Goal: Information Seeking & Learning: Learn about a topic

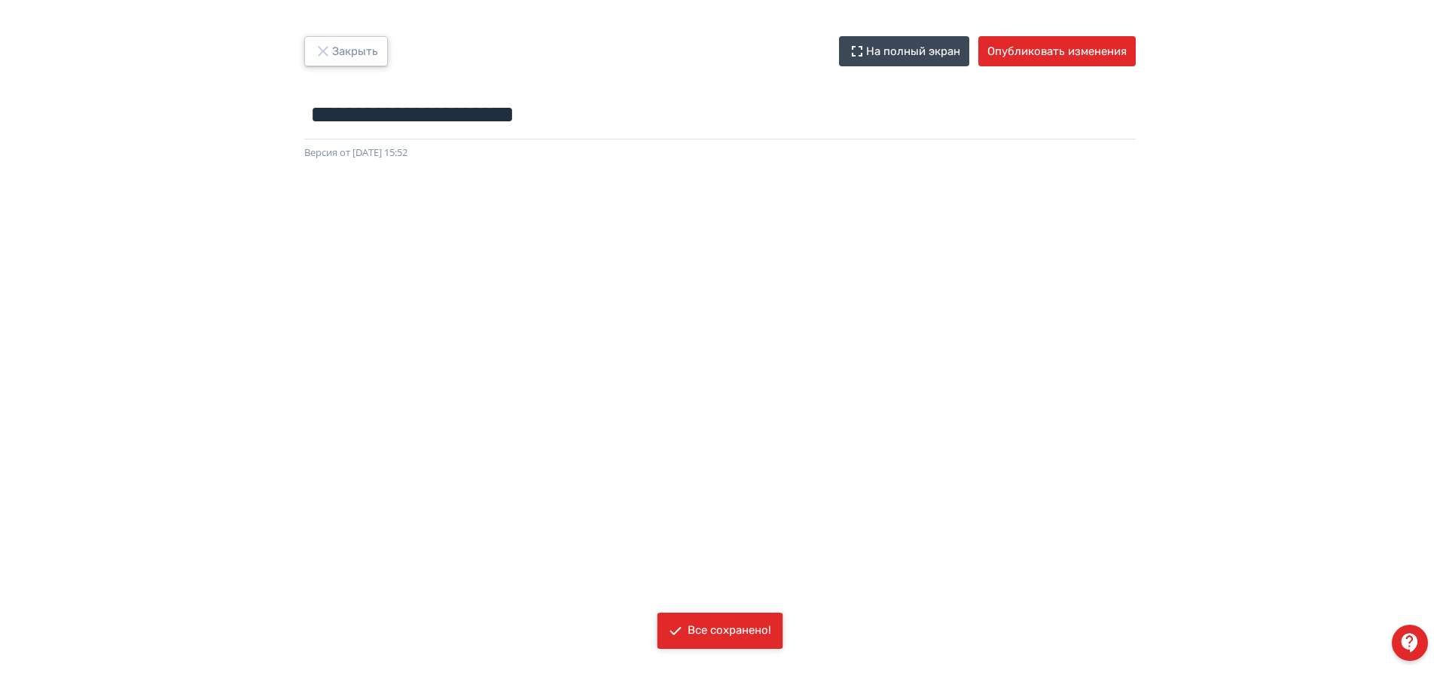
click at [370, 59] on button "Закрыть" at bounding box center [346, 51] width 84 height 30
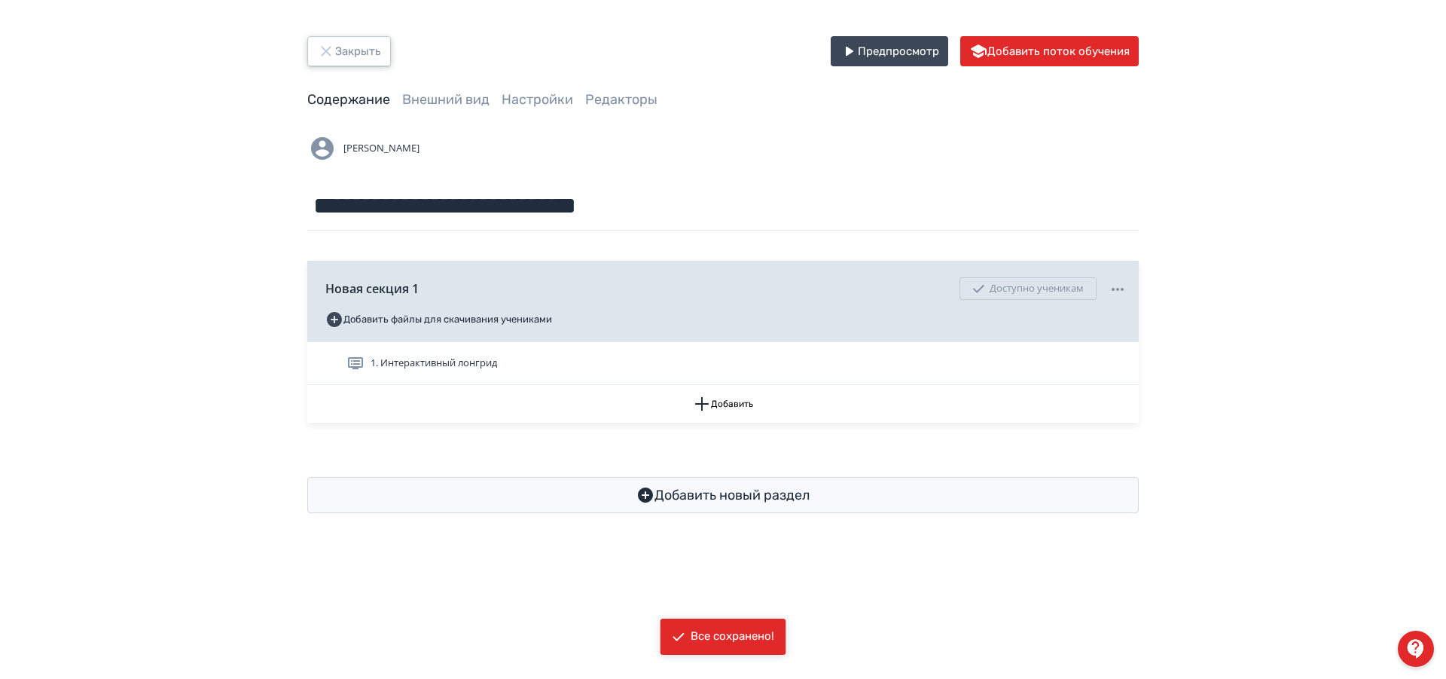
click at [362, 47] on button "Закрыть" at bounding box center [349, 51] width 84 height 30
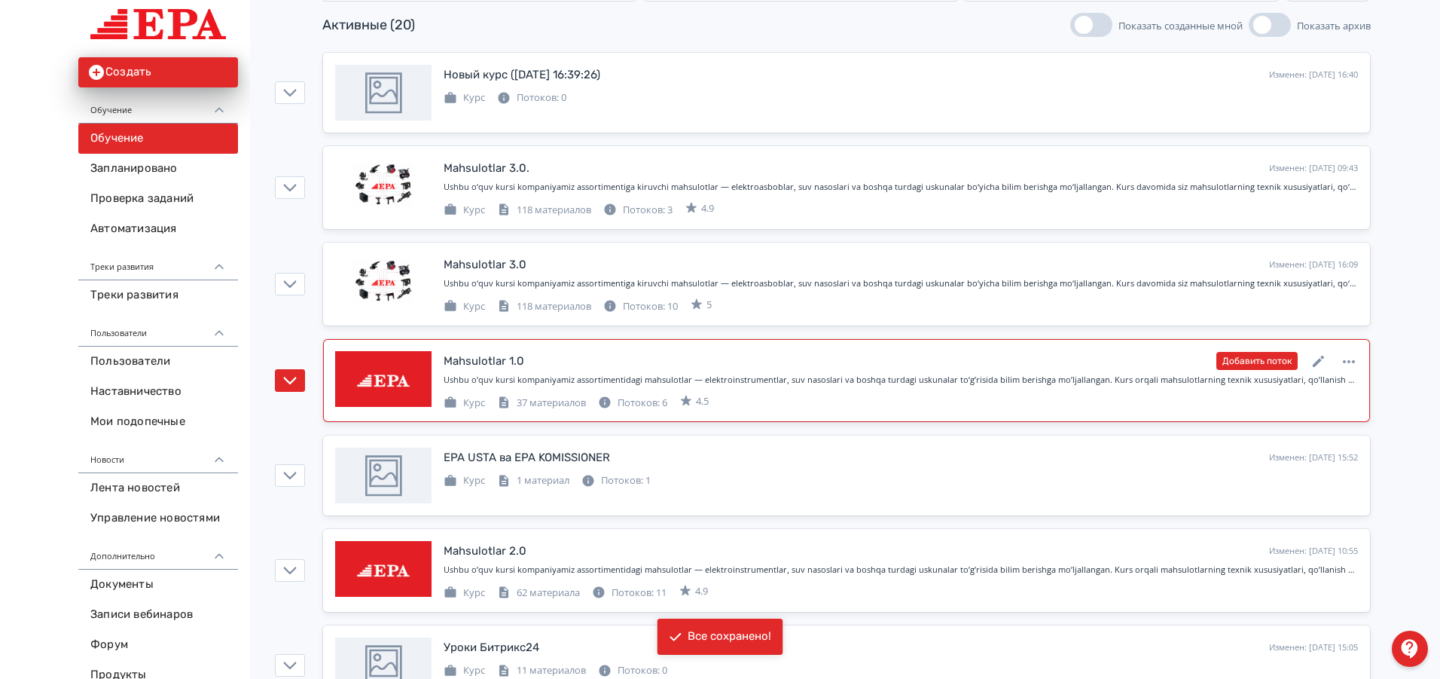
scroll to position [226, 0]
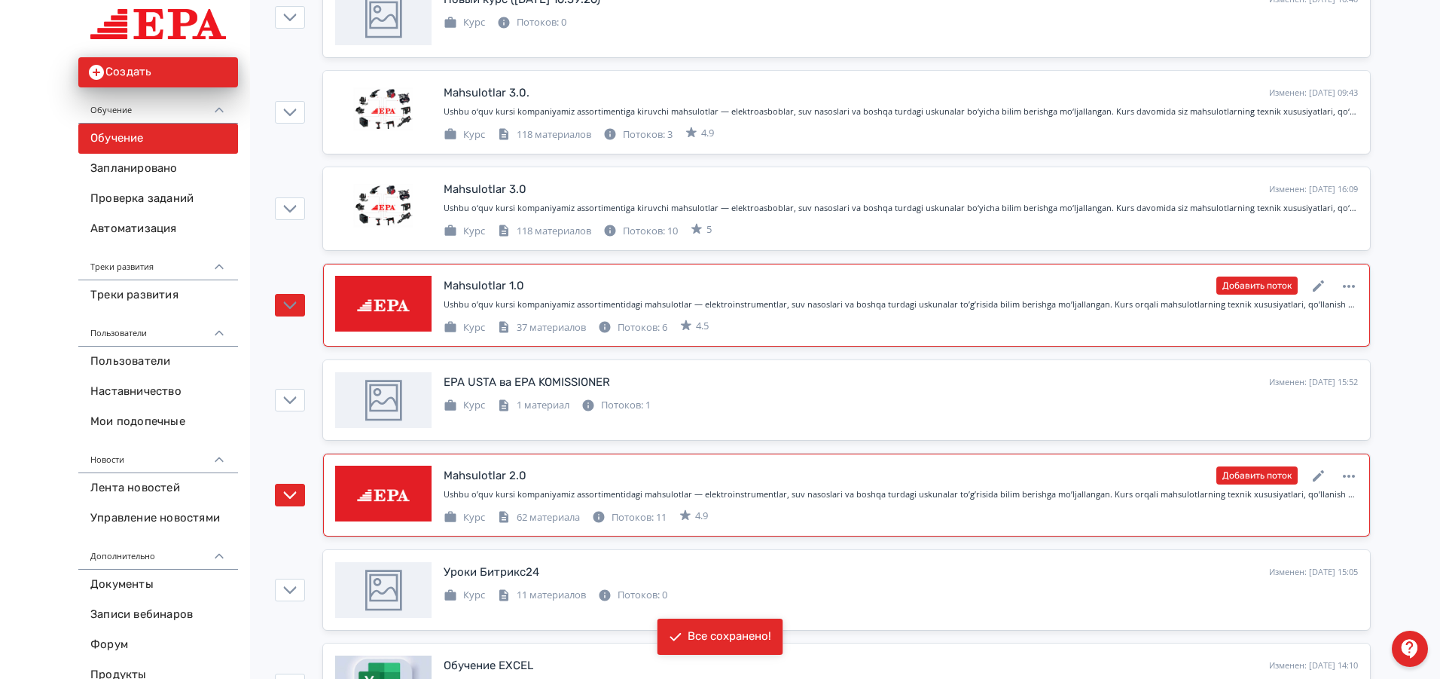
click at [510, 471] on div "Mahsulotlar 2.0" at bounding box center [485, 475] width 83 height 17
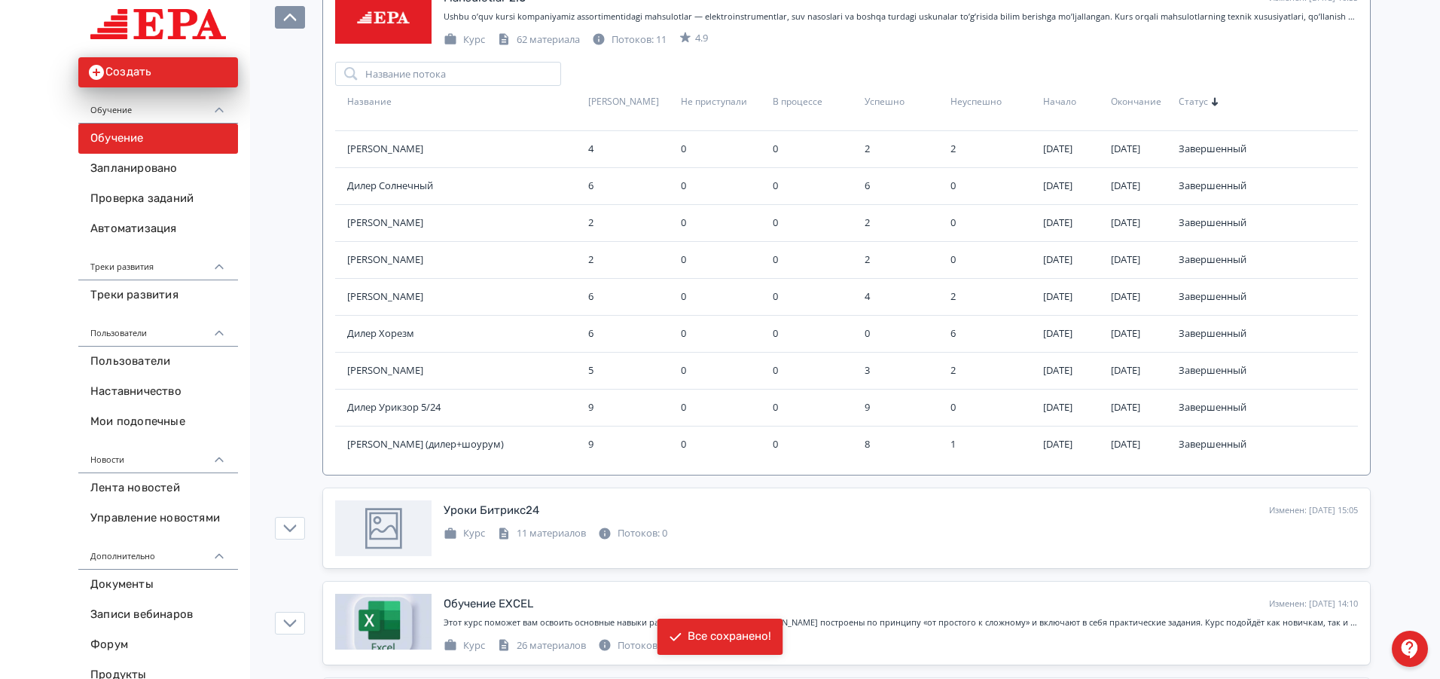
scroll to position [603, 0]
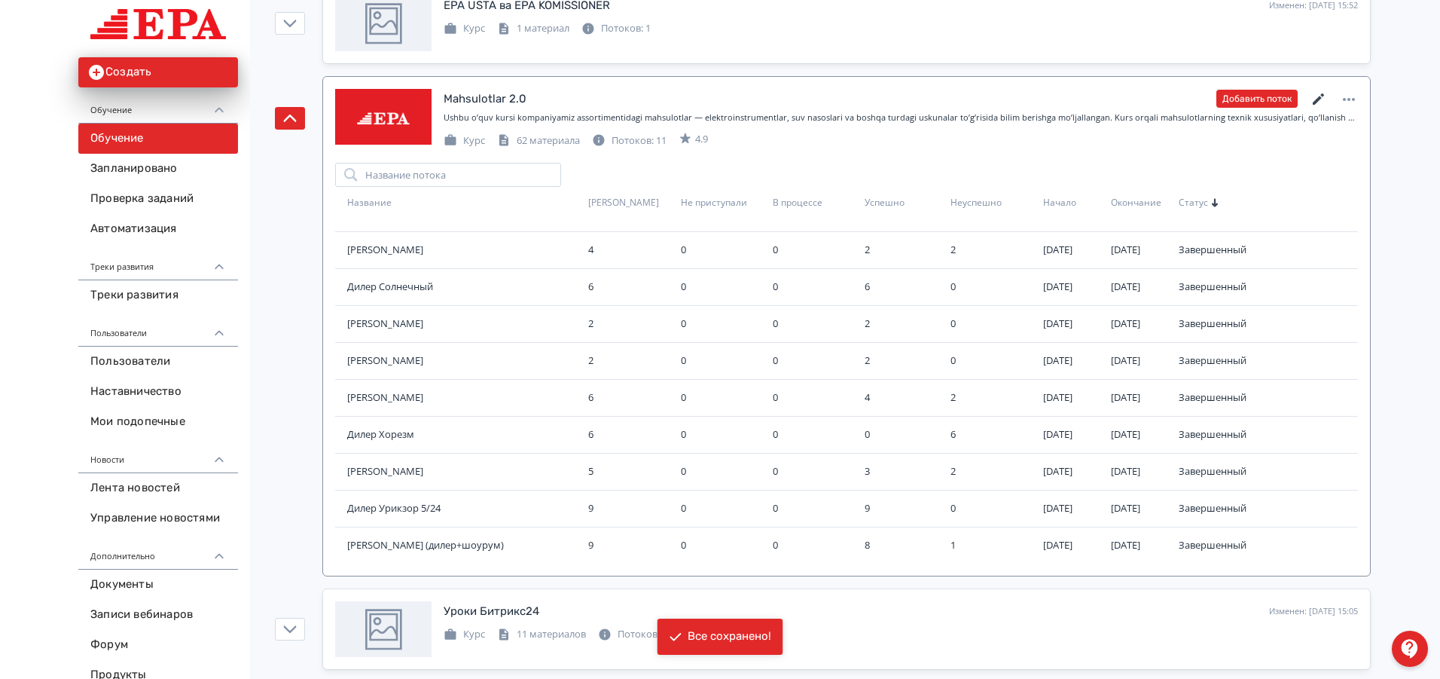
click at [1316, 96] on icon at bounding box center [1319, 99] width 18 height 18
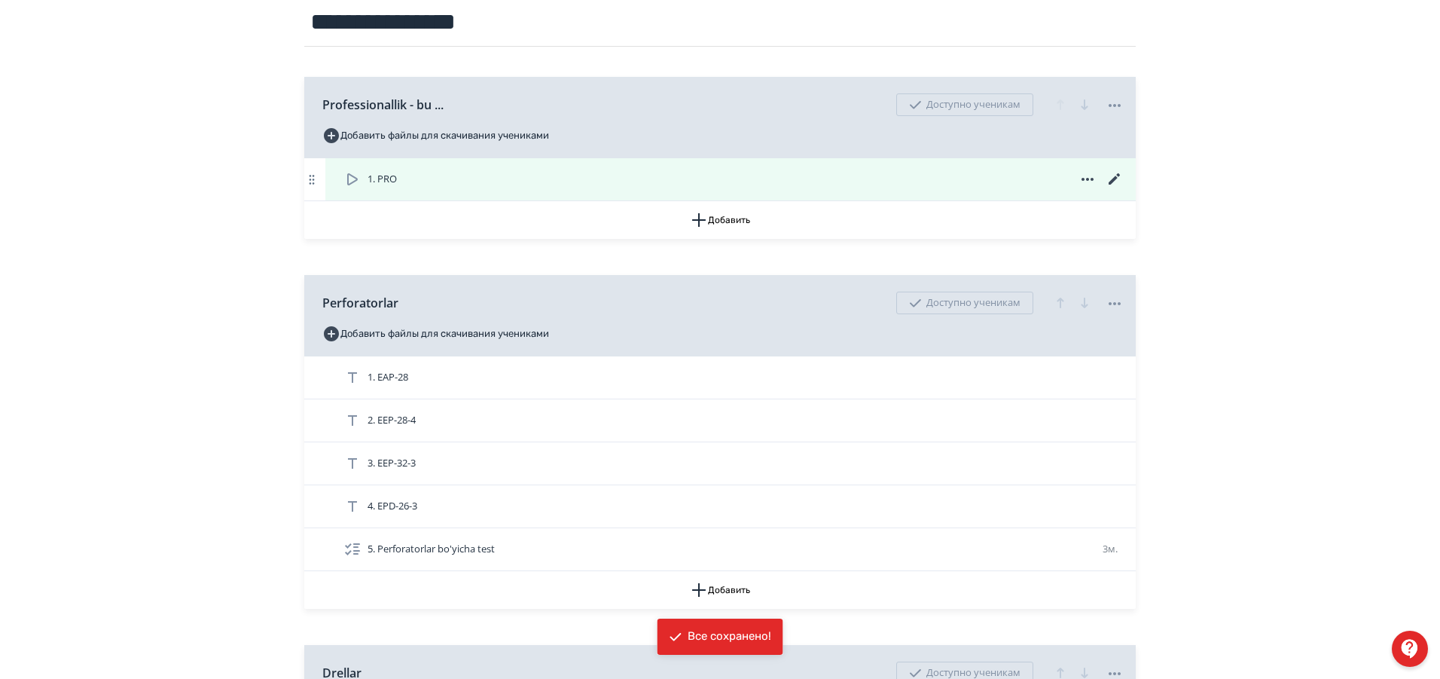
scroll to position [226, 0]
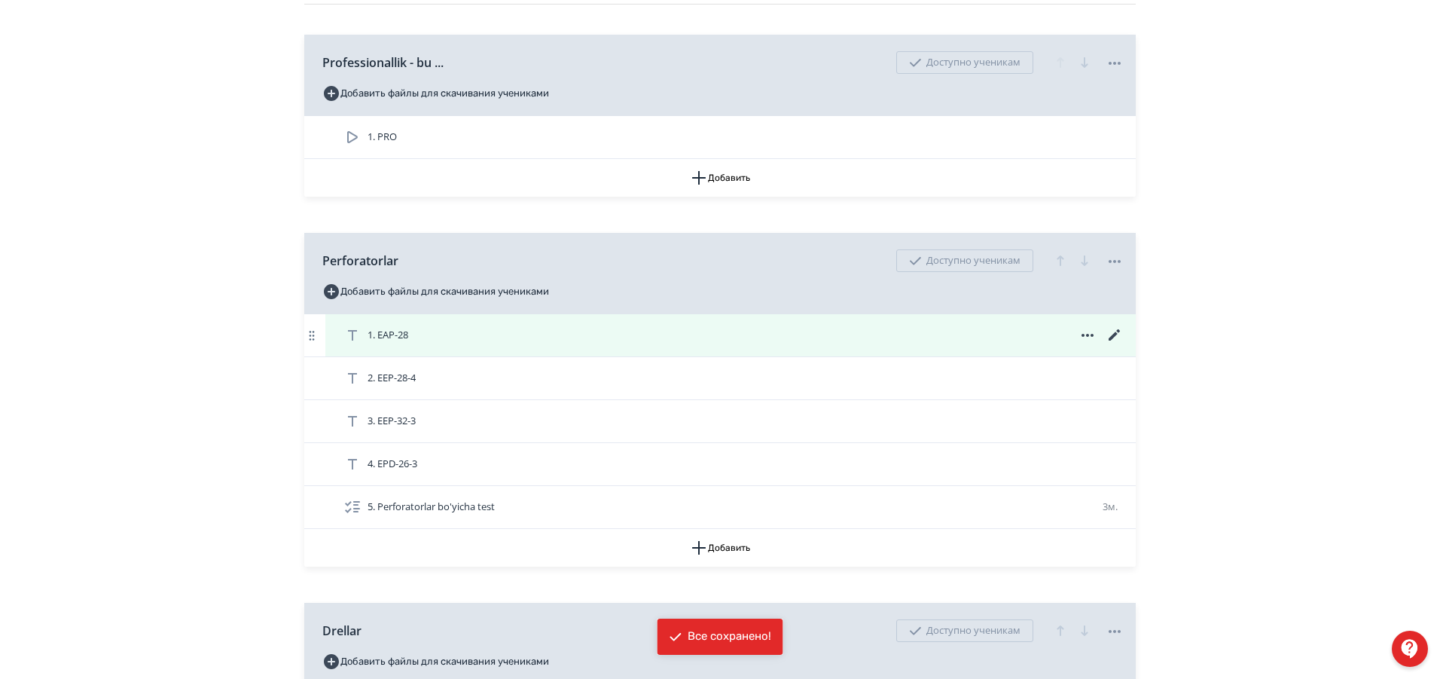
click at [812, 333] on div "1. EAP-28" at bounding box center [733, 335] width 780 height 18
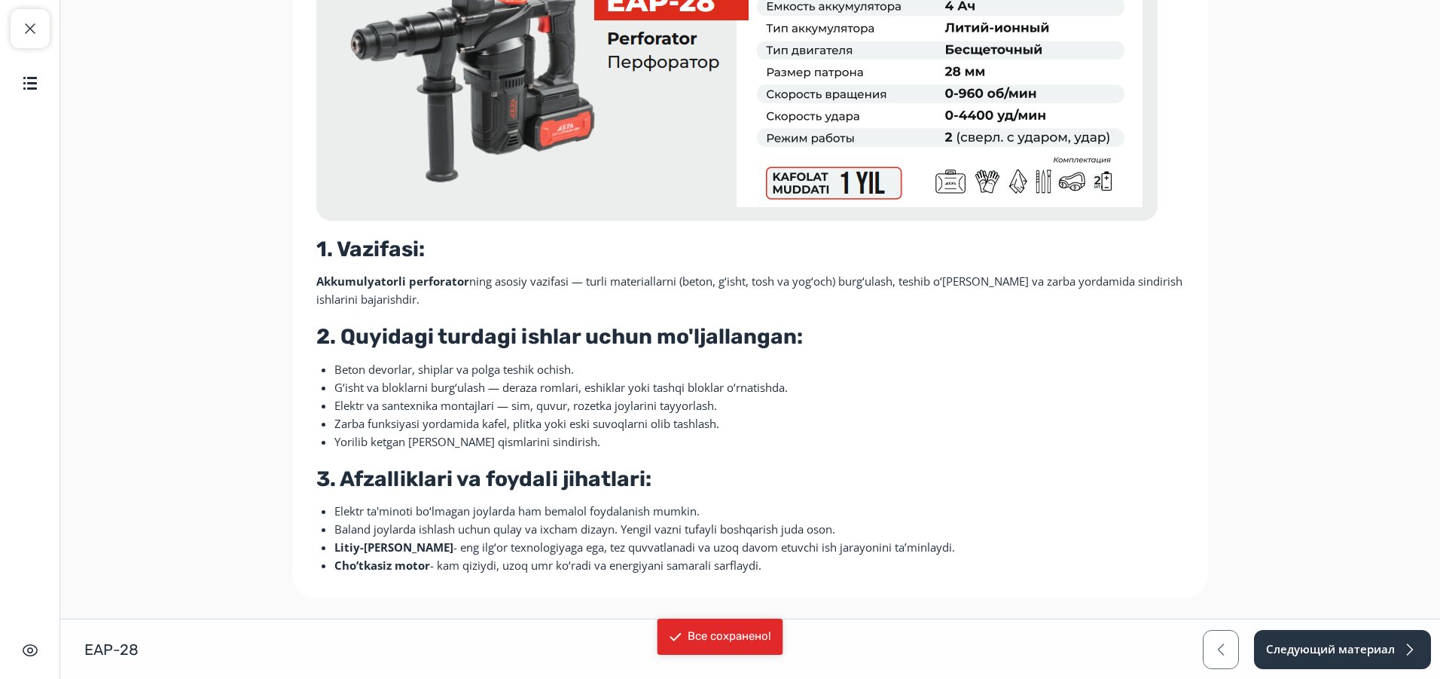
scroll to position [127, 0]
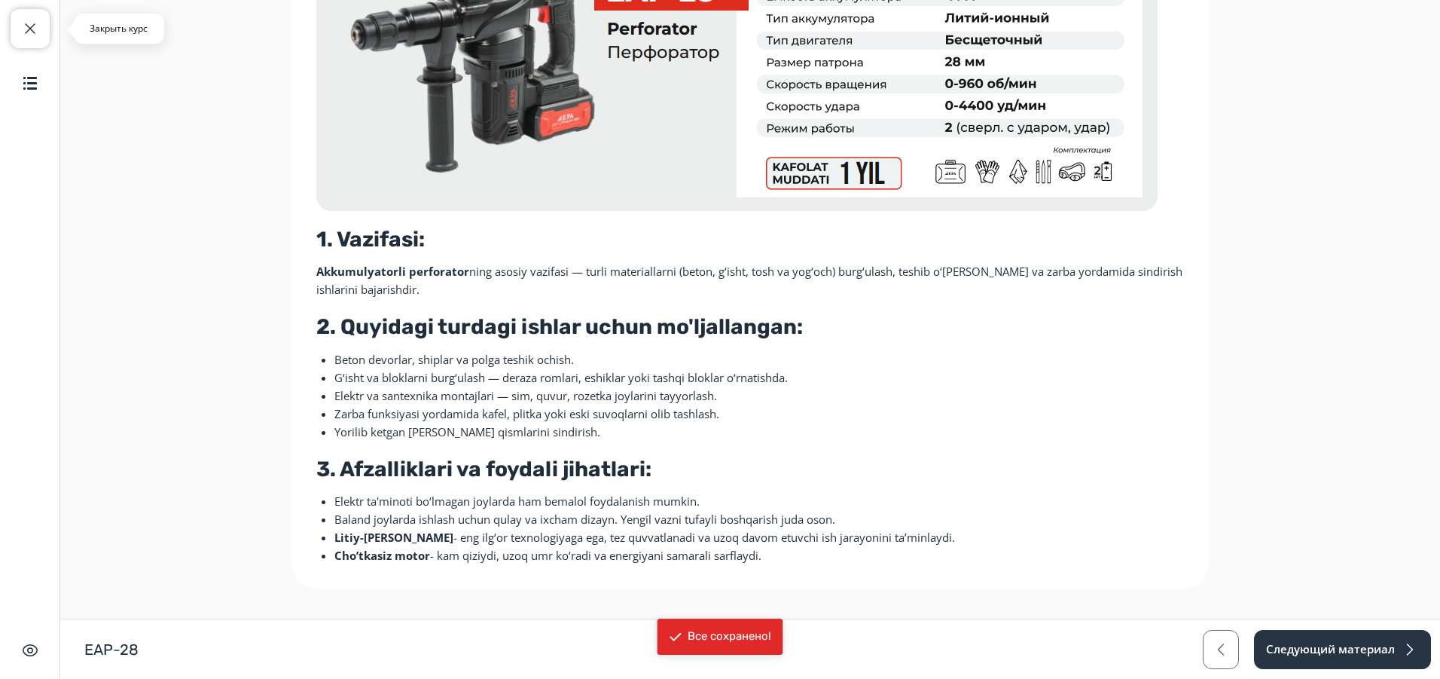
click at [26, 26] on span "button" at bounding box center [30, 29] width 18 height 18
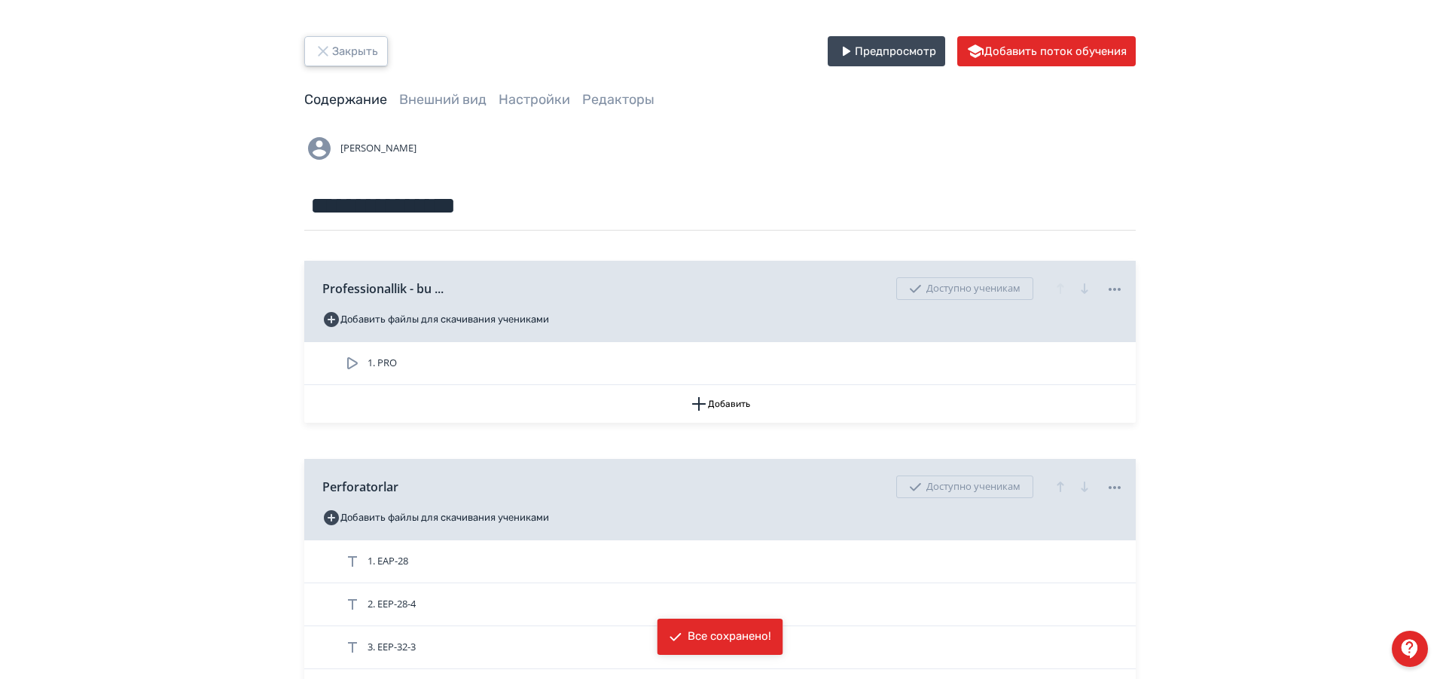
click at [312, 51] on button "Закрыть" at bounding box center [346, 51] width 84 height 30
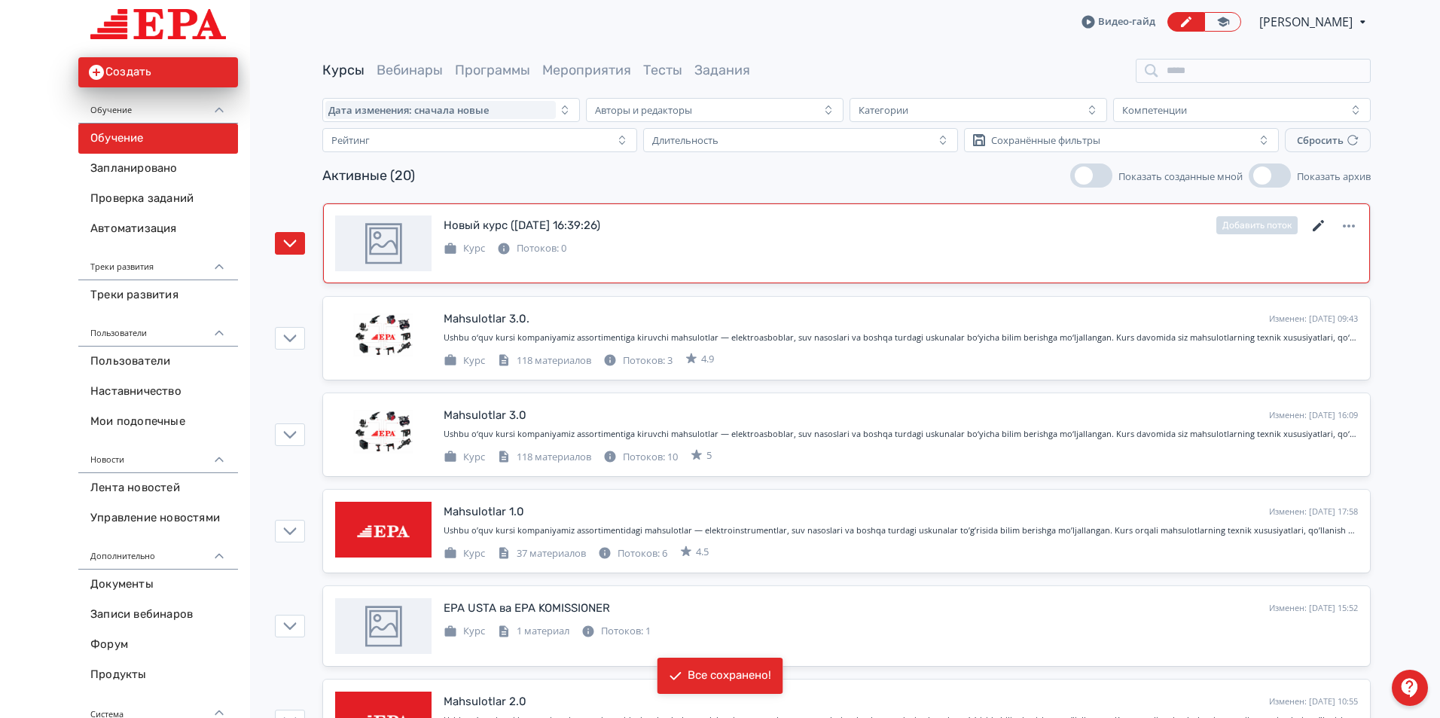
click at [1319, 224] on icon at bounding box center [1318, 225] width 11 height 11
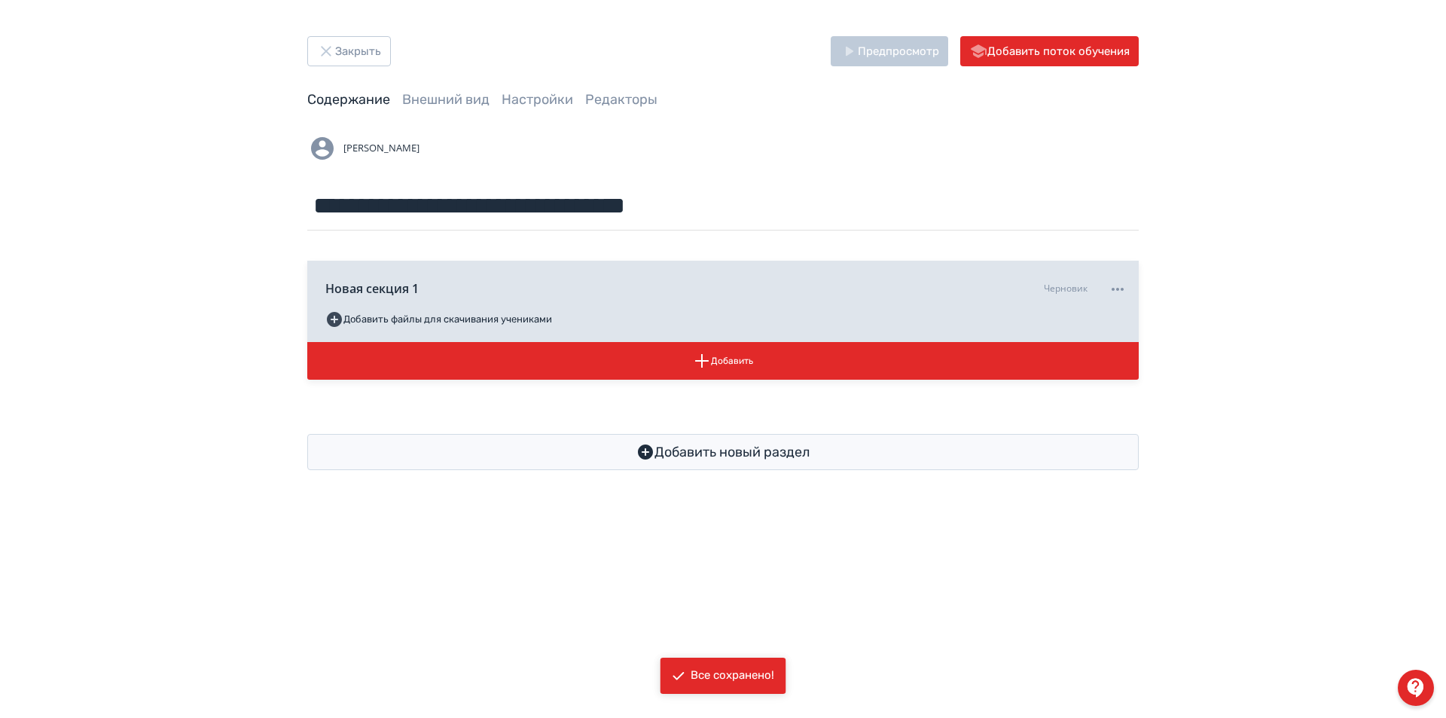
click at [334, 32] on div "**********" at bounding box center [723, 253] width 1446 height 506
click at [347, 41] on button "Закрыть" at bounding box center [349, 51] width 84 height 30
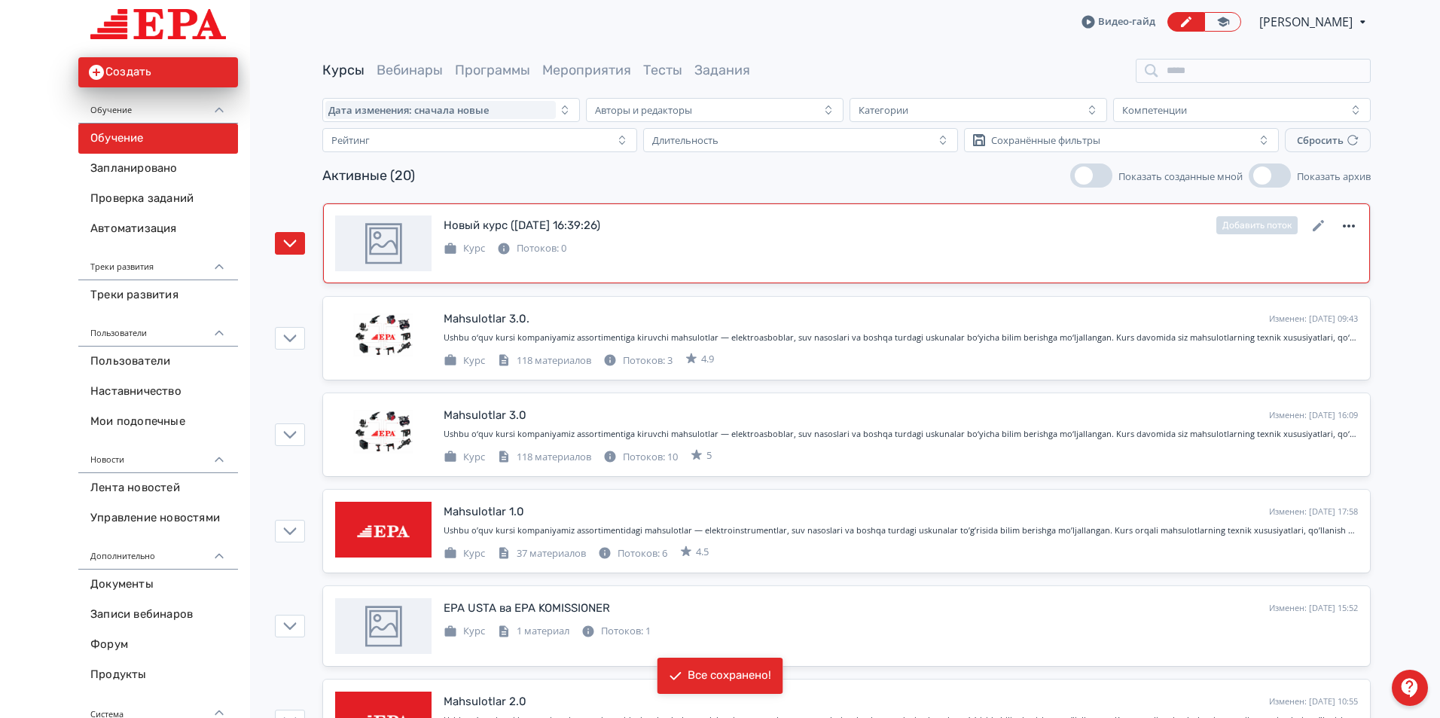
click at [1347, 223] on icon at bounding box center [1349, 226] width 18 height 18
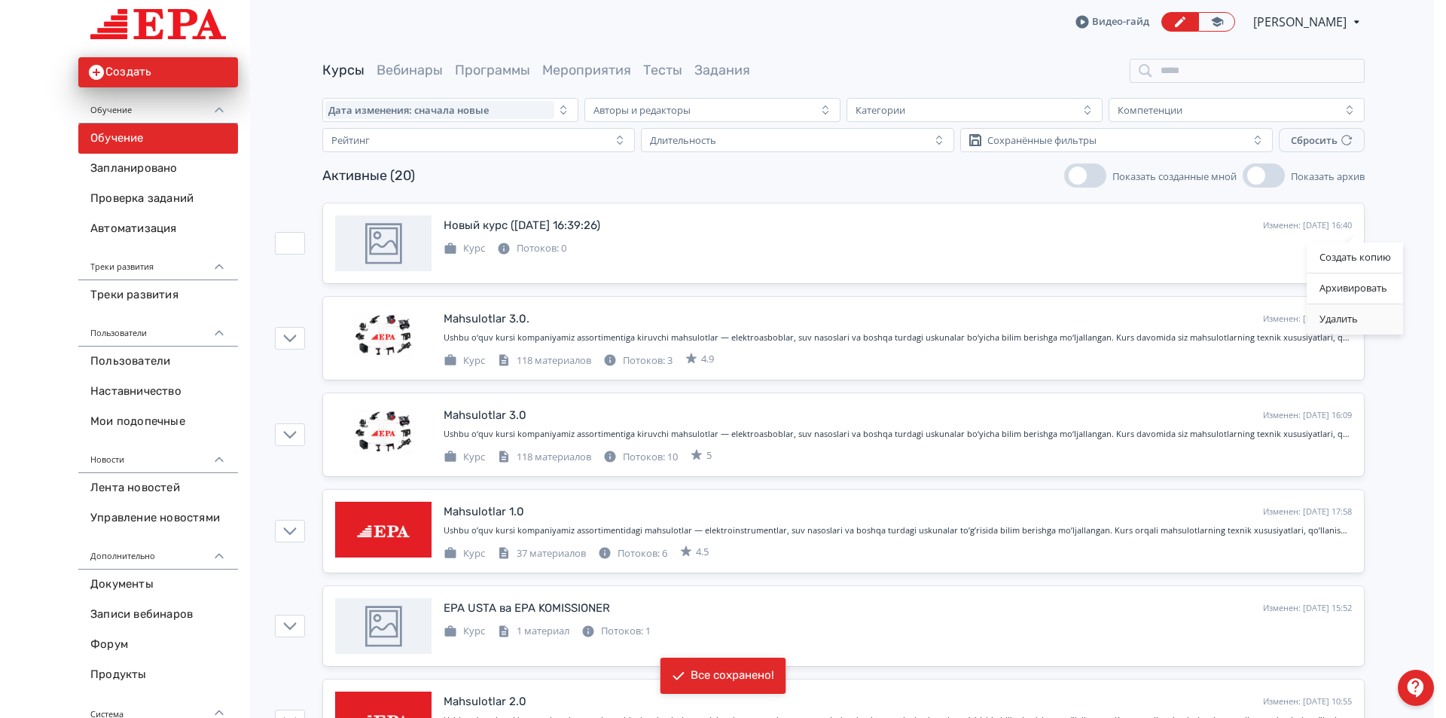
click at [1363, 310] on div "Удалить" at bounding box center [1355, 319] width 96 height 30
click at [773, 105] on div "Авторы и редакторы" at bounding box center [704, 110] width 230 height 18
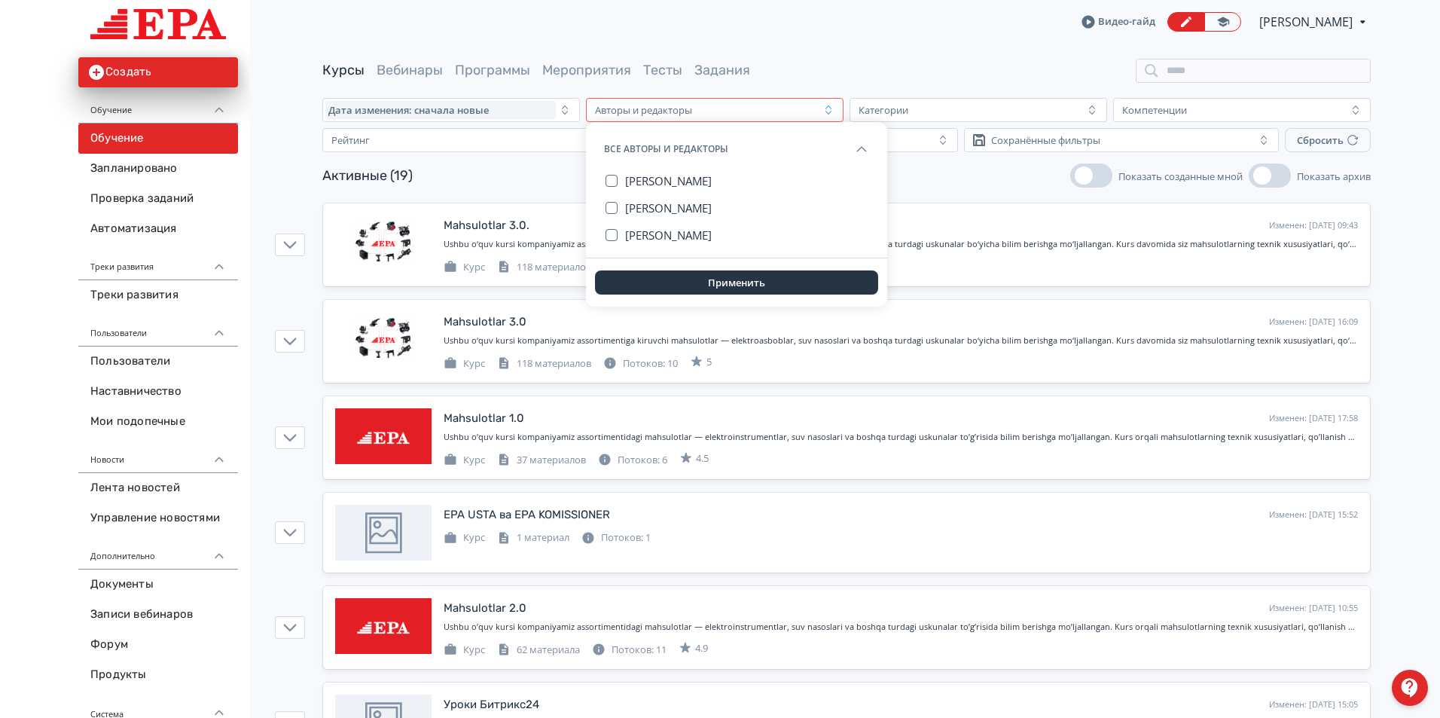
click at [713, 116] on div "Авторы и редакторы" at bounding box center [704, 110] width 230 height 18
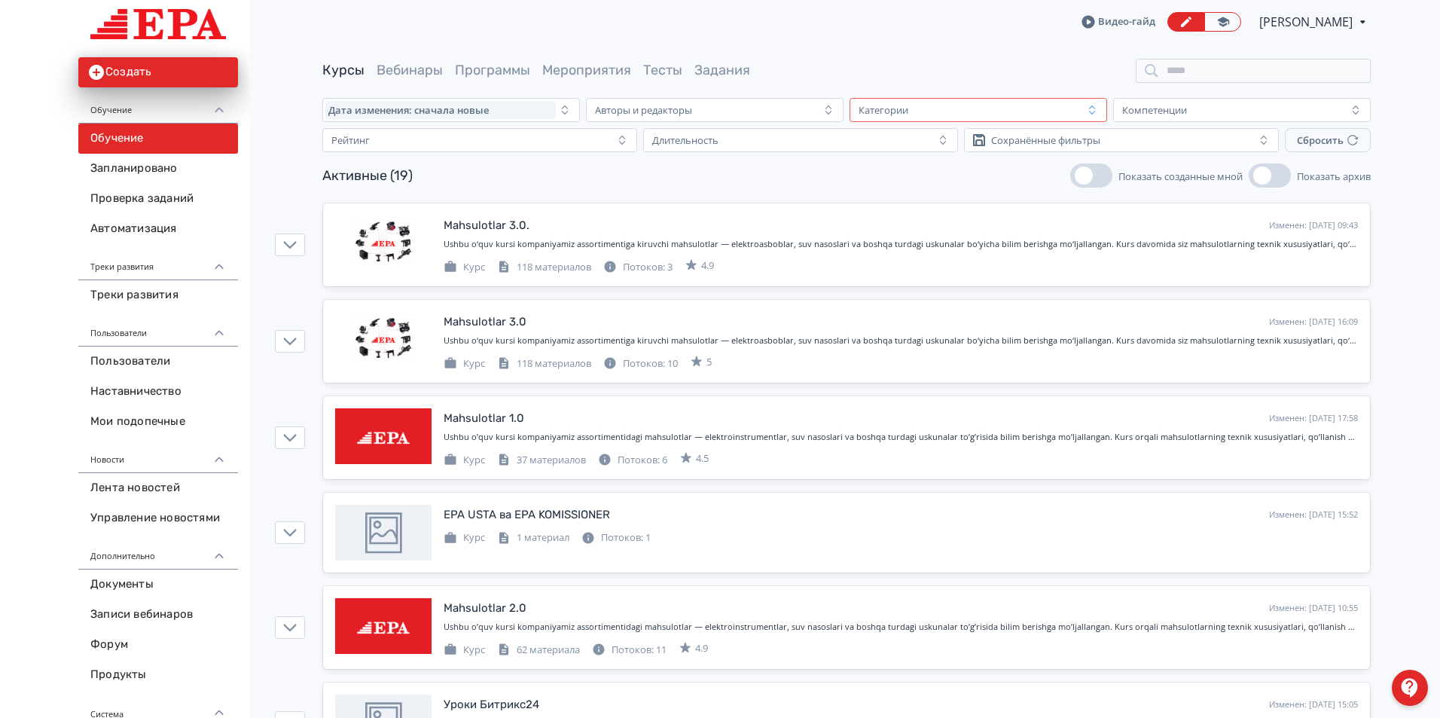
click at [861, 115] on div "Категории" at bounding box center [884, 110] width 50 height 12
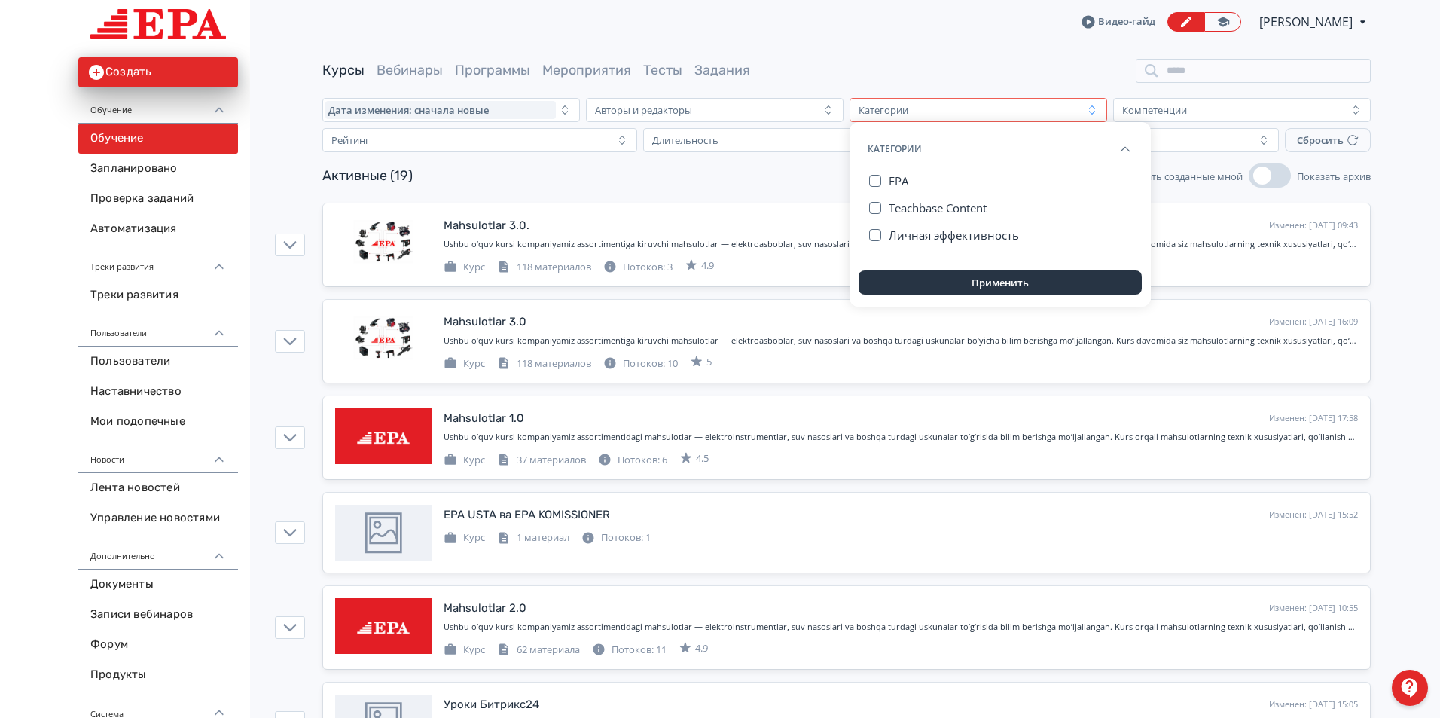
click at [861, 114] on div "Категории" at bounding box center [884, 110] width 50 height 12
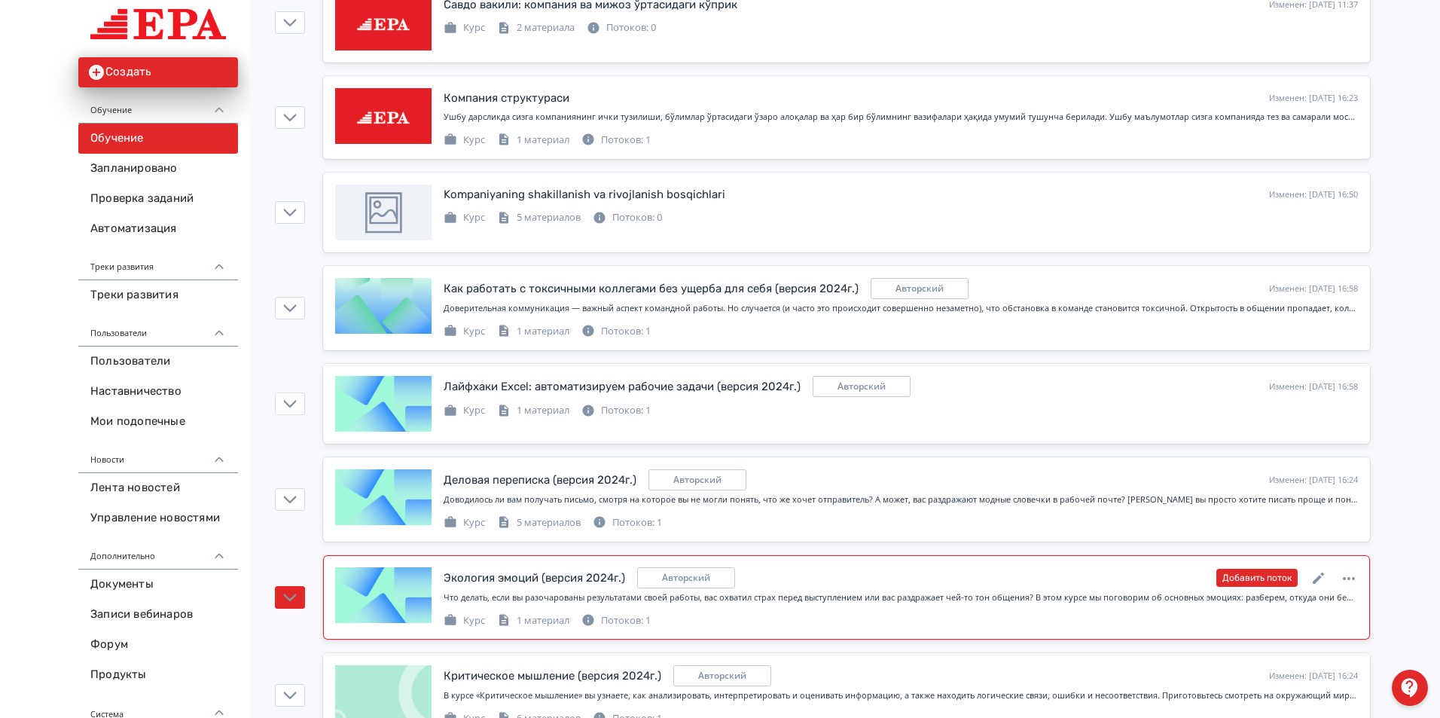
scroll to position [1315, 0]
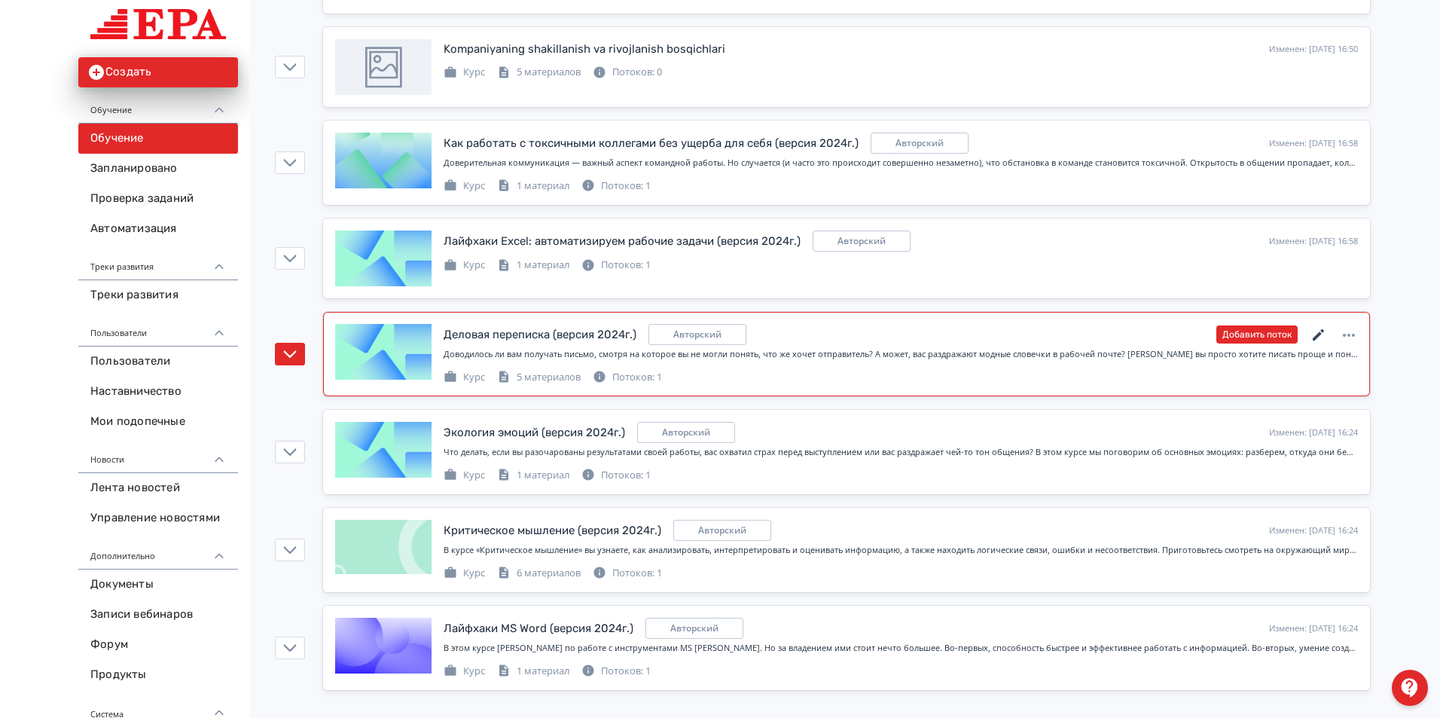
click at [1314, 332] on icon at bounding box center [1319, 335] width 18 height 18
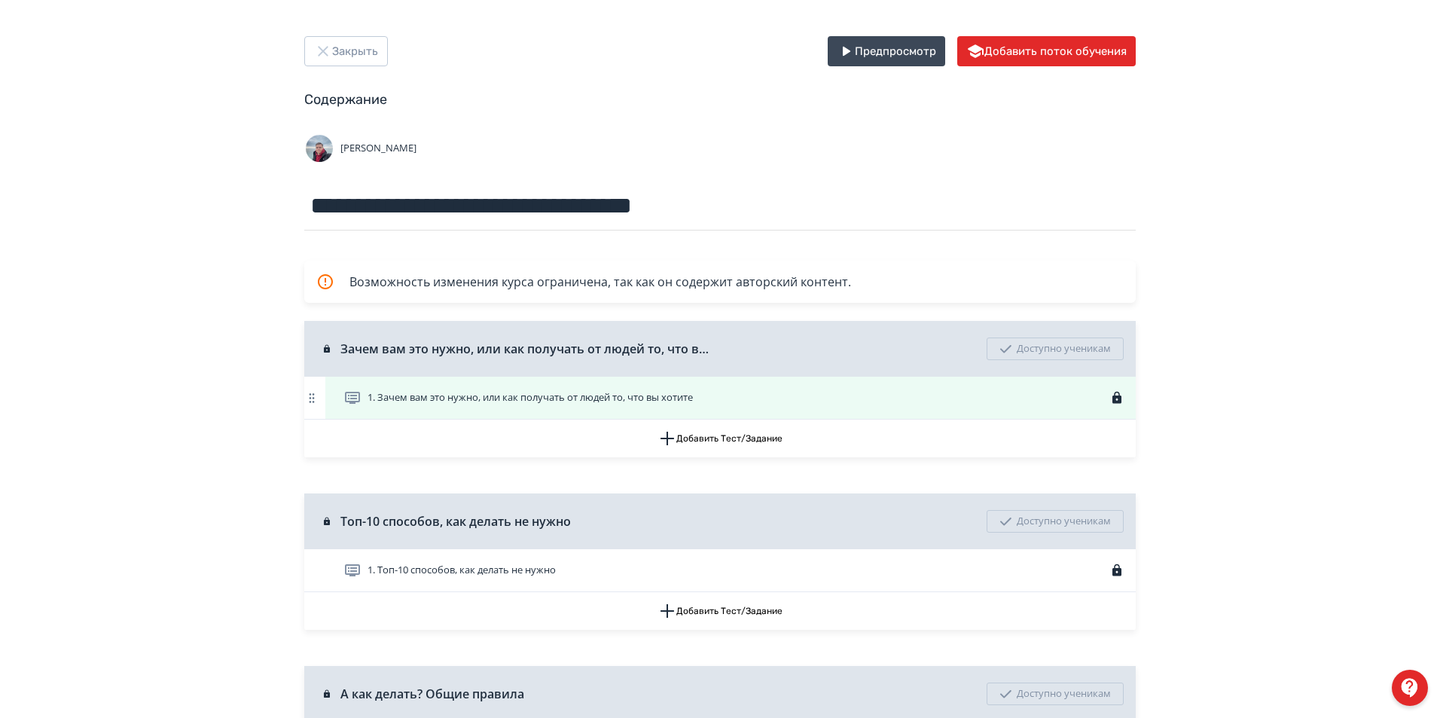
click at [496, 387] on div "1. Зачем вам это нужно, или как получать от людей то, что вы хотите" at bounding box center [730, 398] width 810 height 42
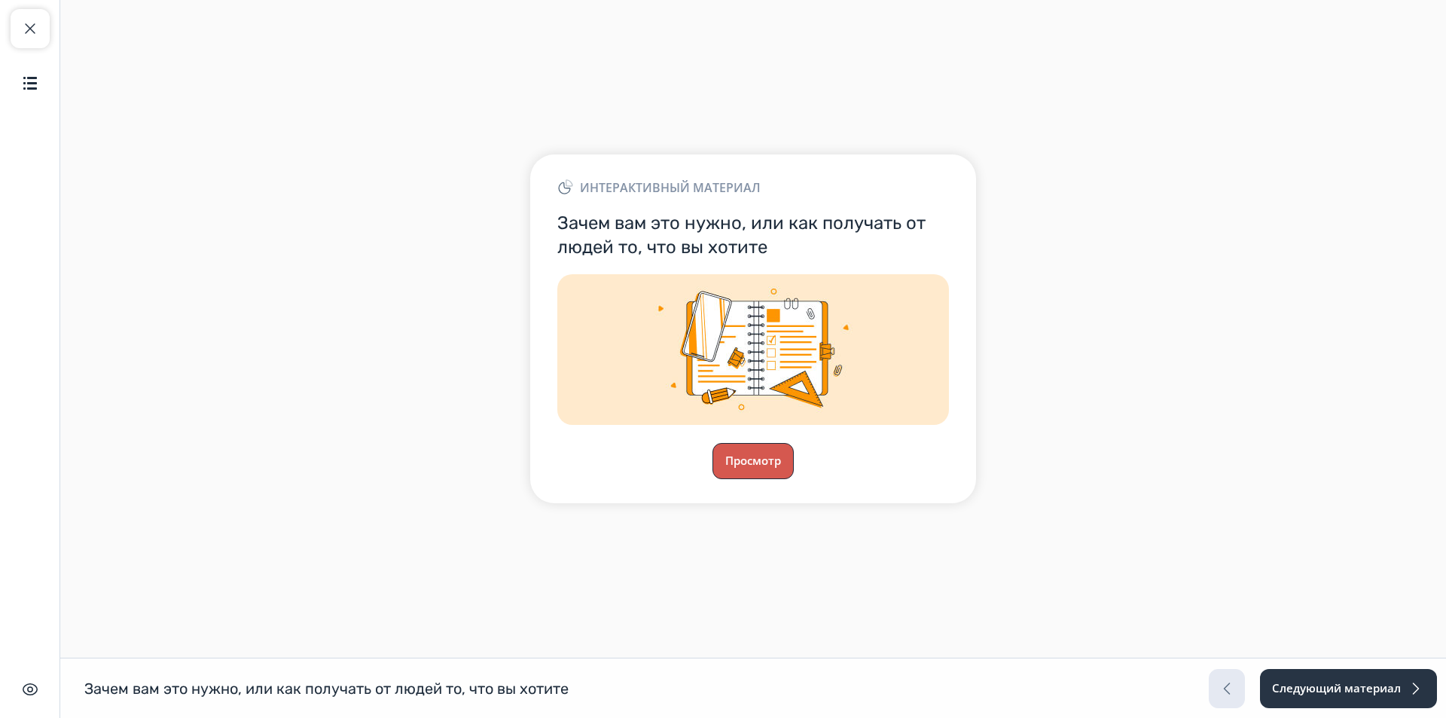
click at [760, 456] on button "Просмотр" at bounding box center [752, 461] width 81 height 36
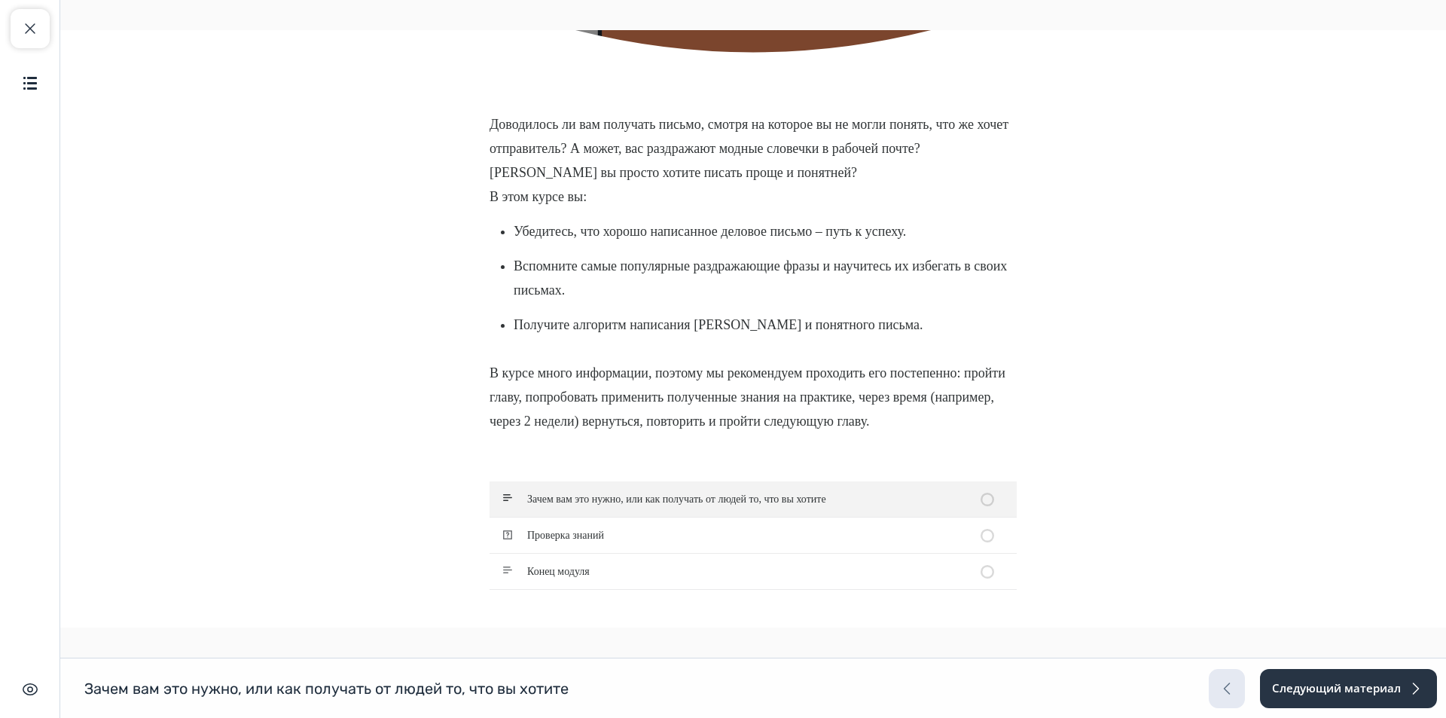
scroll to position [642, 0]
click at [802, 496] on span "Зачем вам это нужно, или как получать от людей то, что вы хотите" at bounding box center [682, 498] width 384 height 35
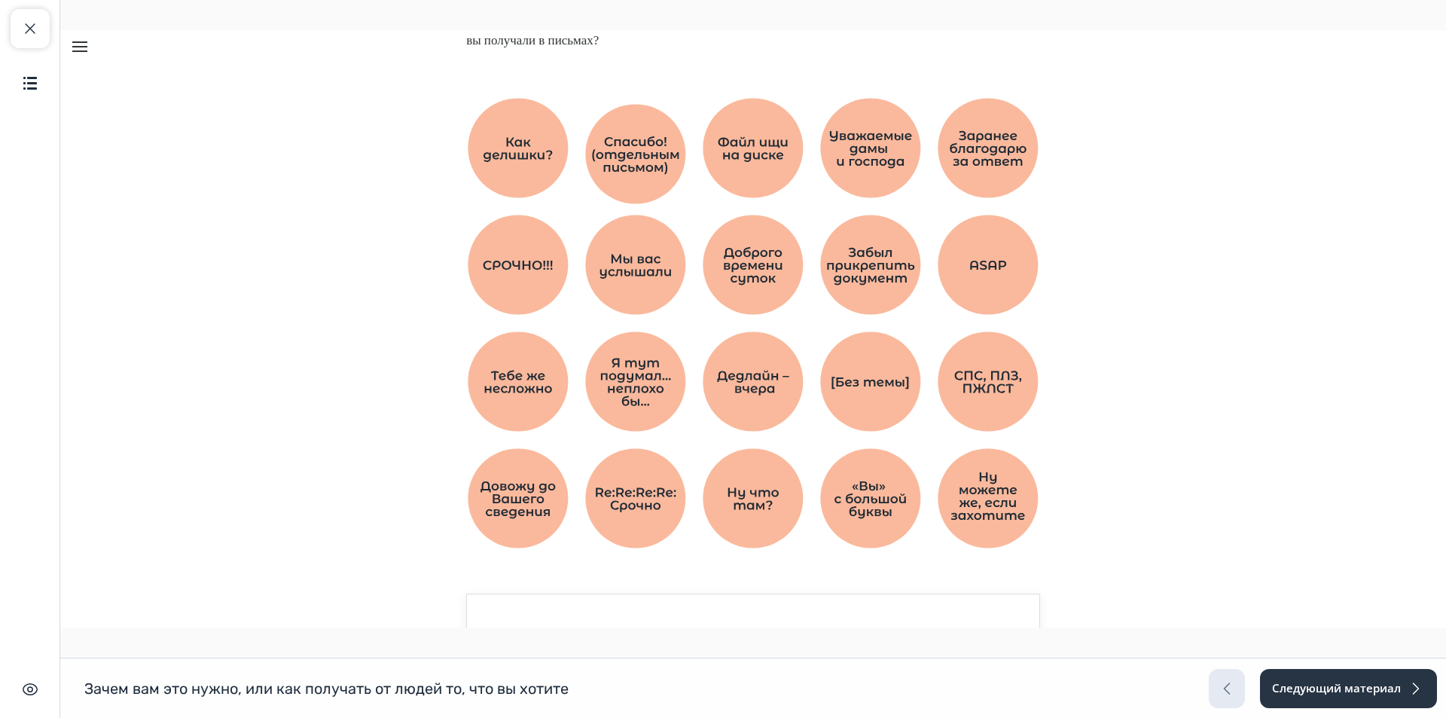
scroll to position [279, 0]
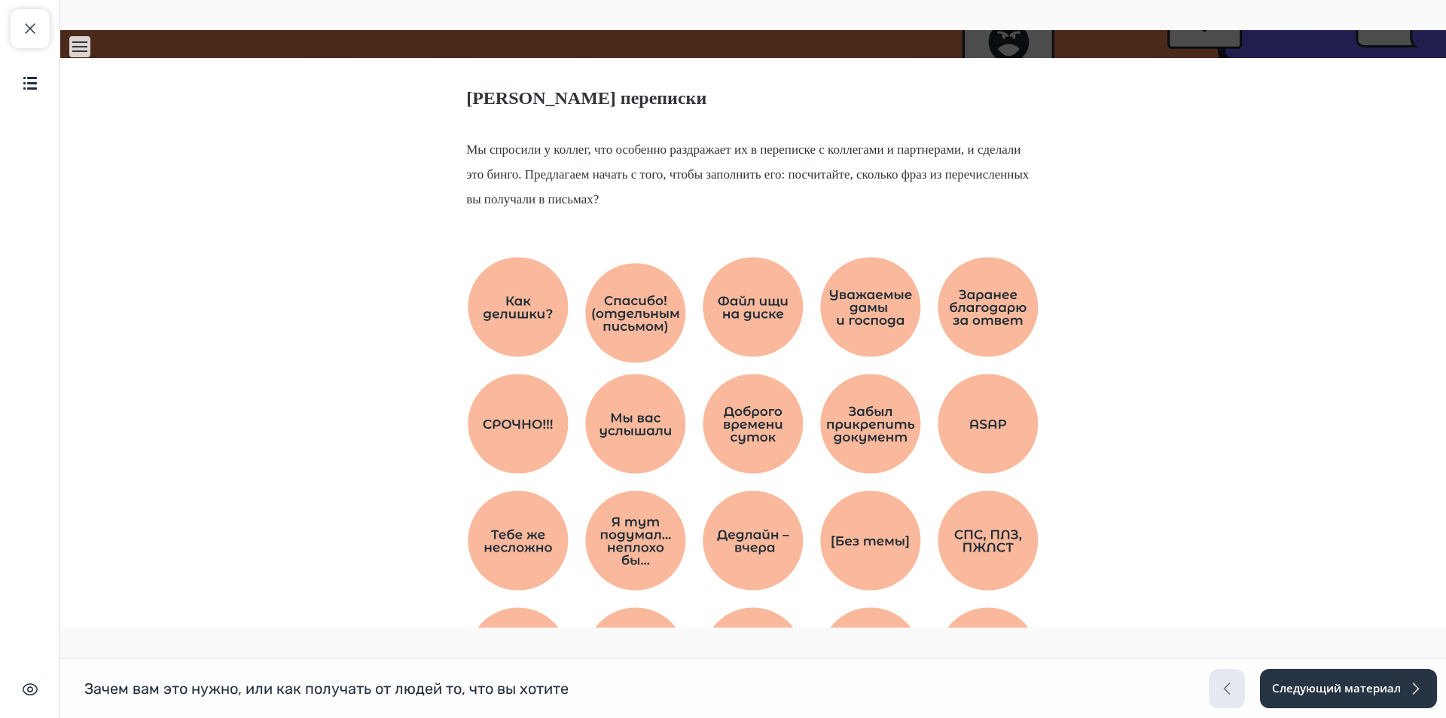
click at [523, 339] on img "Lesson content" at bounding box center [753, 482] width 571 height 450
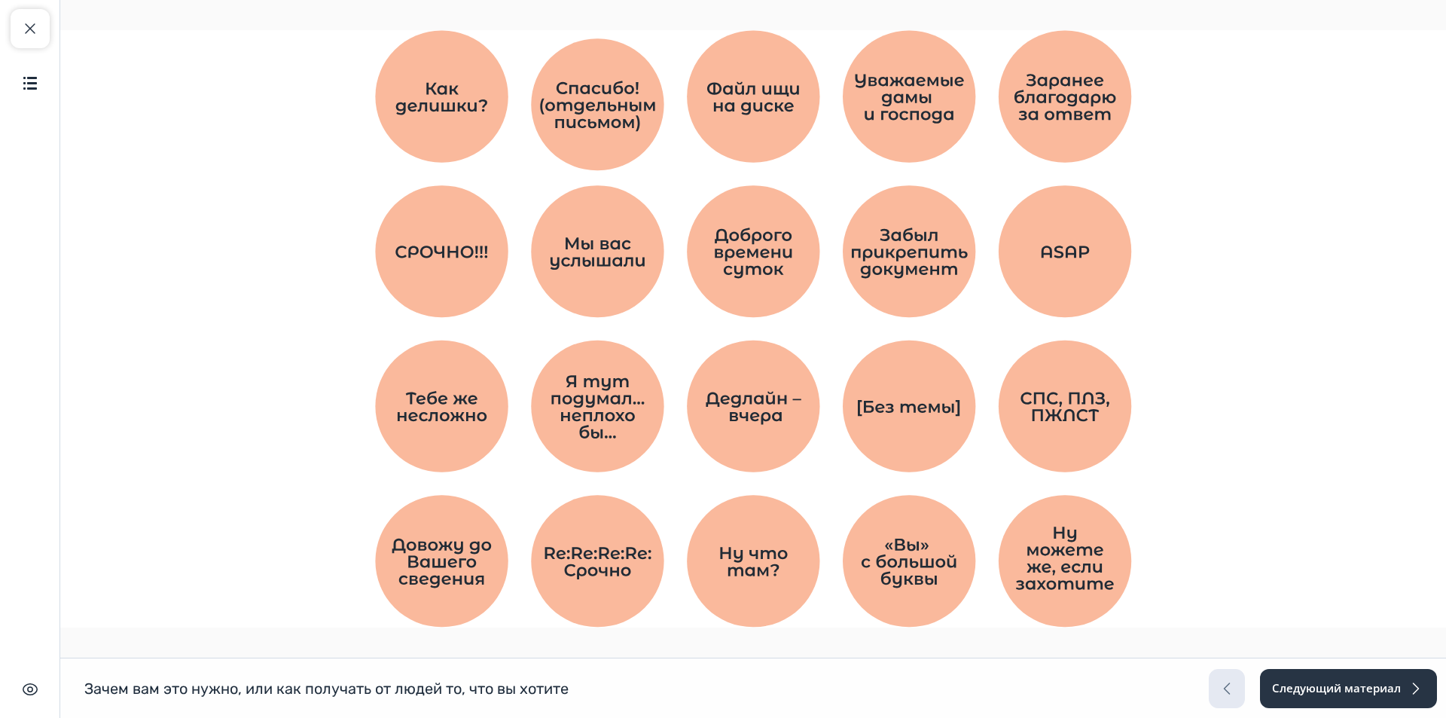
click at [522, 338] on button "Unzoom image" at bounding box center [753, 328] width 1386 height 597
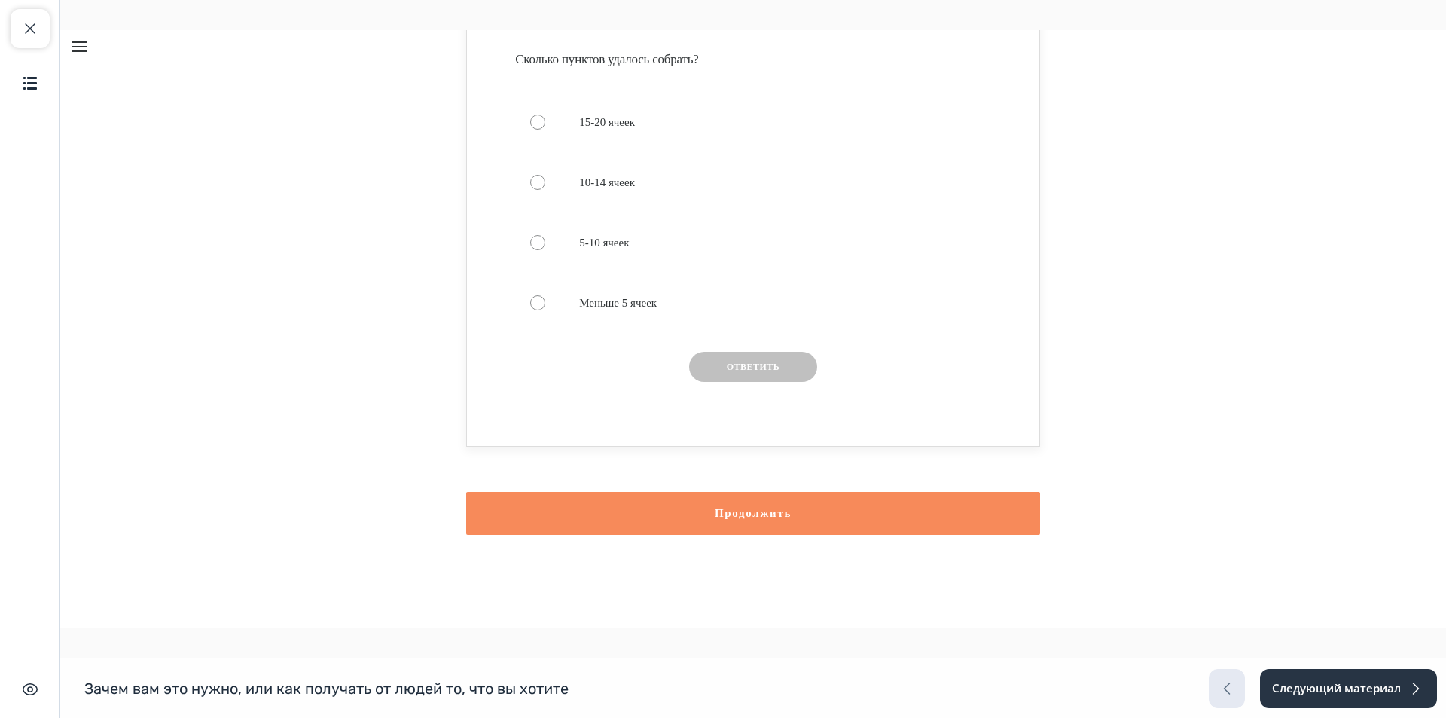
scroll to position [1039, 0]
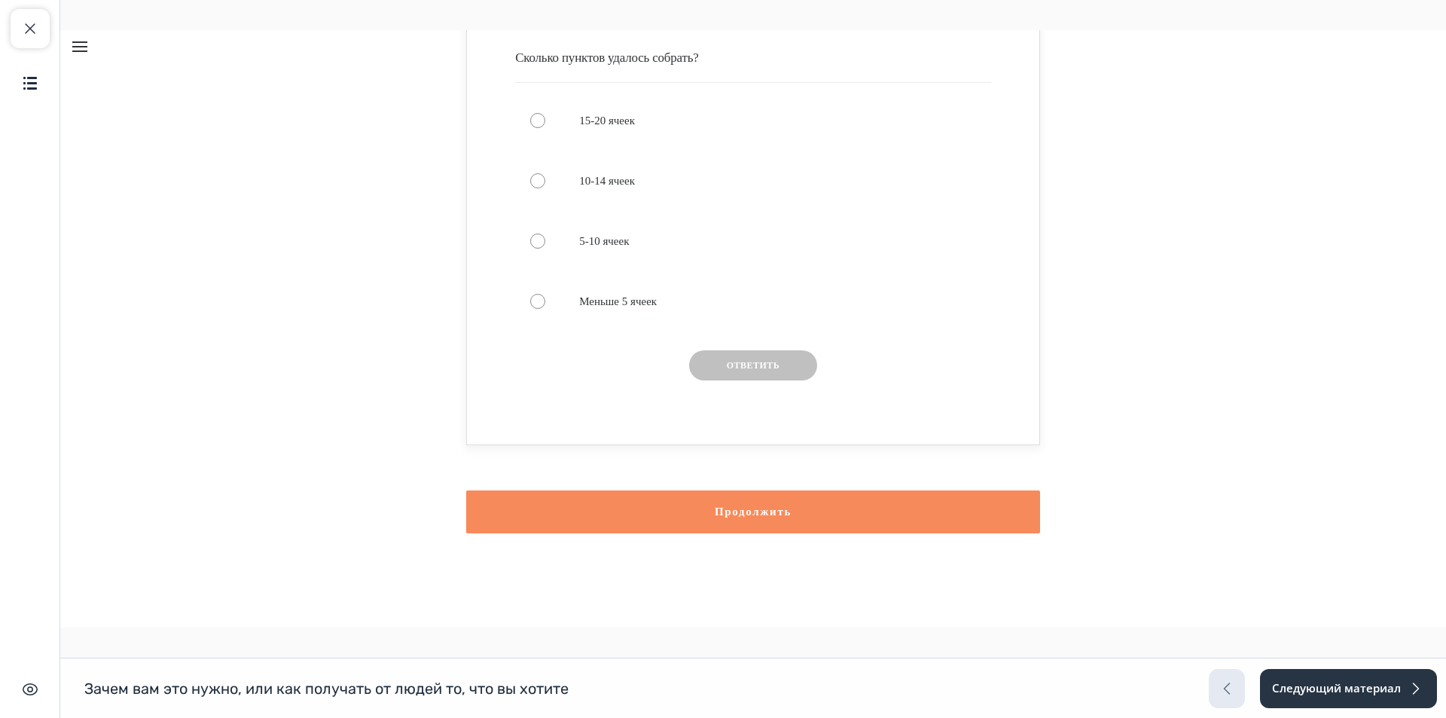
click at [1167, 249] on div "Сколько пунктов удалось собрать? 15-20 ячеек 10-14 ячеек 5-10 ячеек Меньше 5 яч…" at bounding box center [753, 218] width 1386 height 453
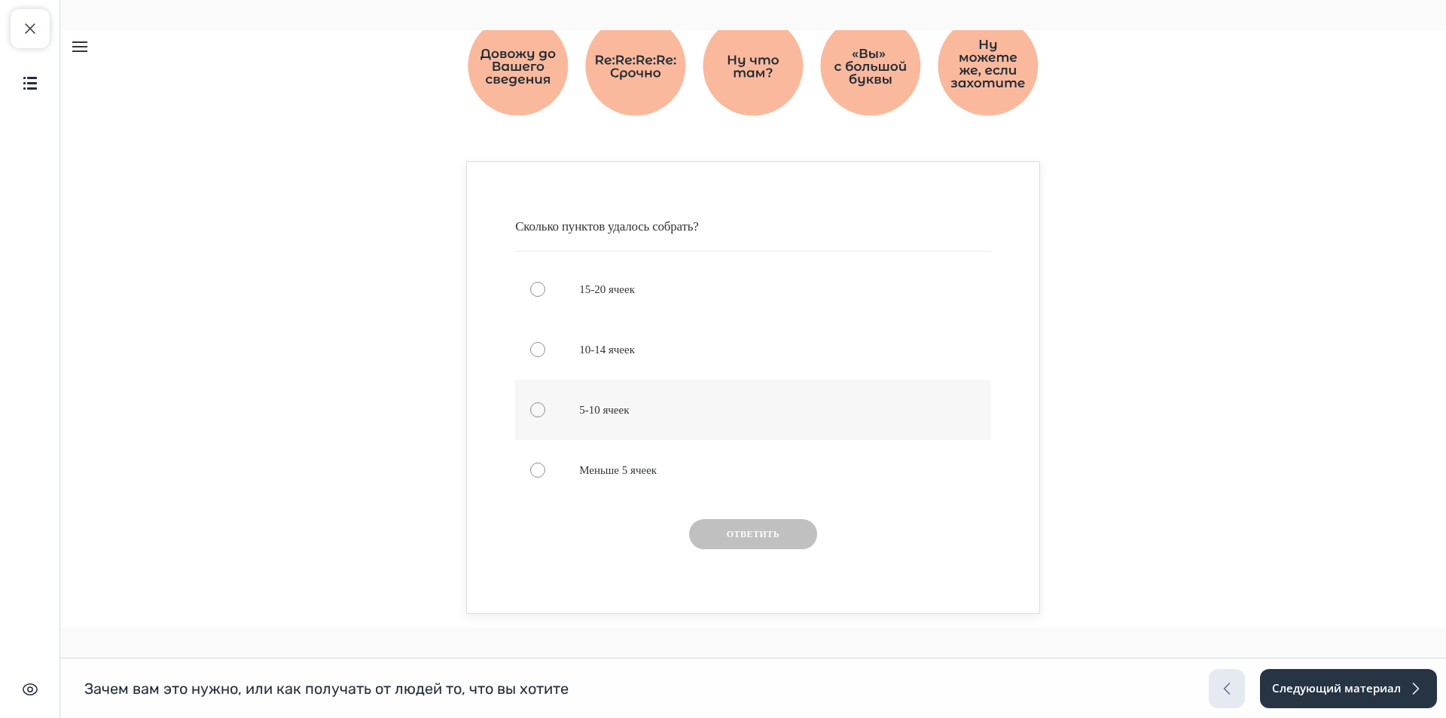
scroll to position [963, 0]
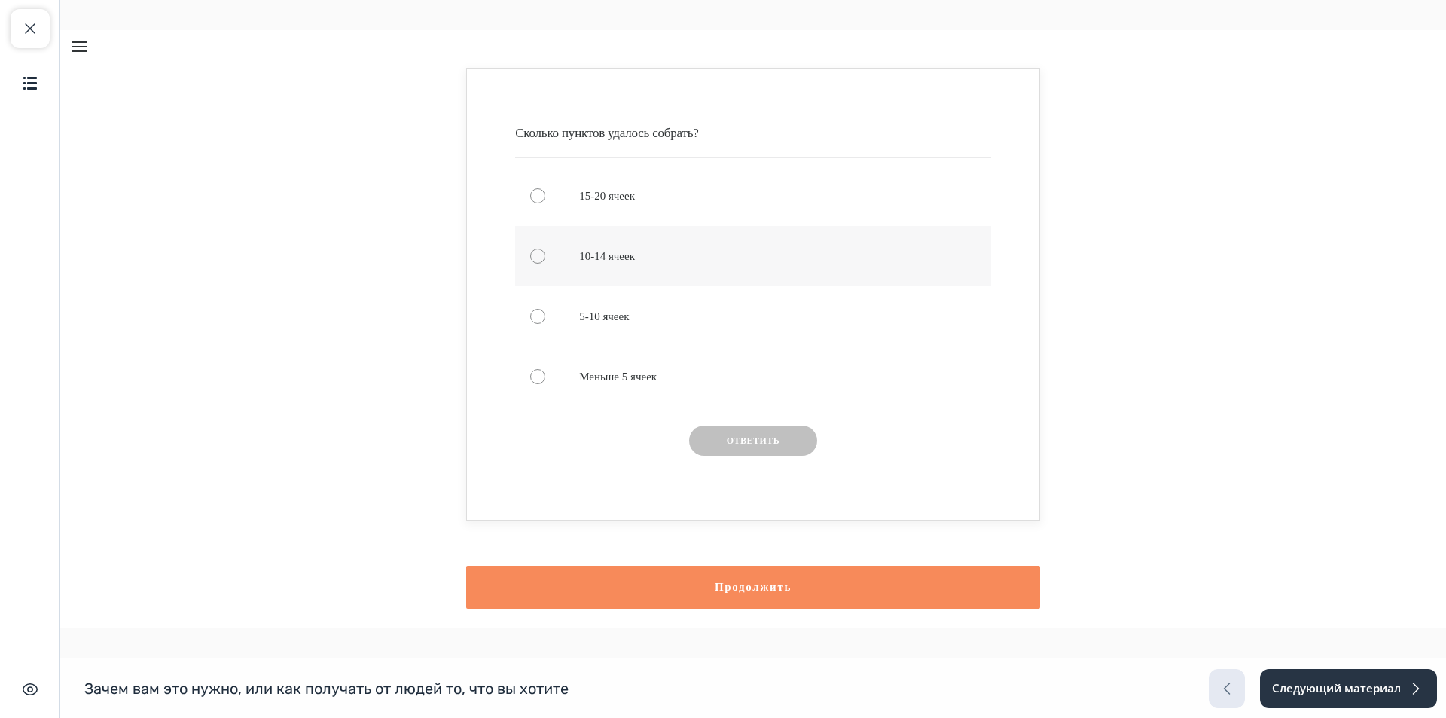
click at [556, 259] on div "Knowledge check: Multiple choice" at bounding box center [753, 256] width 476 height 60
click at [749, 442] on button "Ответить" at bounding box center [753, 441] width 128 height 30
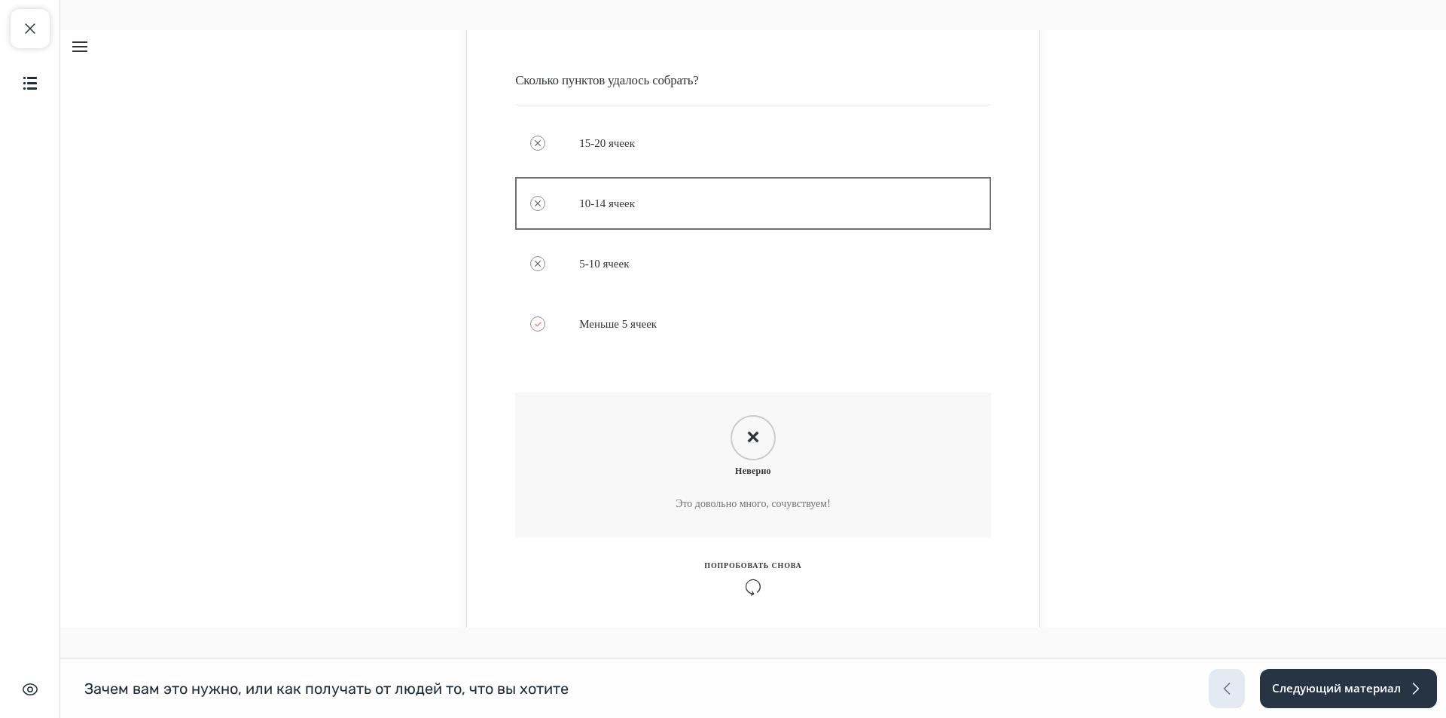
scroll to position [1039, 0]
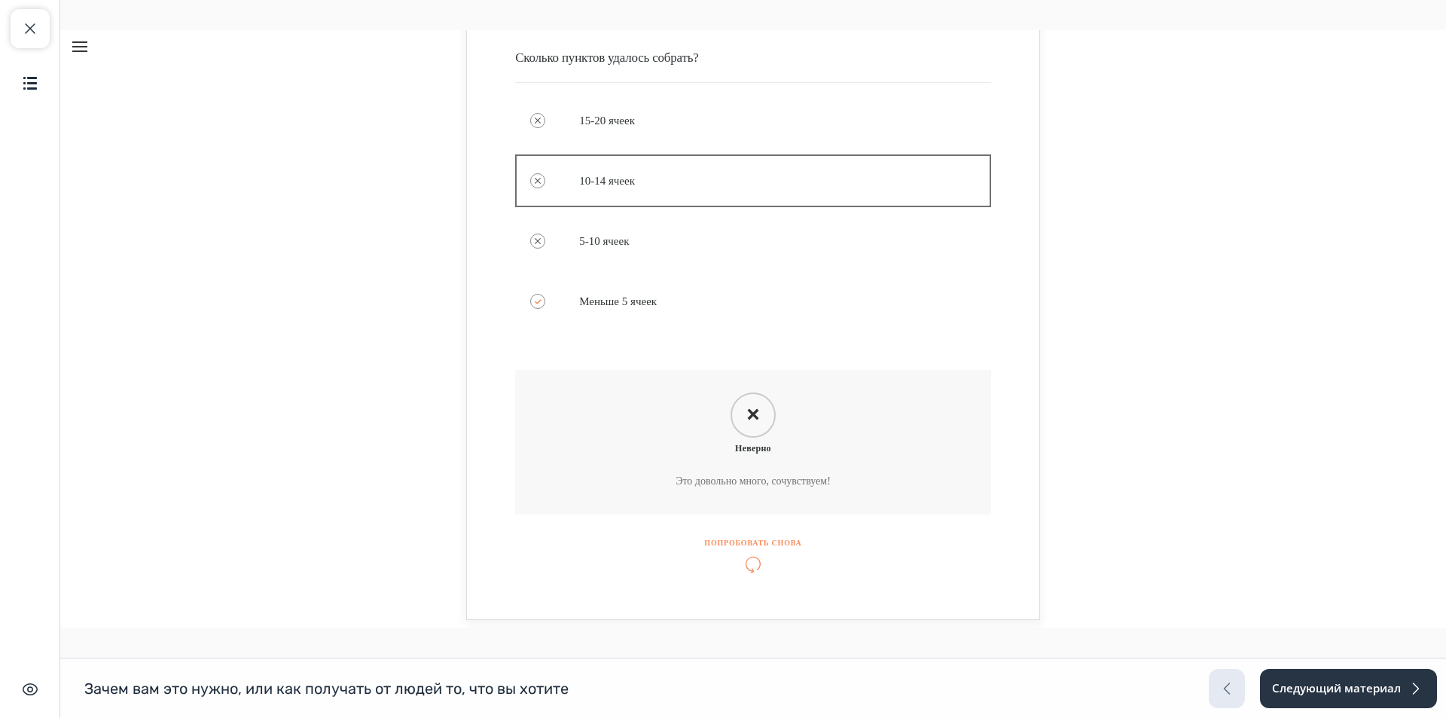
click at [747, 557] on icon "Knowledge check: Multiple choice" at bounding box center [752, 564] width 97 height 17
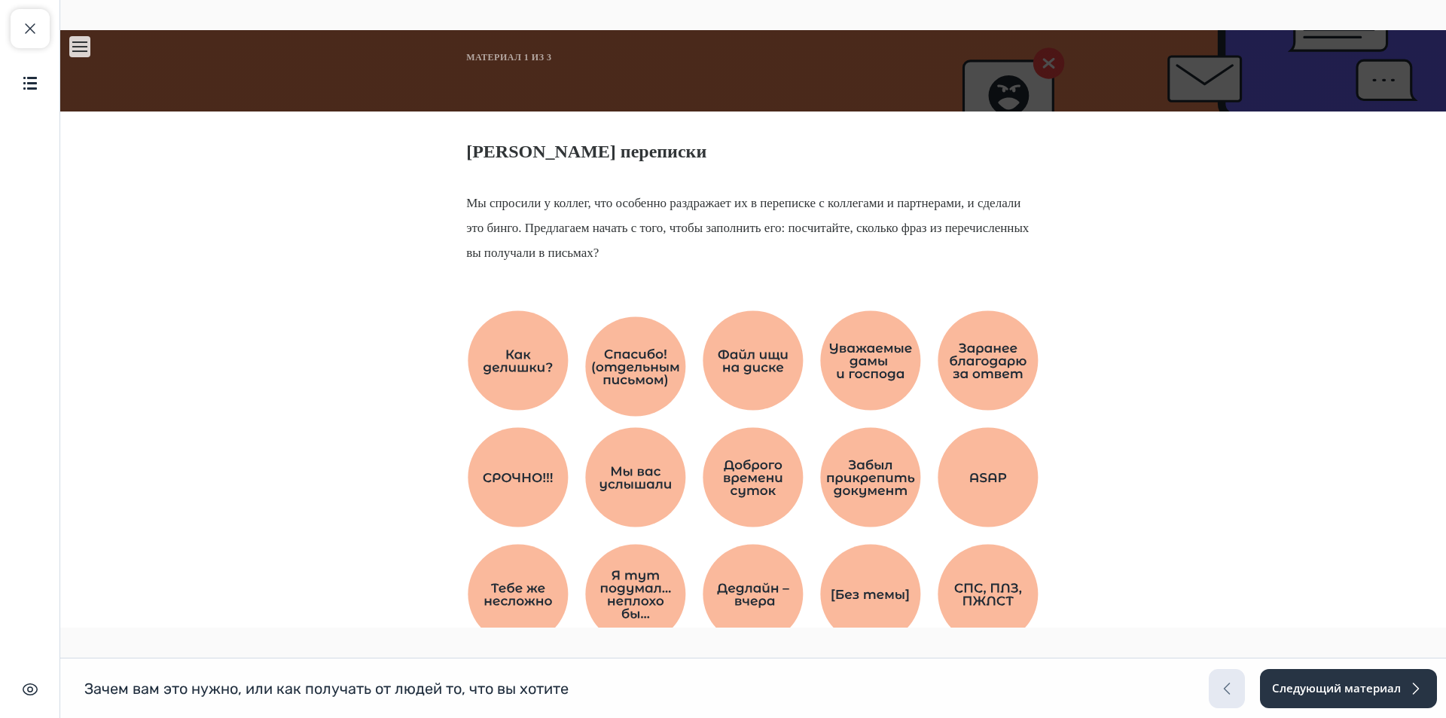
scroll to position [226, 0]
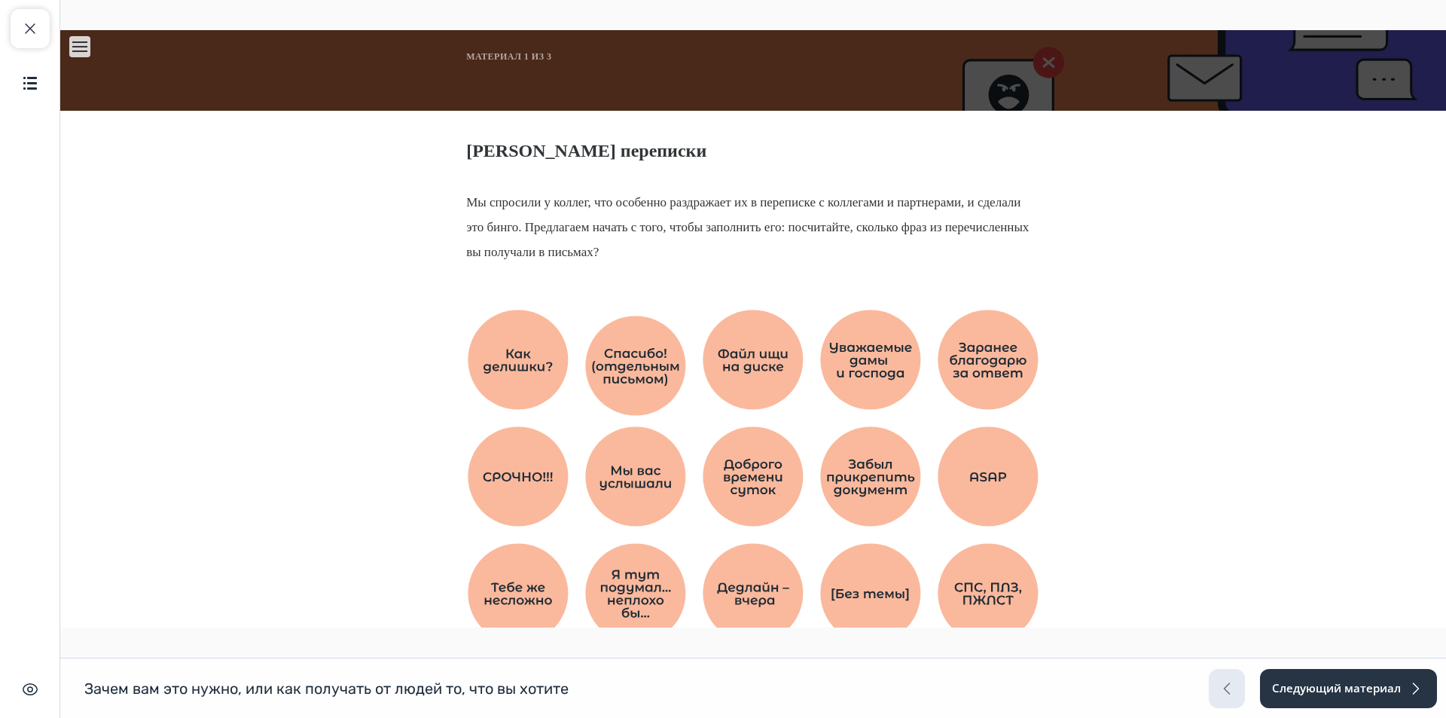
drag, startPoint x: 463, startPoint y: 200, endPoint x: 513, endPoint y: 196, distance: 49.9
click at [480, 201] on p "Мы спросили у коллег, что особенно раздражает их в переписке с коллегами и парт…" at bounding box center [753, 227] width 574 height 75
drag, startPoint x: 533, startPoint y: 194, endPoint x: 618, endPoint y: 199, distance: 85.3
click at [618, 199] on p "Мы спросили у коллег, что особенно раздражает их в переписке с коллегами и парт…" at bounding box center [753, 227] width 574 height 75
click at [644, 200] on p "Мы спросили у коллег, что особенно раздражает их в переписке с коллегами и парт…" at bounding box center [753, 227] width 574 height 75
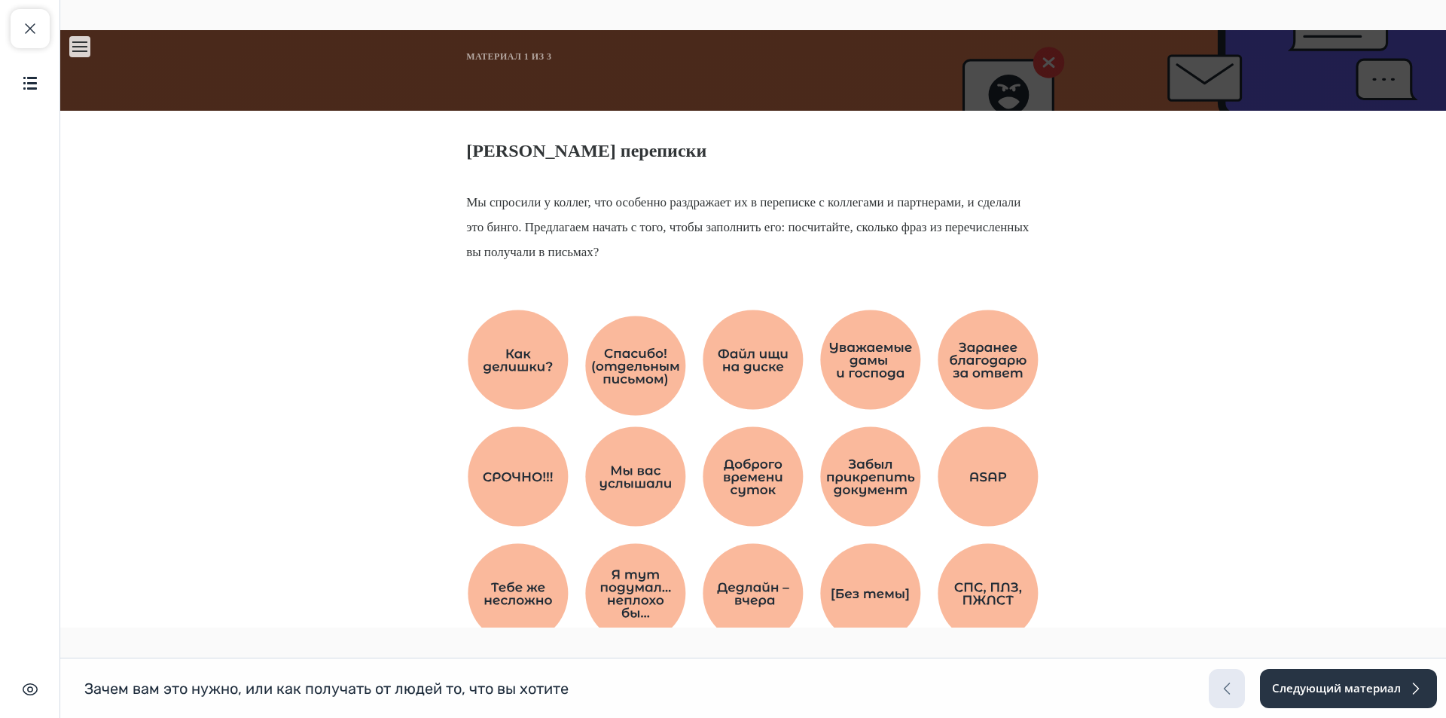
drag, startPoint x: 465, startPoint y: 205, endPoint x: 938, endPoint y: 249, distance: 475.7
click at [938, 249] on p "Мы спросили у коллег, что особенно раздражает их в переписке с коллегами и парт…" at bounding box center [753, 227] width 574 height 75
click at [924, 243] on p "Мы спросили у коллег, что особенно раздражает их в переписке с коллегами и парт…" at bounding box center [753, 227] width 574 height 75
drag, startPoint x: 934, startPoint y: 245, endPoint x: 465, endPoint y: 142, distance: 479.5
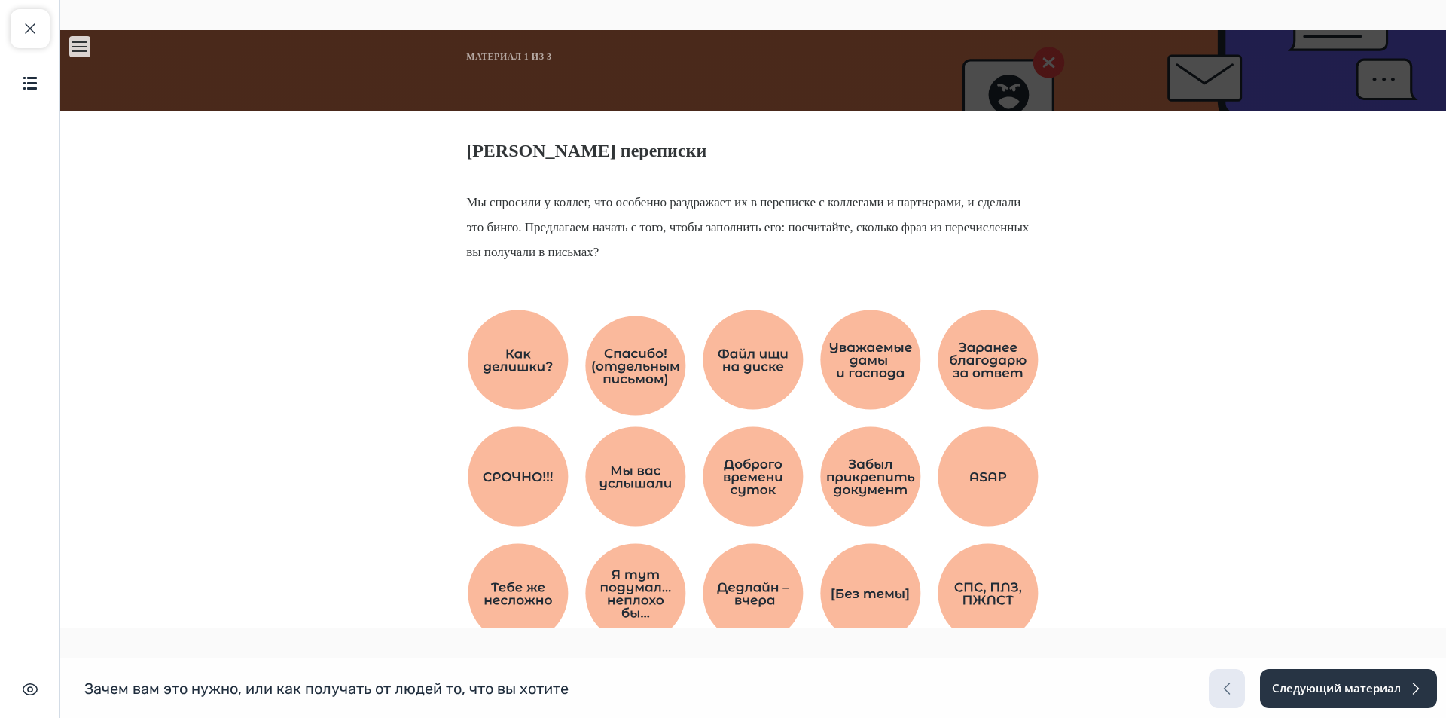
click at [466, 142] on strong "[PERSON_NAME] переписки" at bounding box center [586, 151] width 240 height 20
drag, startPoint x: 465, startPoint y: 142, endPoint x: 993, endPoint y: 275, distance: 544.3
click at [950, 255] on p "Мы спросили у коллег, что особенно раздражает их в переписке с коллегами и парт…" at bounding box center [753, 227] width 574 height 75
click at [715, 185] on div "Мы спросили у коллег, что особенно раздражает их в переписке с коллегами и парт…" at bounding box center [753, 227] width 1386 height 120
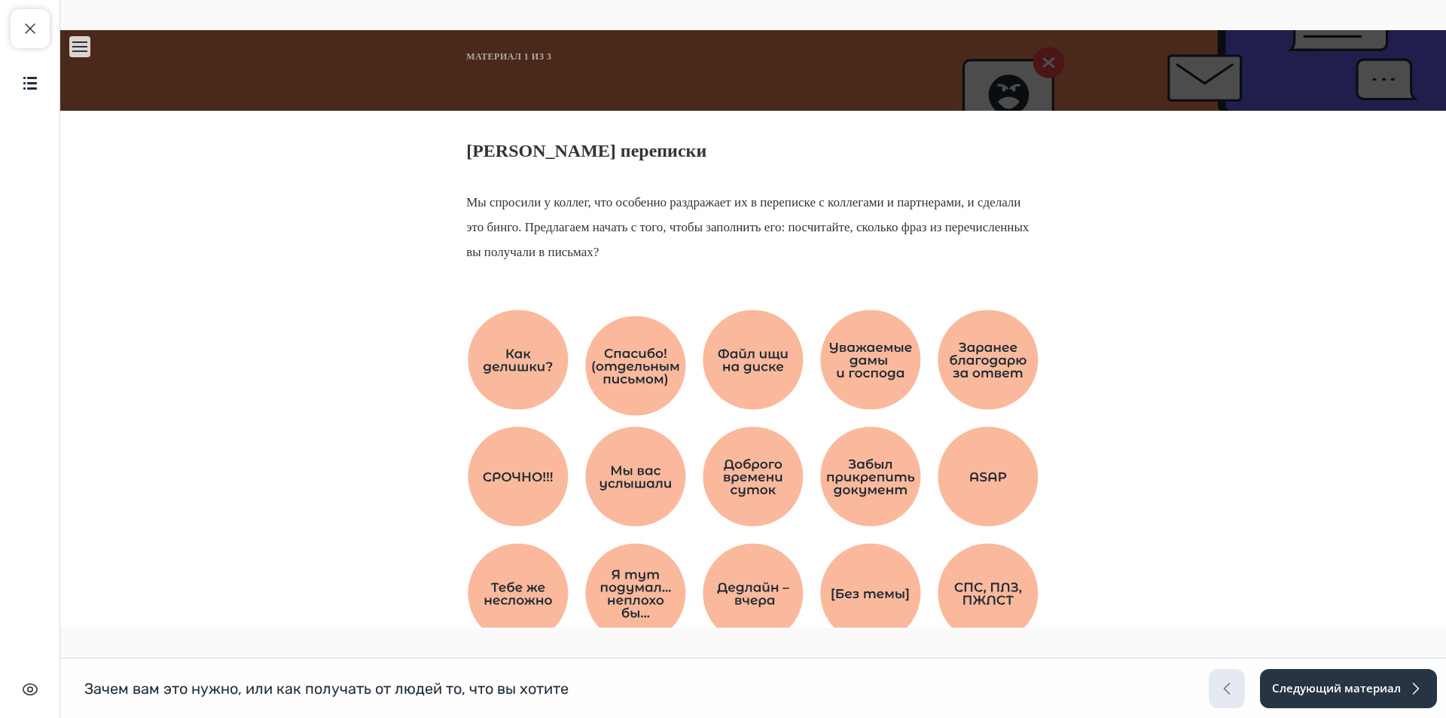
drag, startPoint x: 462, startPoint y: 151, endPoint x: 964, endPoint y: 248, distance: 510.9
click at [964, 248] on p "Мы спросили у коллег, что особенно раздражает их в переписке с коллегами и парт…" at bounding box center [753, 227] width 574 height 75
drag, startPoint x: 964, startPoint y: 248, endPoint x: 953, endPoint y: 252, distance: 11.2
click at [953, 252] on p "Мы спросили у коллег, что особенно раздражает их в переписке с коллегами и парт…" at bounding box center [753, 227] width 574 height 75
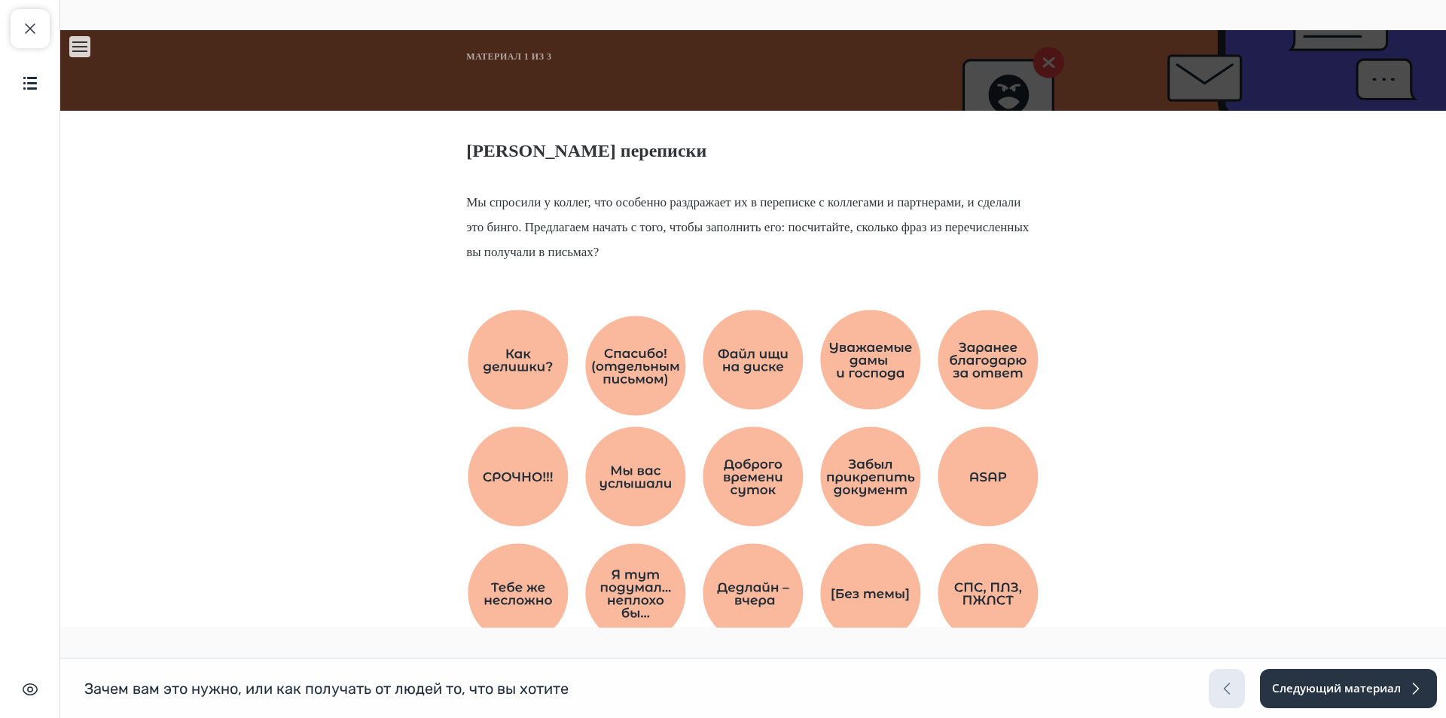
drag, startPoint x: 953, startPoint y: 252, endPoint x: 630, endPoint y: 249, distance: 323.9
click at [630, 249] on p "Мы спросили у коллег, что особенно раздражает их в переписке с коллегами и парт…" at bounding box center [753, 227] width 574 height 75
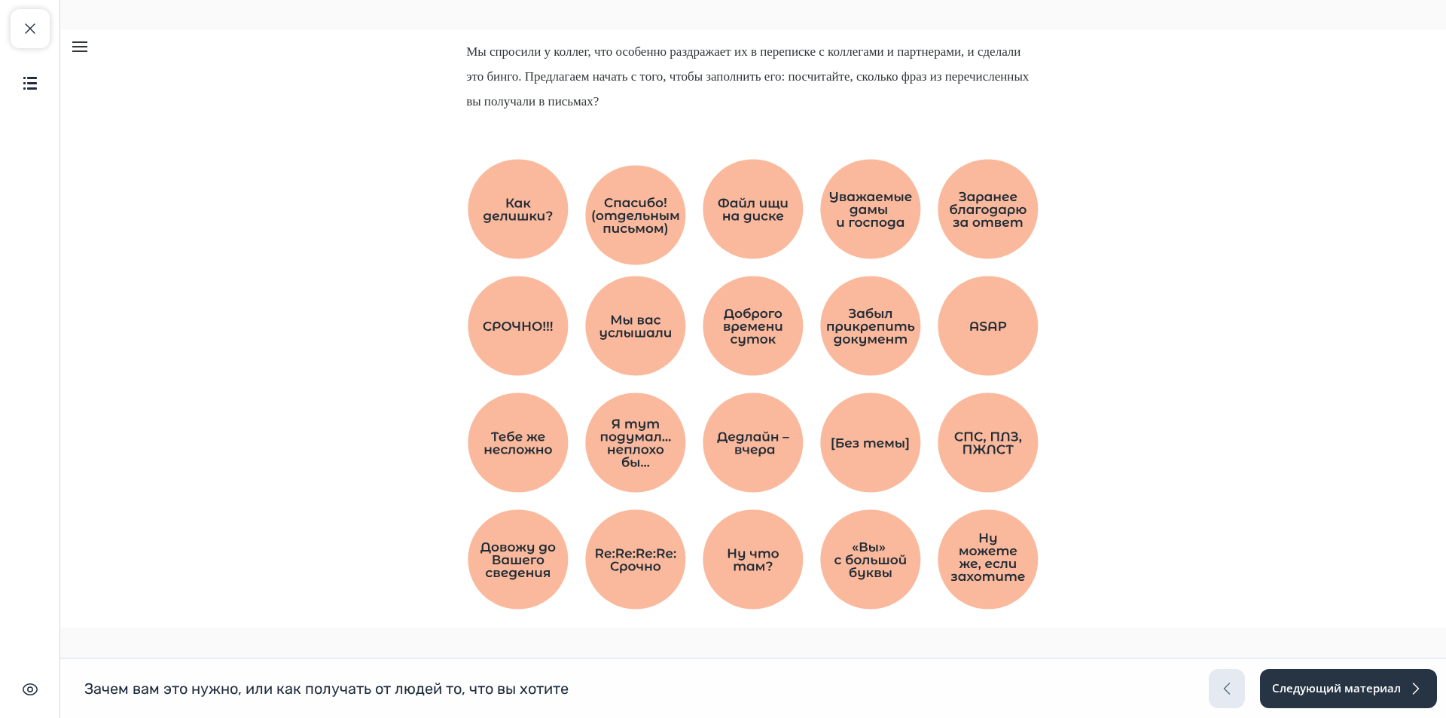
scroll to position [452, 0]
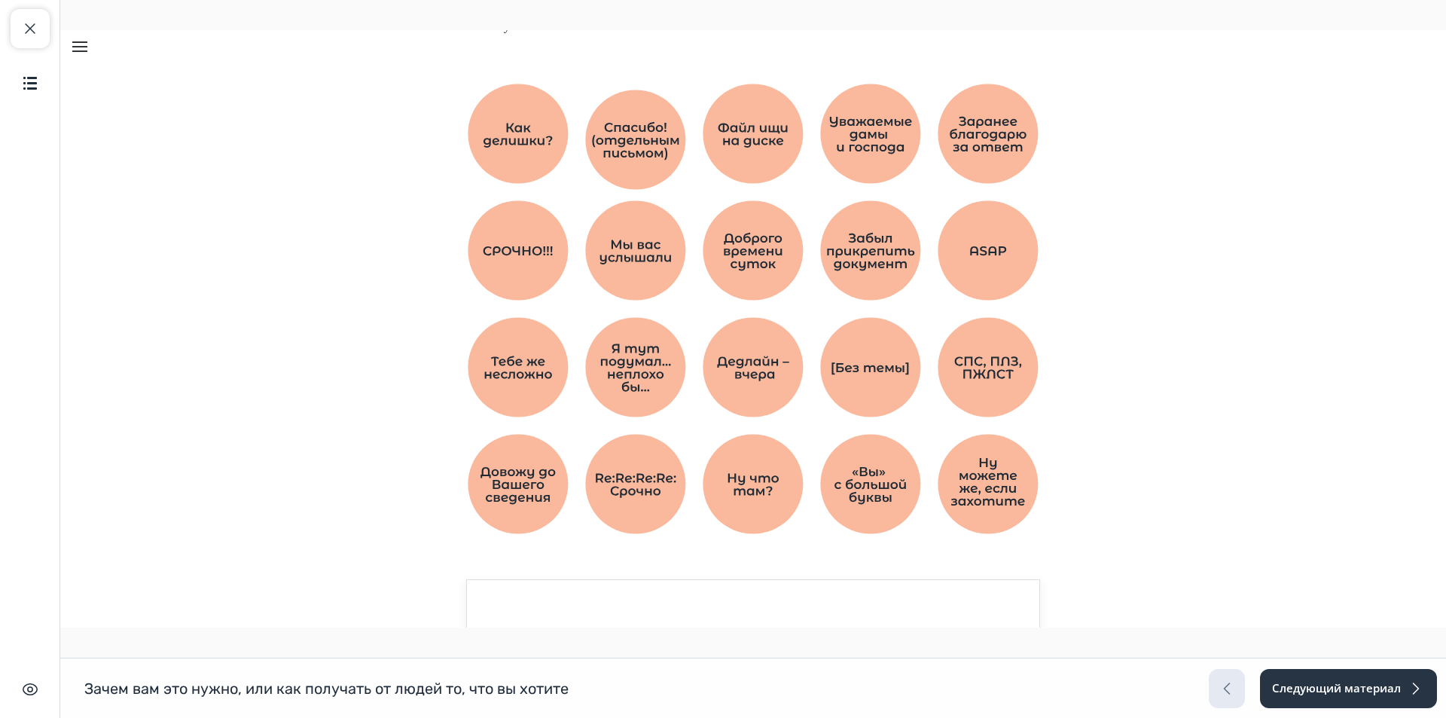
click at [1156, 245] on div "Lesson content" at bounding box center [753, 309] width 1386 height 496
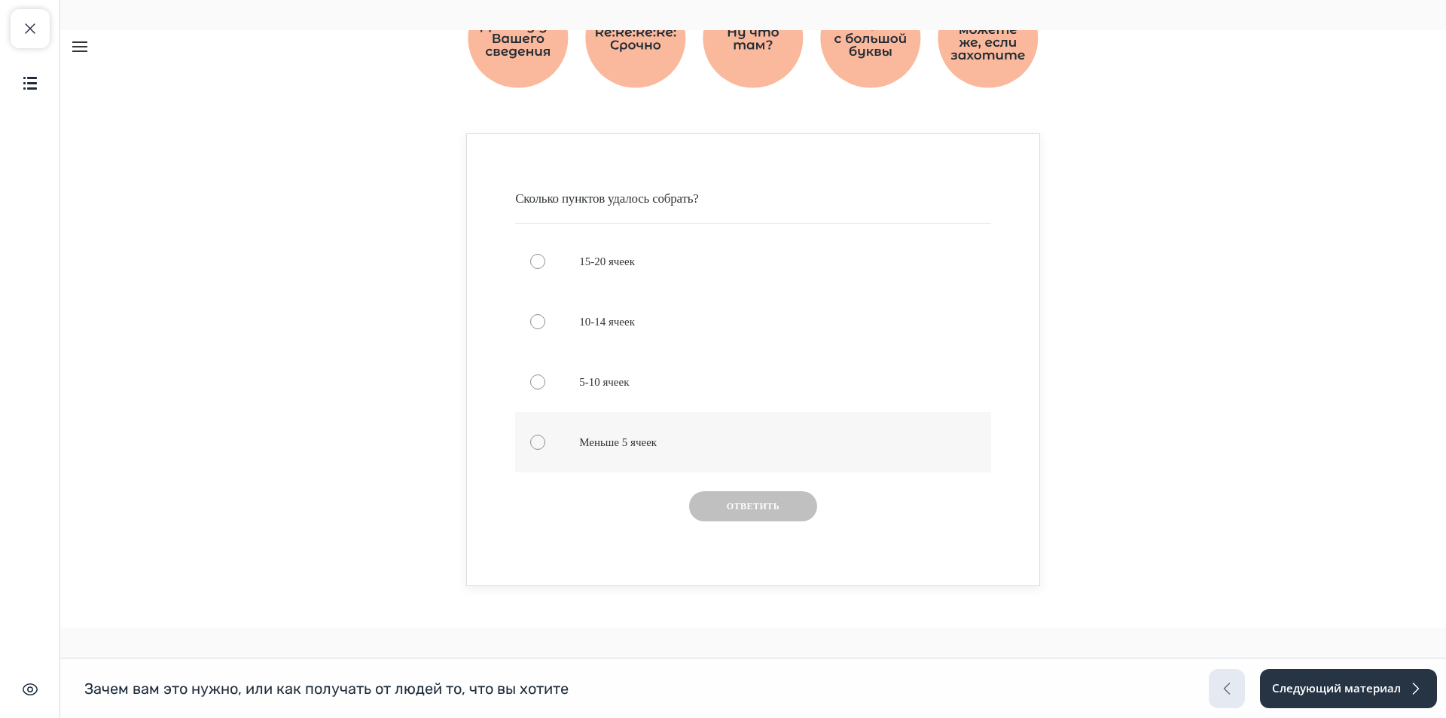
scroll to position [904, 0]
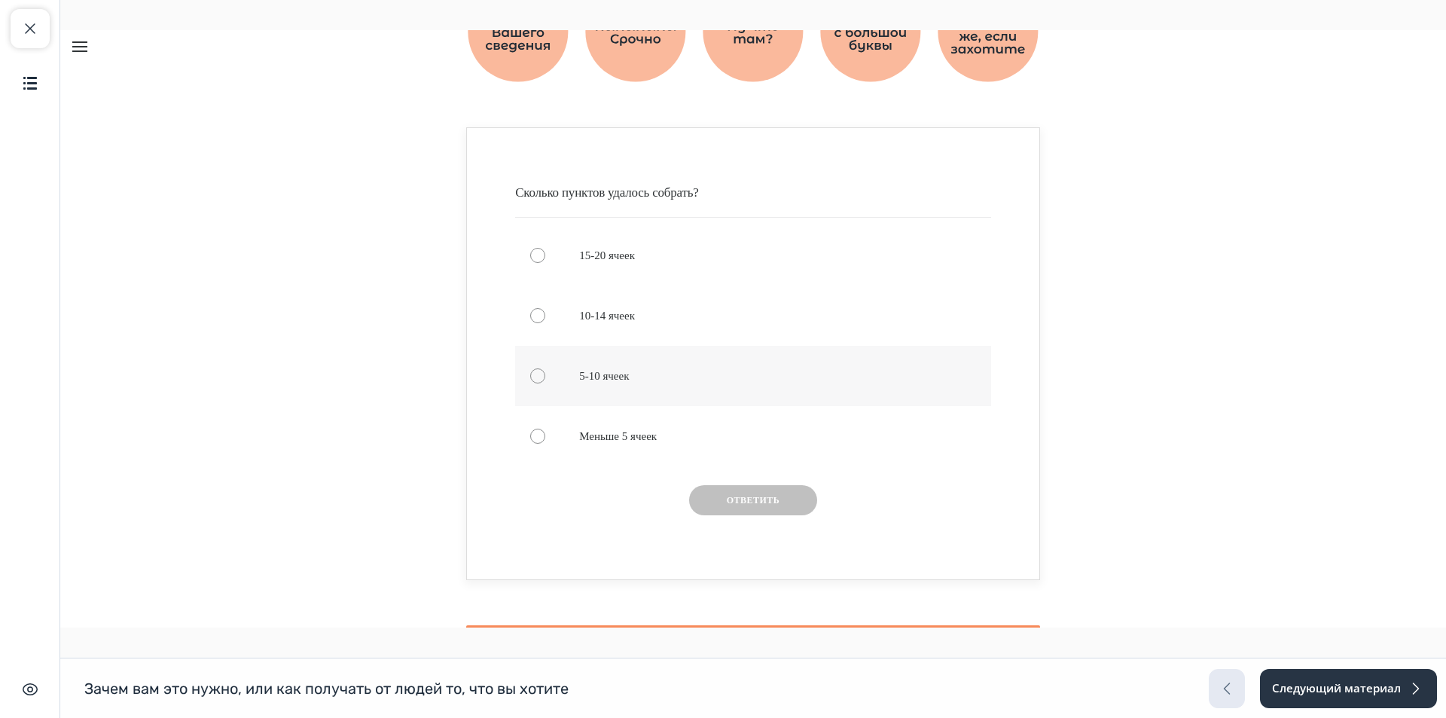
click at [588, 389] on div "Knowledge check: Multiple choice" at bounding box center [753, 376] width 476 height 60
click at [704, 500] on button "Ответить" at bounding box center [753, 500] width 128 height 30
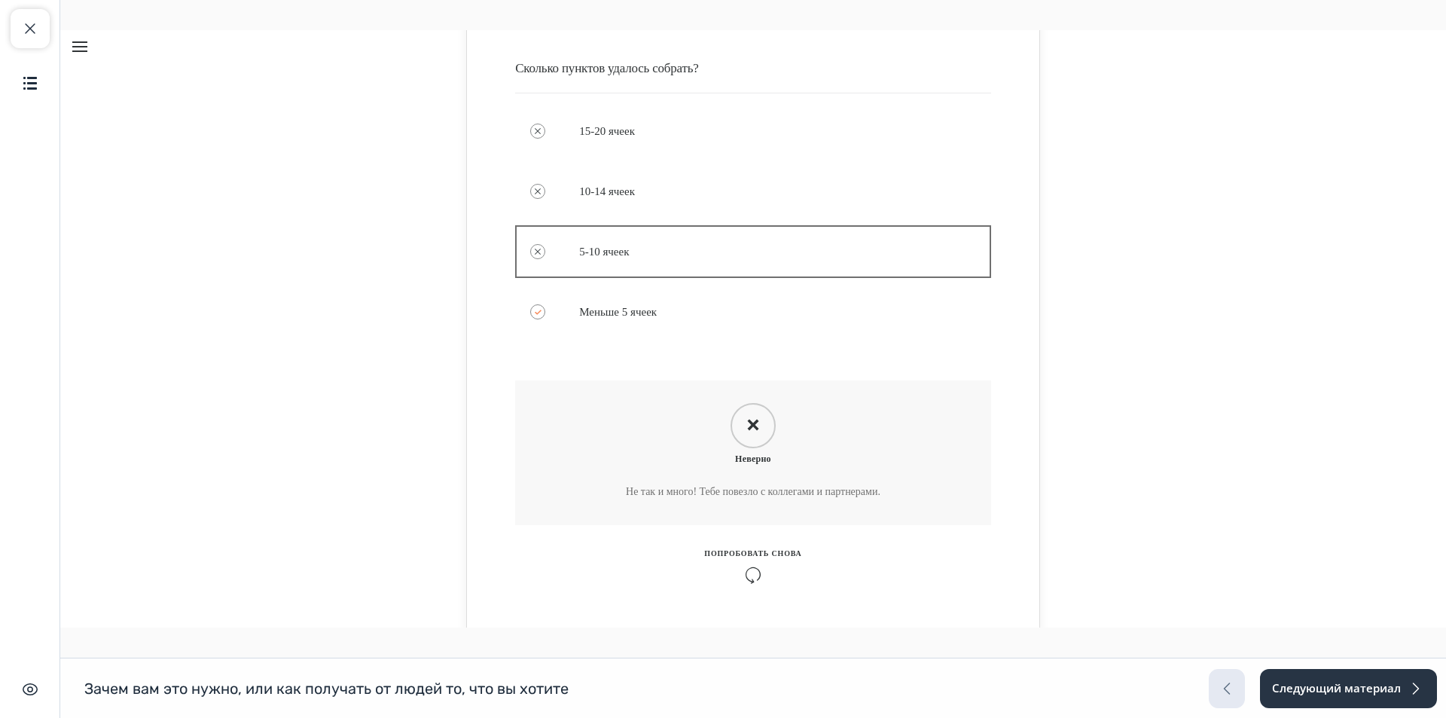
scroll to position [1054, 0]
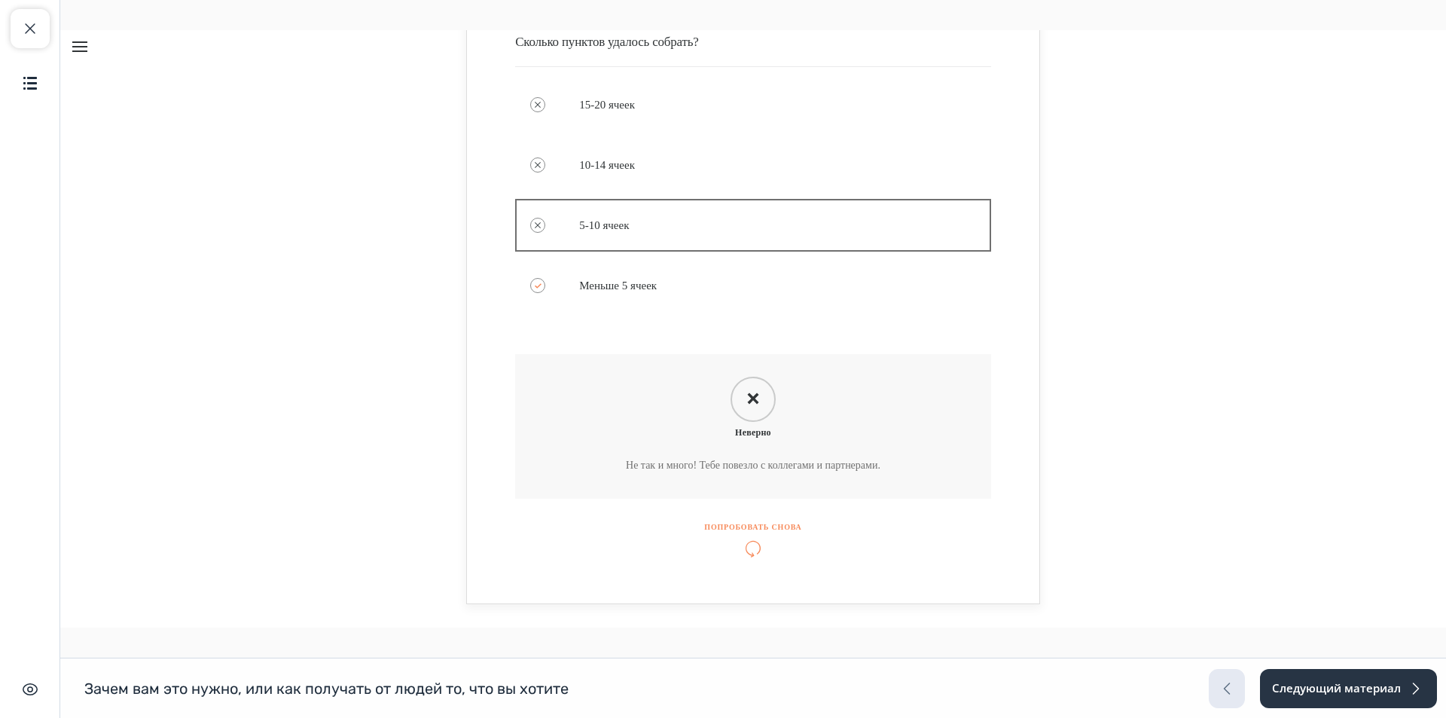
click at [749, 542] on icon "Knowledge check: Multiple choice" at bounding box center [752, 548] width 97 height 17
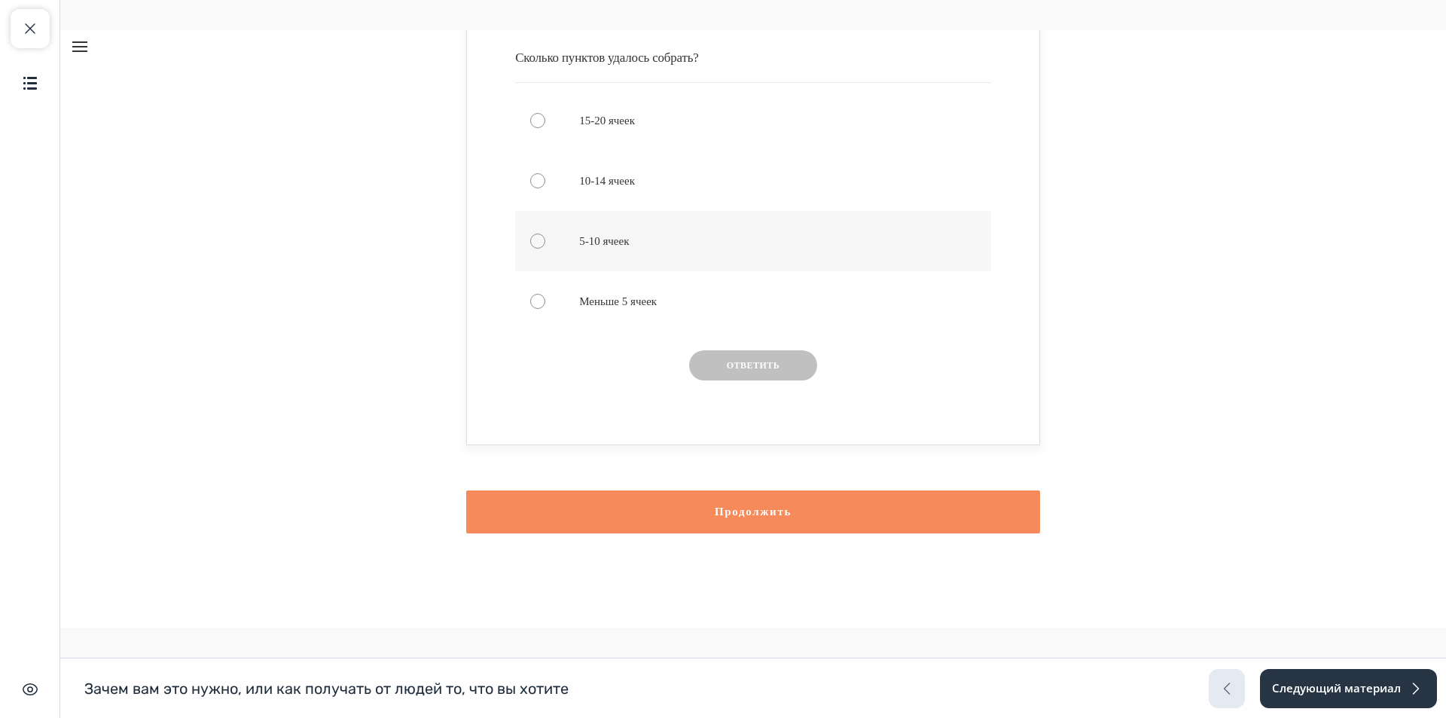
scroll to position [963, 0]
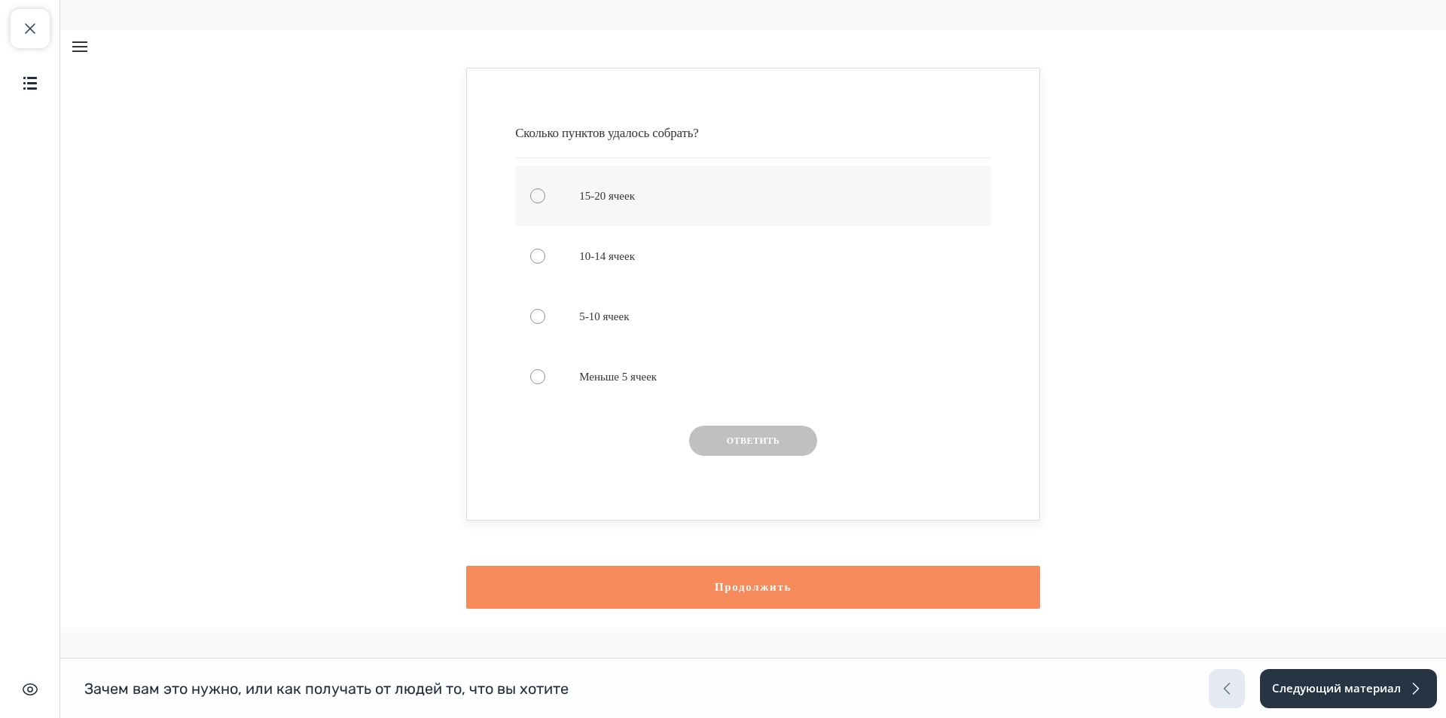
click at [607, 217] on div "Knowledge check: Multiple choice" at bounding box center [753, 196] width 476 height 60
click at [715, 433] on button "Ответить" at bounding box center [753, 441] width 128 height 30
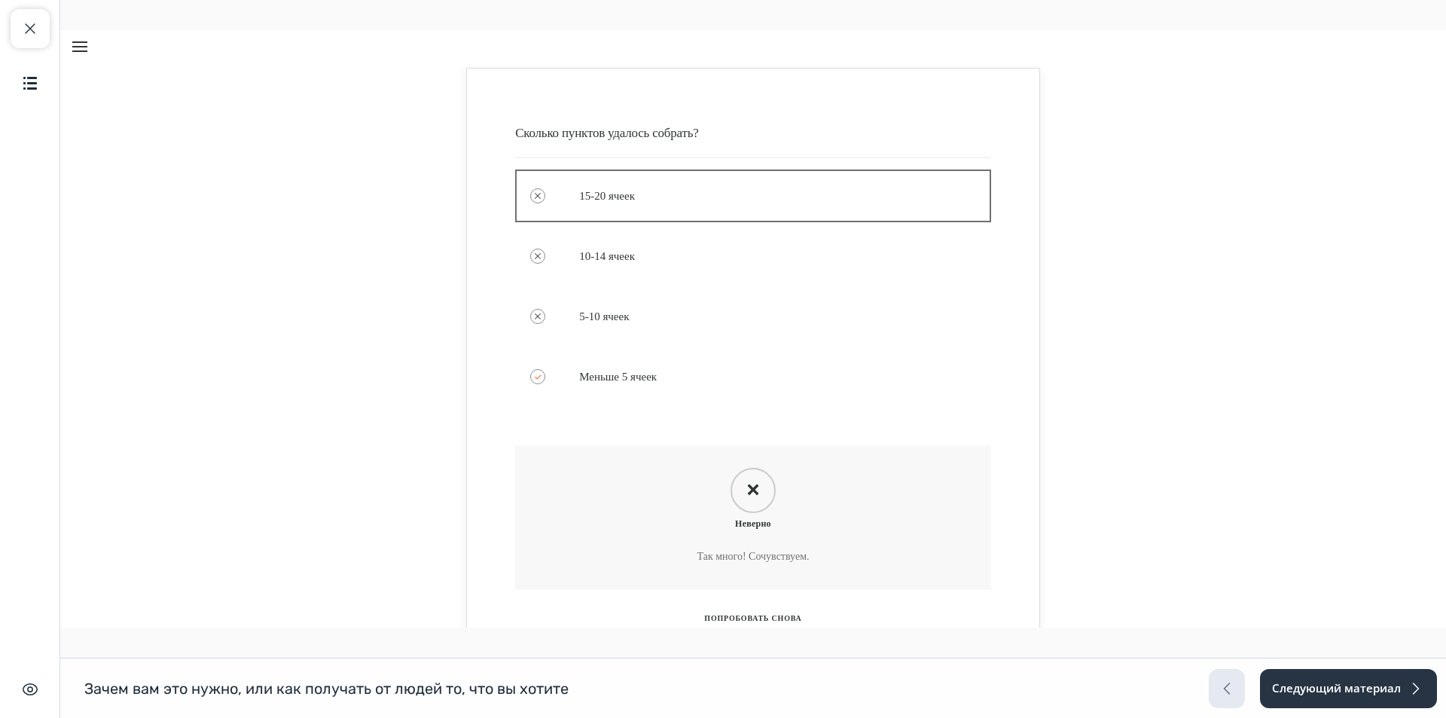
click at [761, 488] on div "Feedback" at bounding box center [753, 490] width 45 height 45
click at [625, 322] on p "5-10 ячеек" at bounding box center [766, 316] width 374 height 15
click at [633, 368] on div "Knowledge check: Multiple choice" at bounding box center [753, 376] width 476 height 60
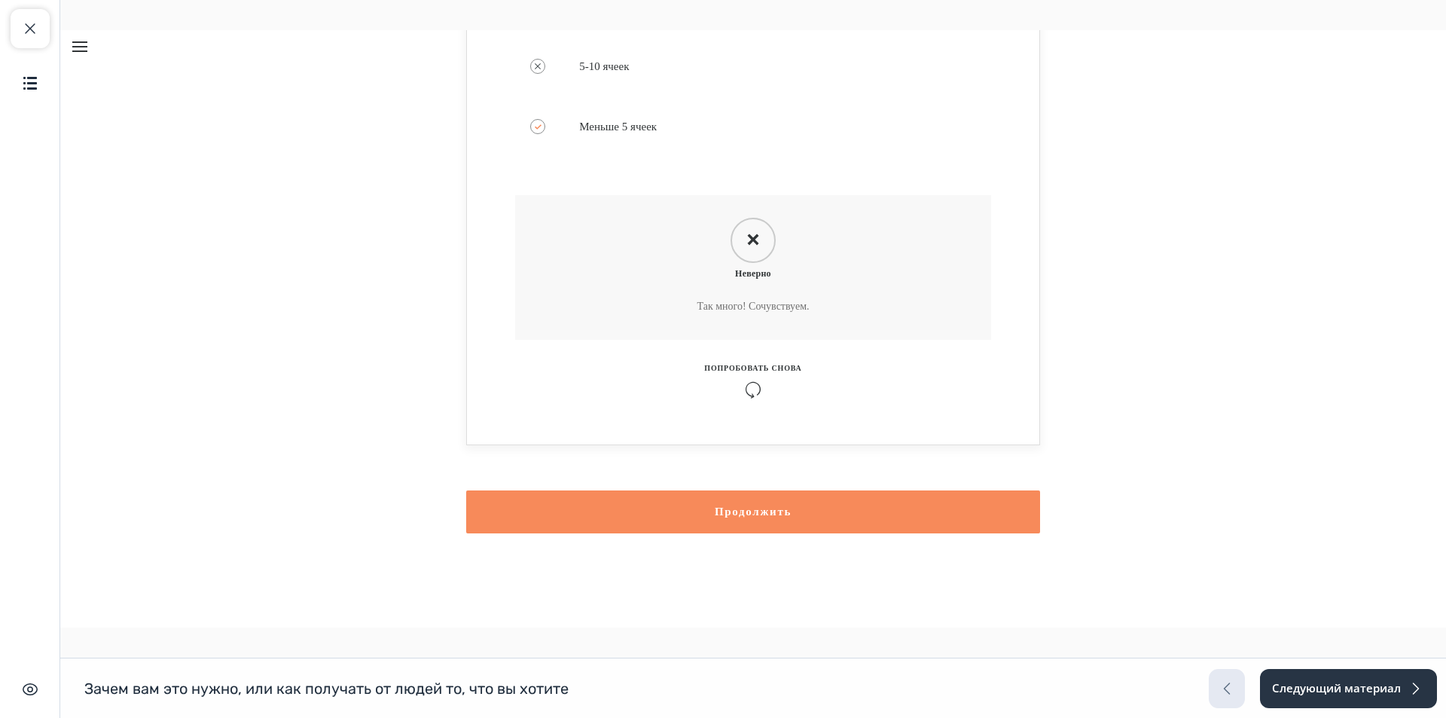
click at [757, 515] on button "Продолжить" at bounding box center [753, 511] width 574 height 43
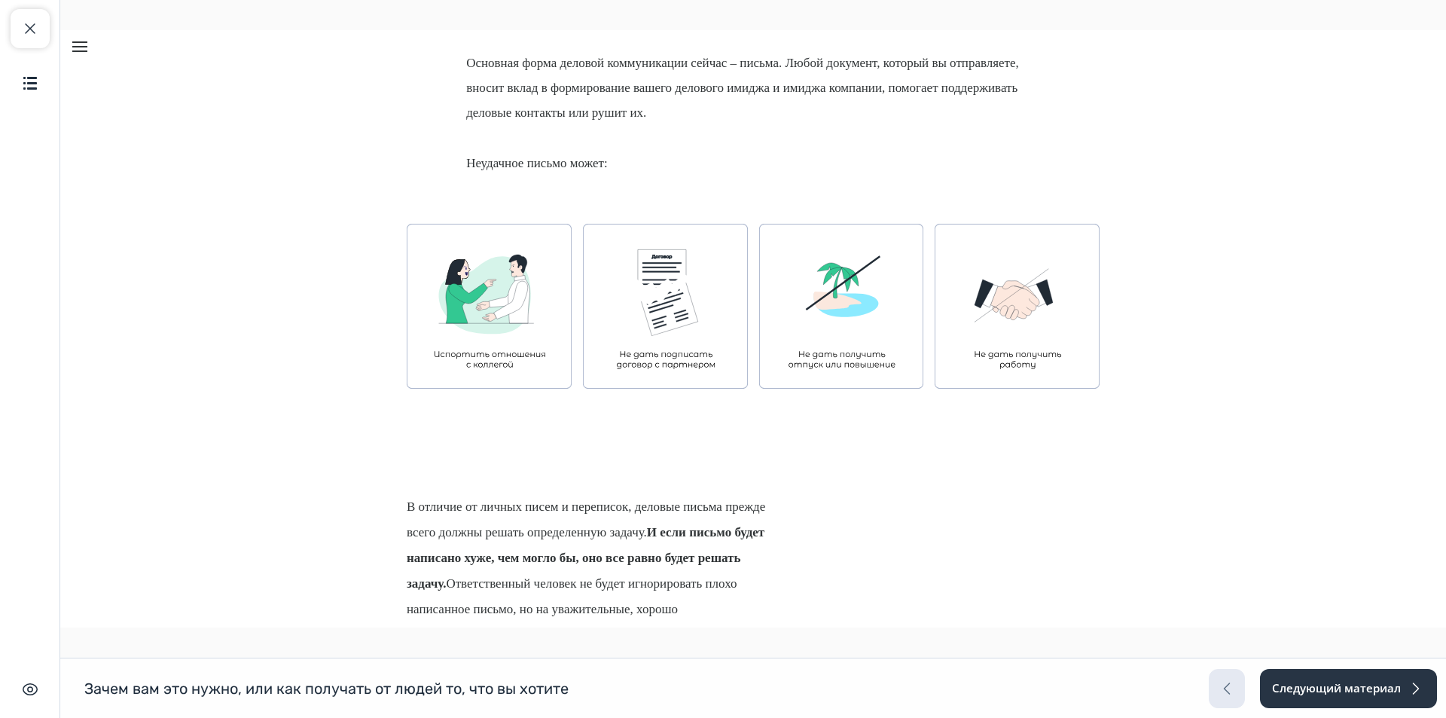
scroll to position [1651, 0]
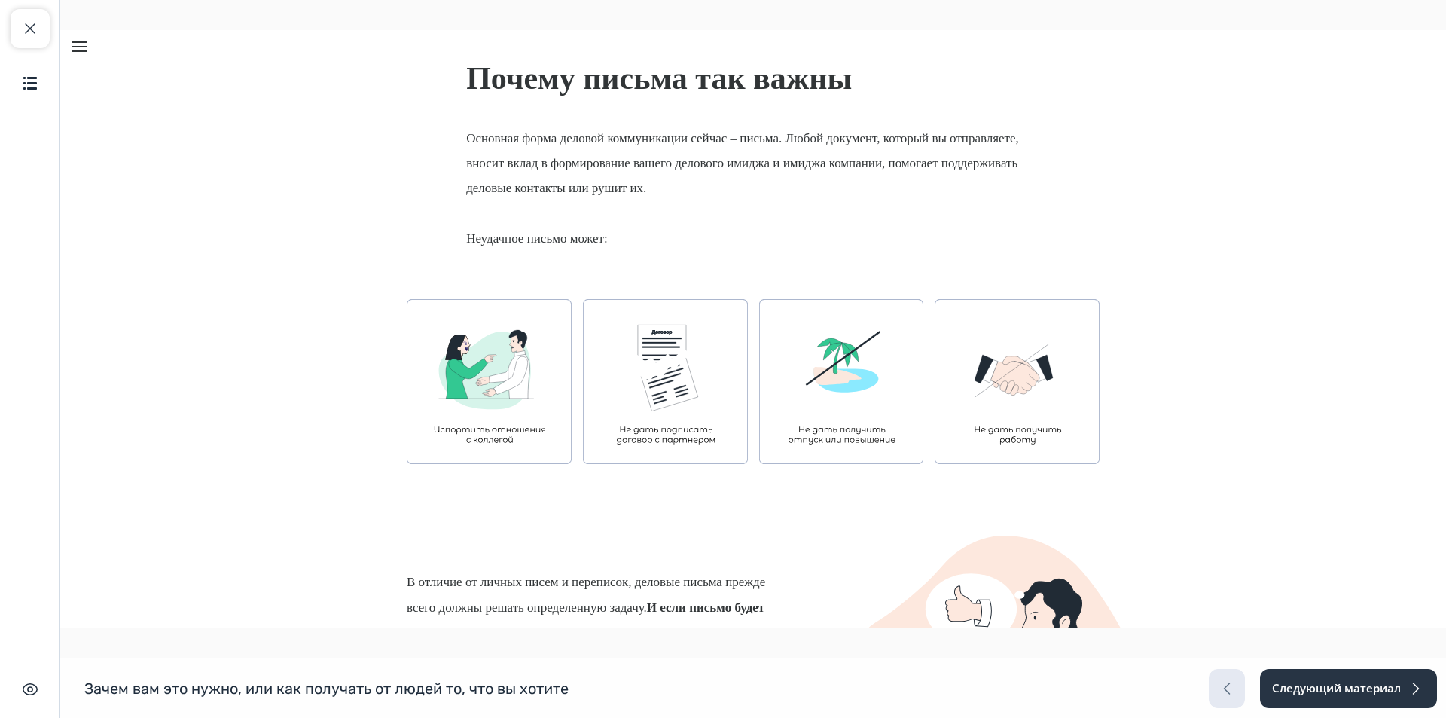
click at [514, 355] on img "Lesson content" at bounding box center [489, 381] width 165 height 165
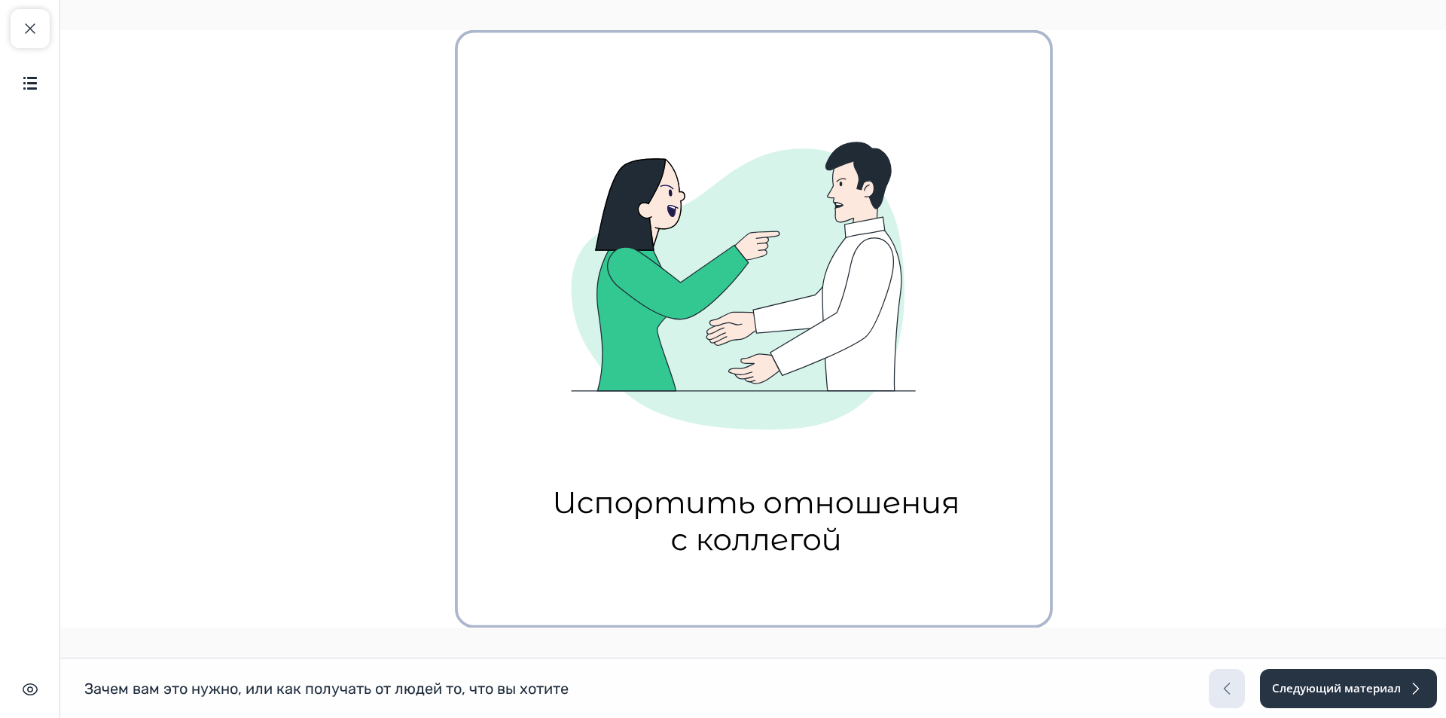
click at [580, 332] on button "Unzoom image" at bounding box center [753, 328] width 1386 height 597
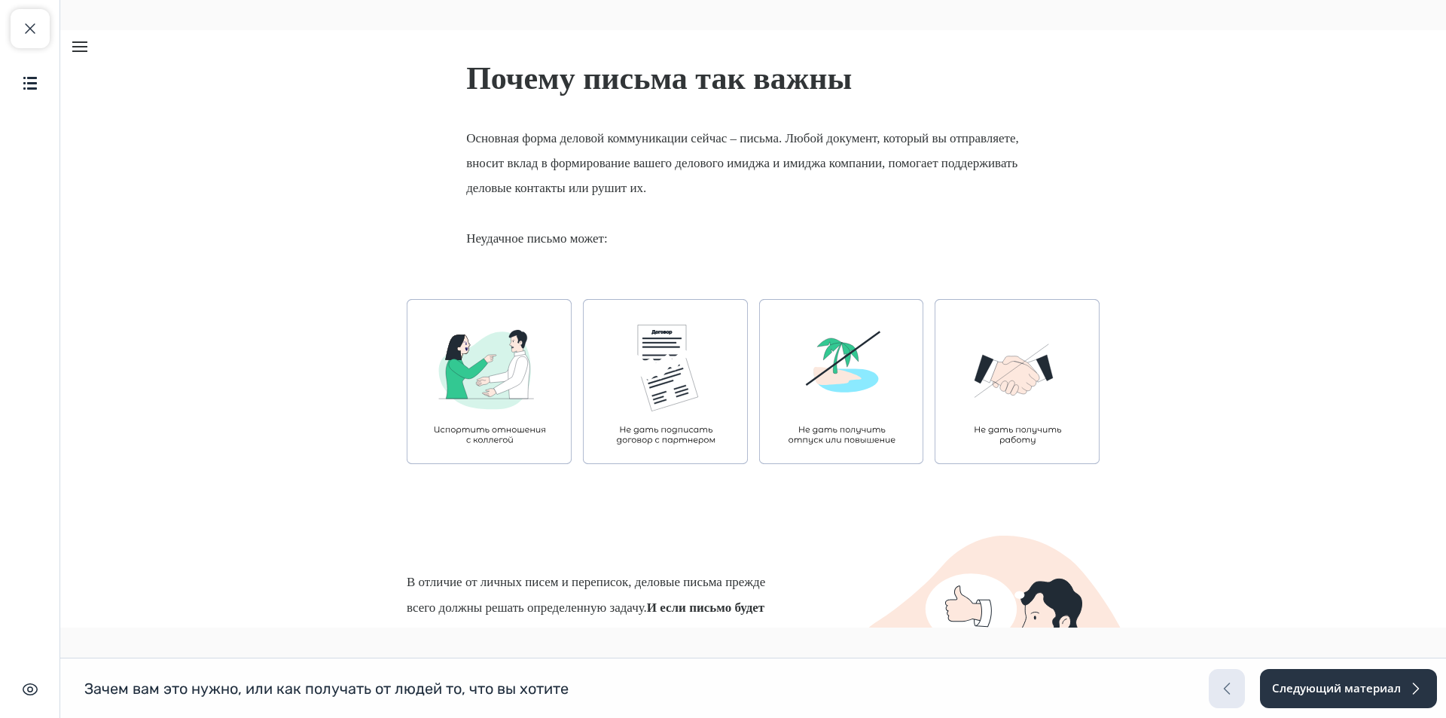
click at [511, 333] on img "Lesson content" at bounding box center [489, 381] width 165 height 165
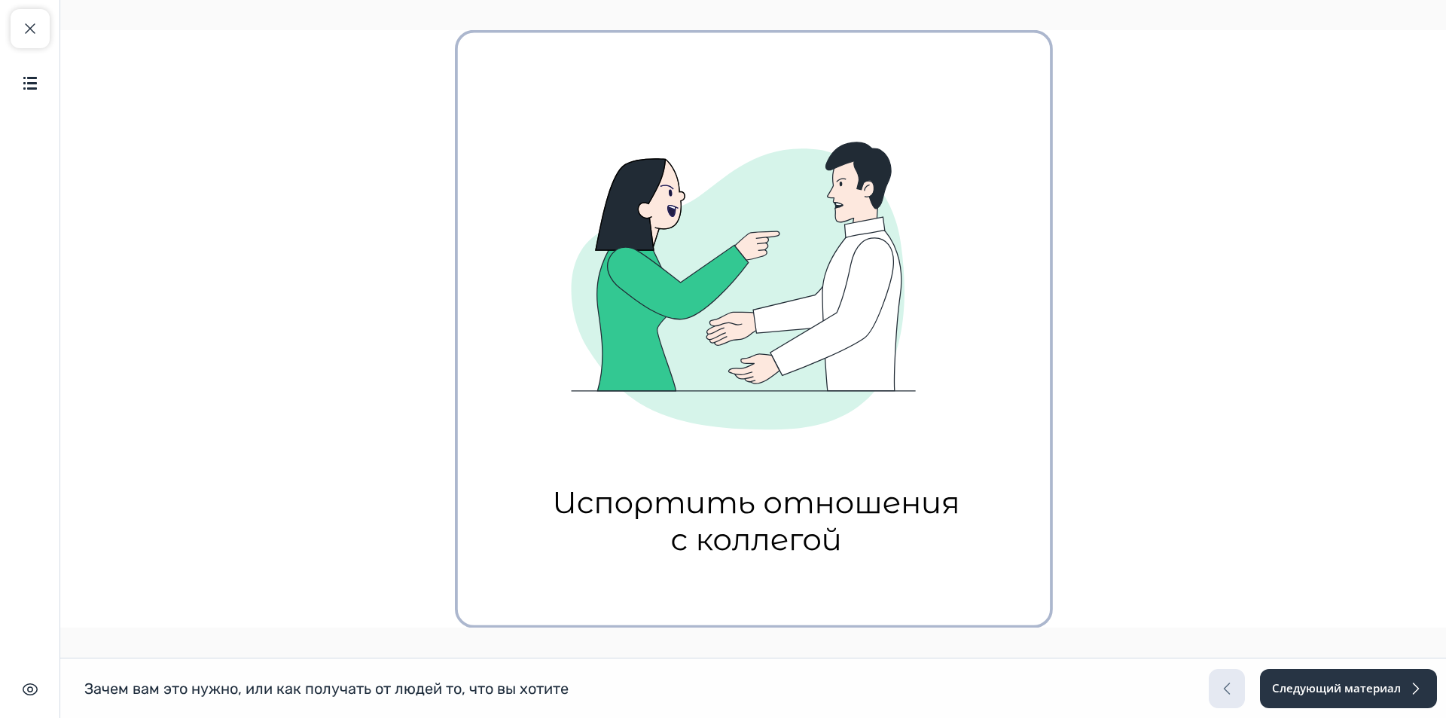
click at [575, 329] on button "Unzoom image" at bounding box center [753, 328] width 1386 height 597
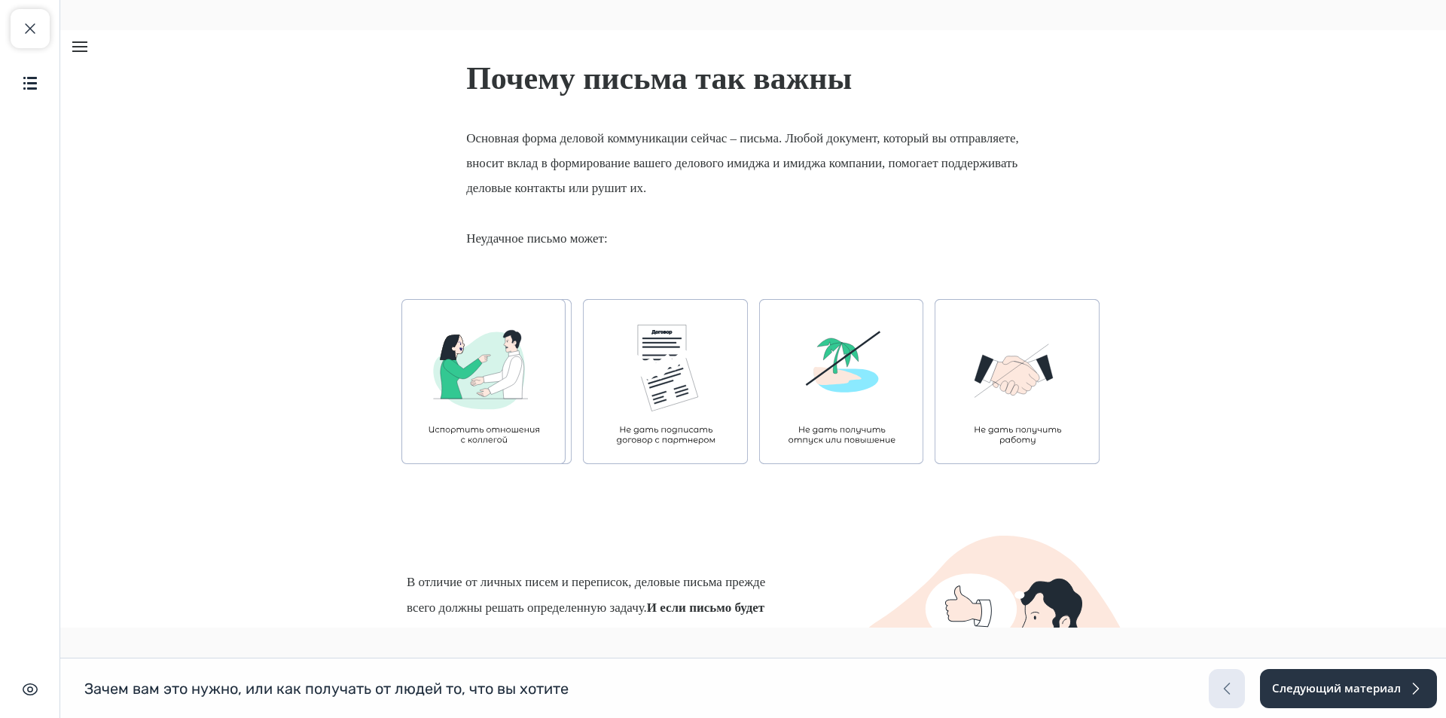
click at [612, 358] on img "Lesson content" at bounding box center [665, 381] width 165 height 165
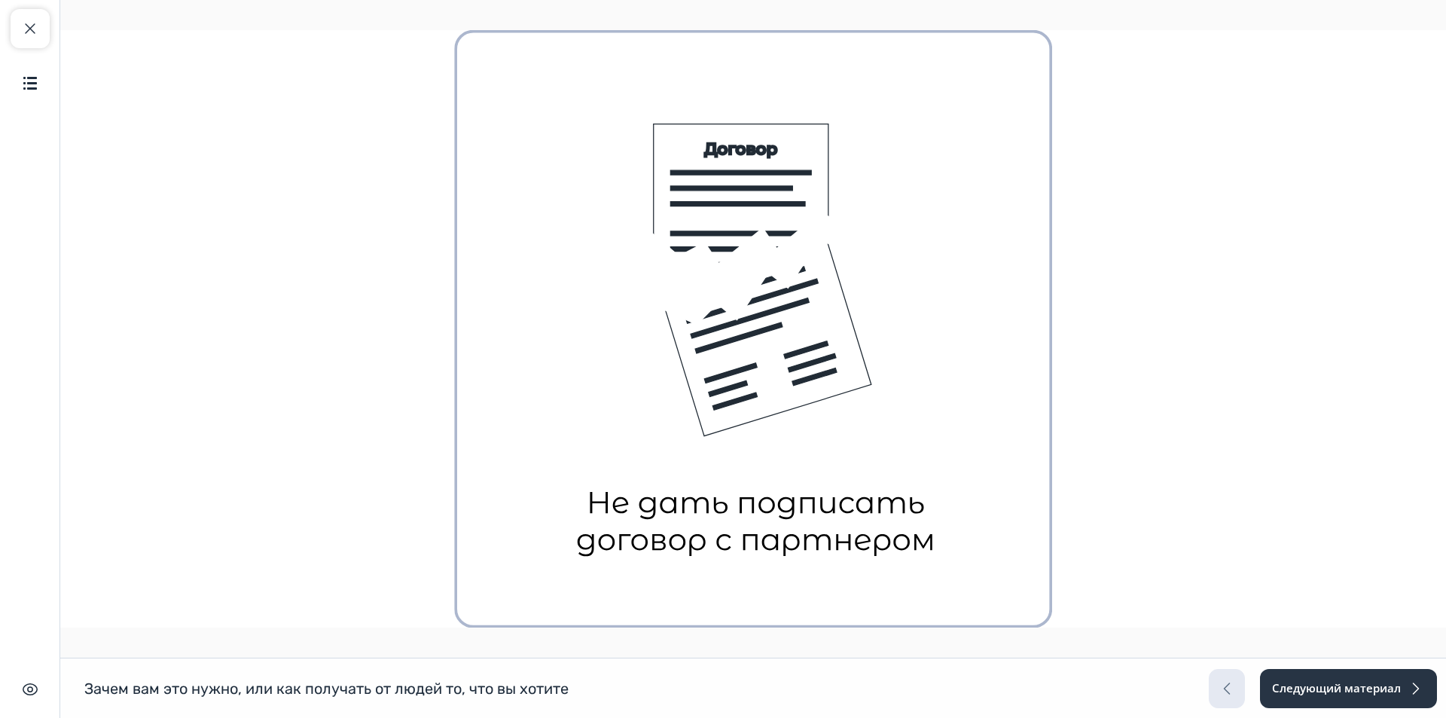
click at [612, 354] on button "Unzoom image" at bounding box center [753, 328] width 1386 height 597
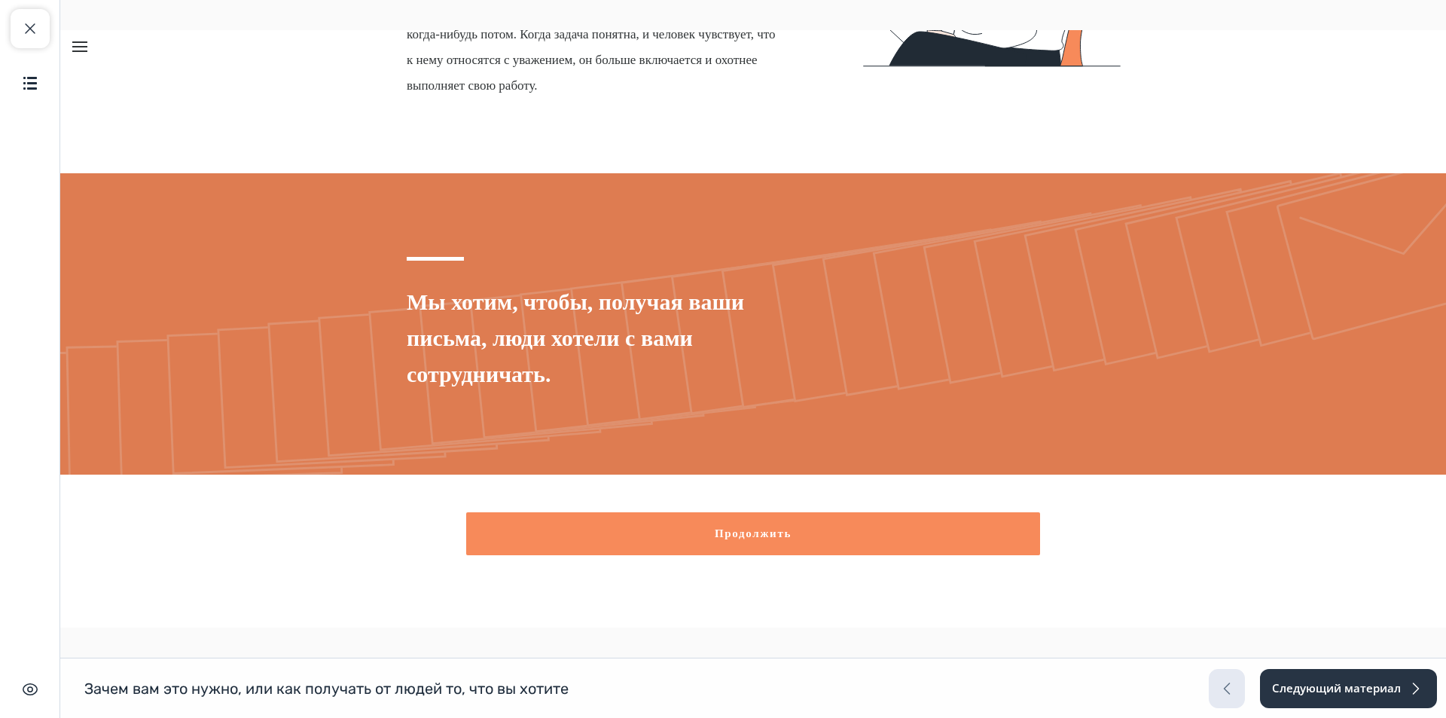
scroll to position [2399, 0]
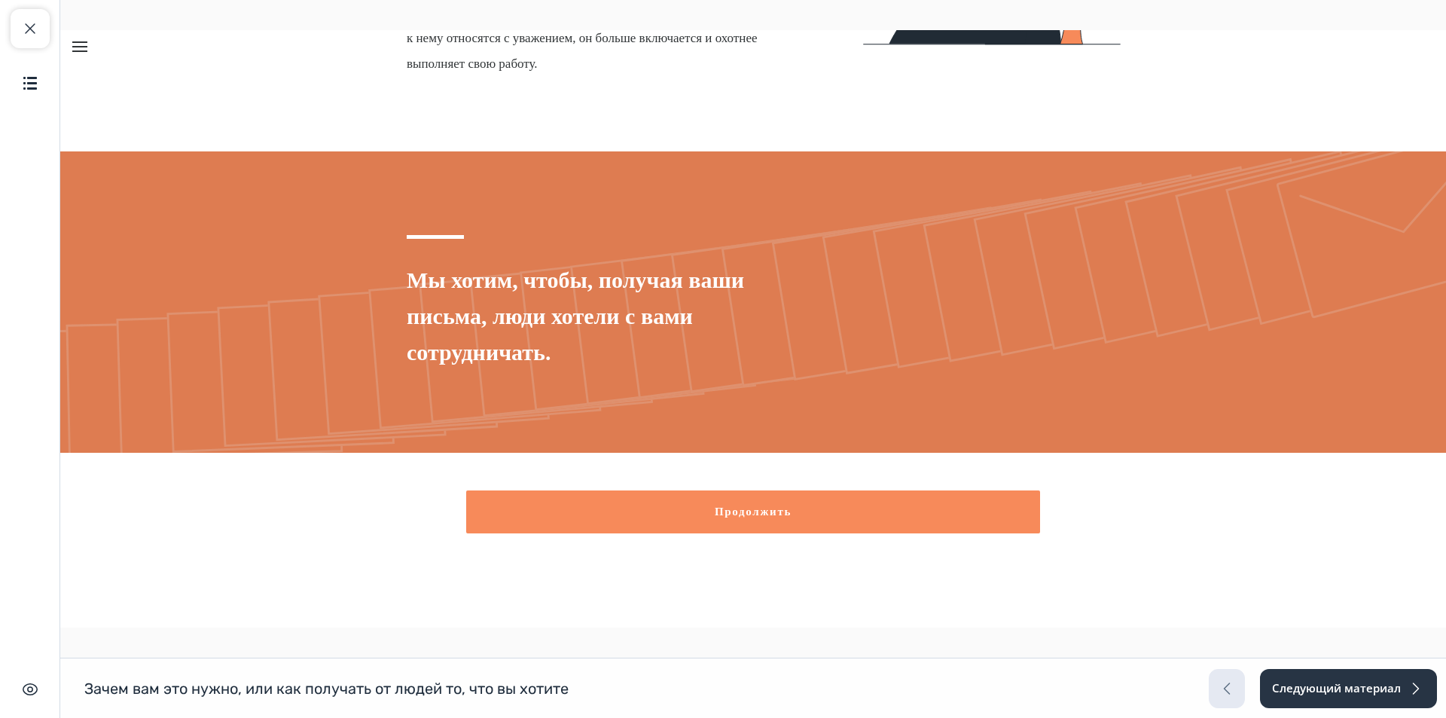
click at [668, 520] on button "Продолжить" at bounding box center [753, 511] width 574 height 43
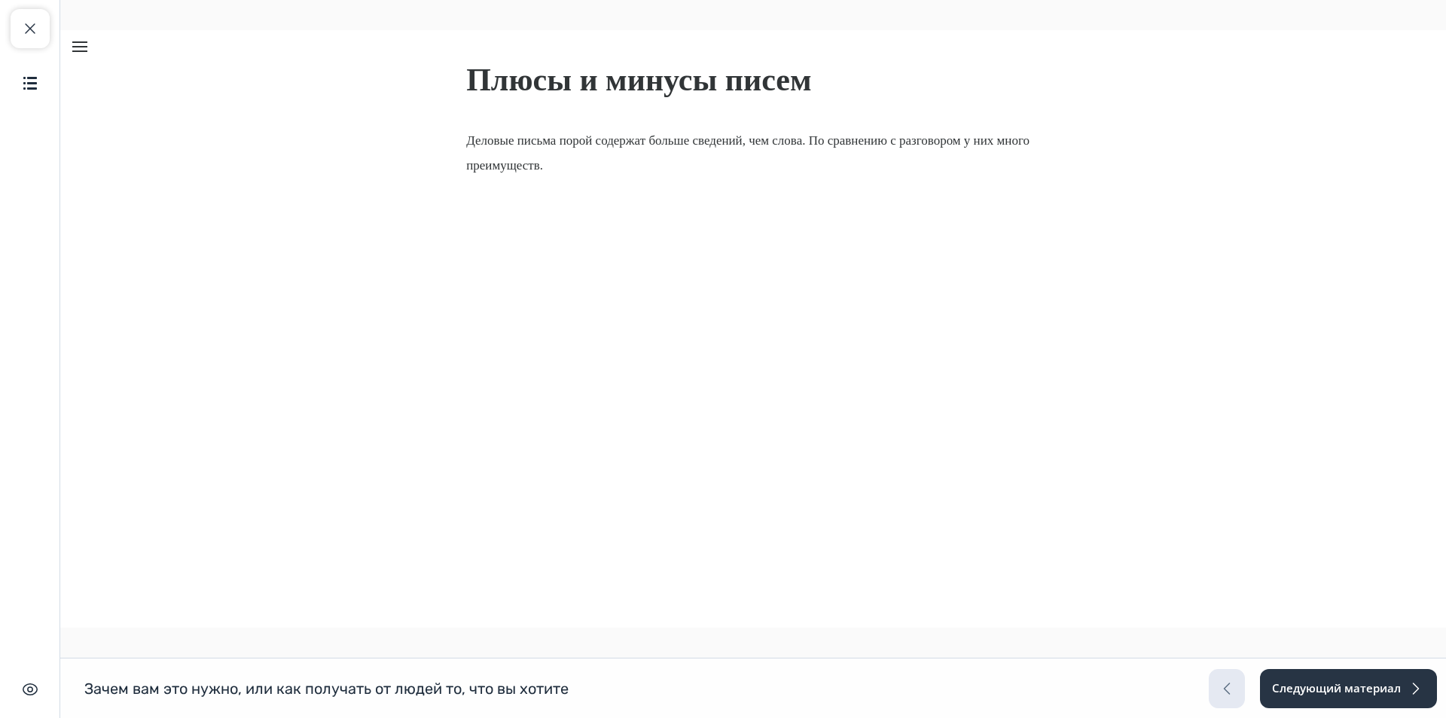
scroll to position [2837, 0]
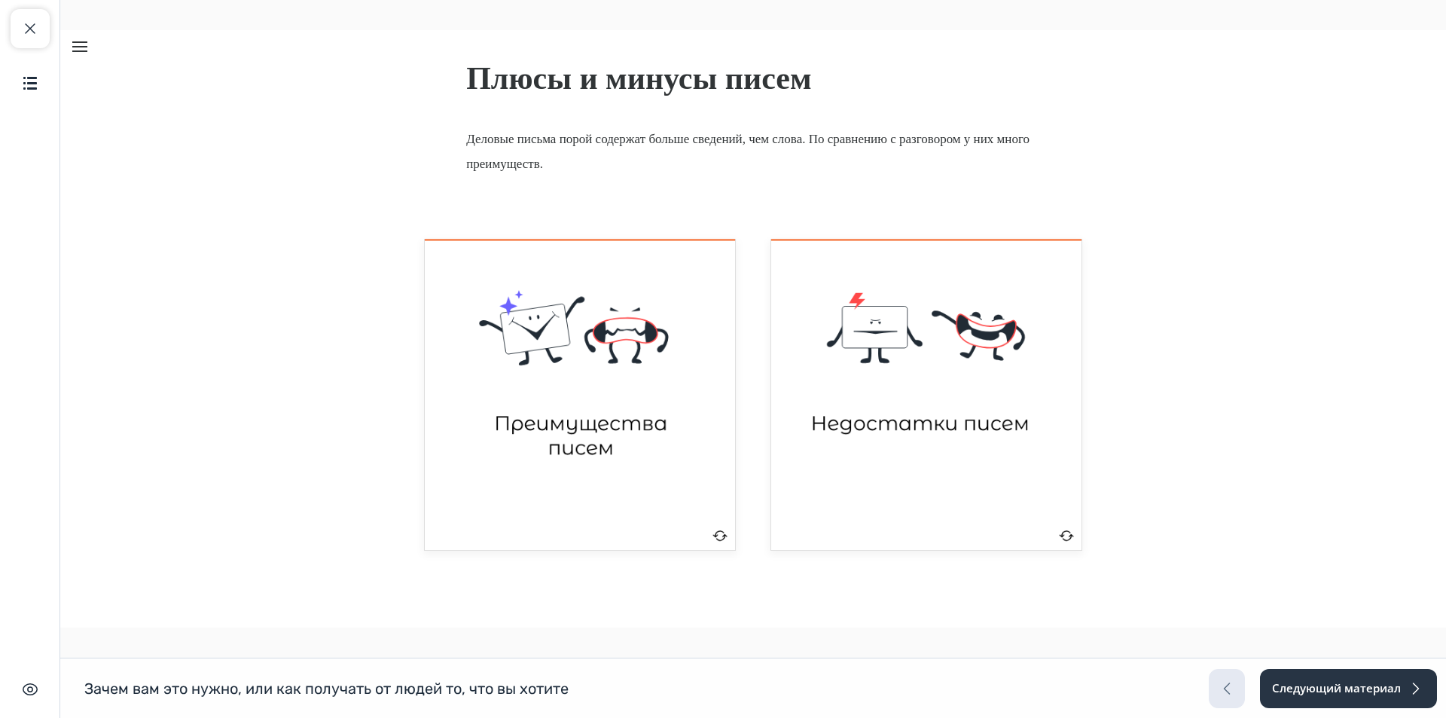
click at [547, 432] on img "Flashcard grid" at bounding box center [580, 395] width 256 height 256
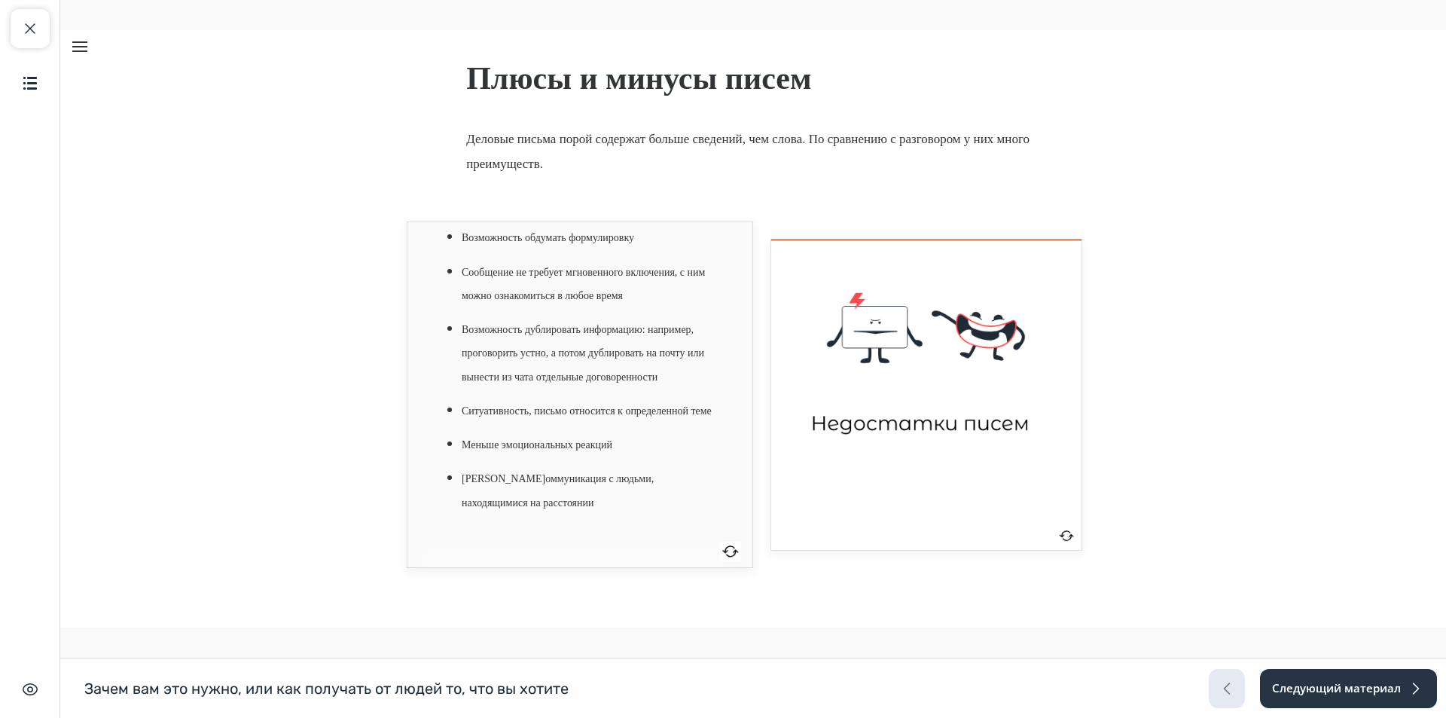
scroll to position [0, 0]
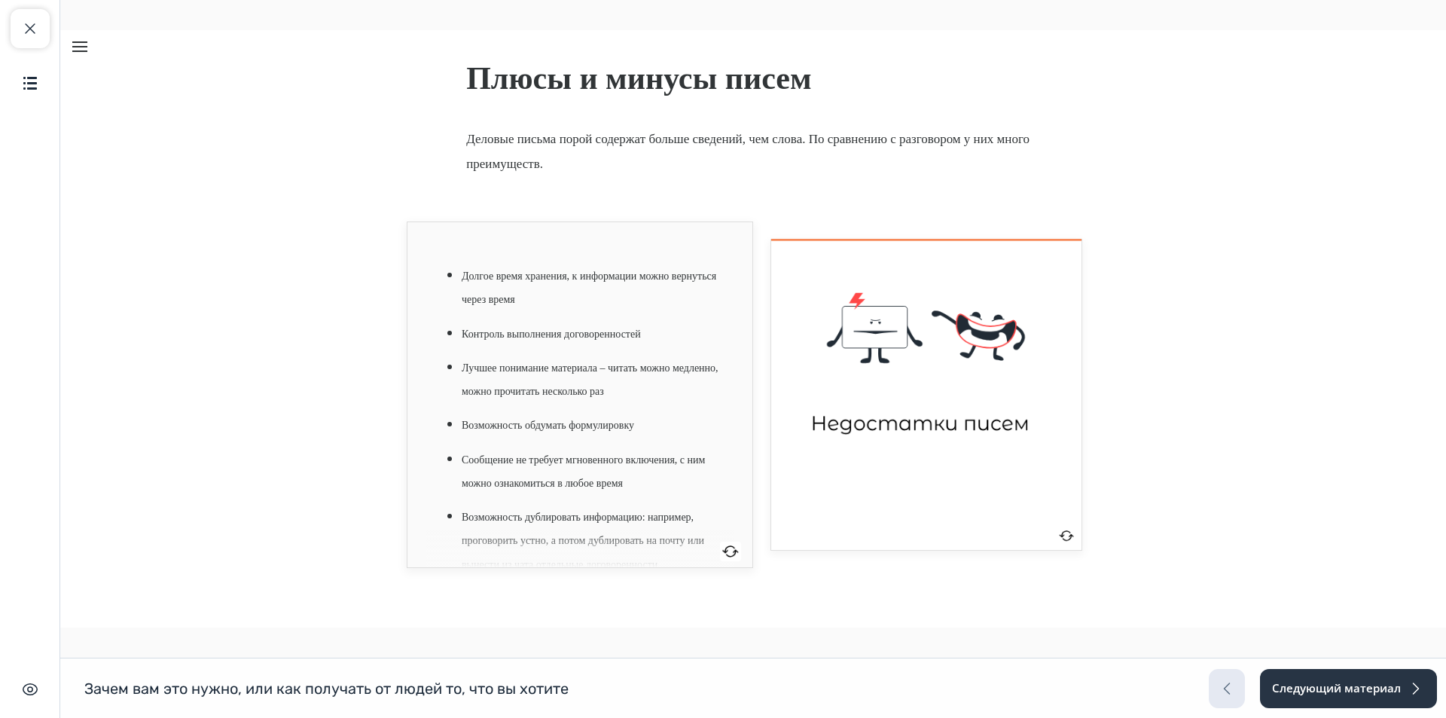
click at [549, 401] on li "Лучшее понимание материала – читать можно медленно, можно прочитать несколько р…" at bounding box center [592, 377] width 261 height 47
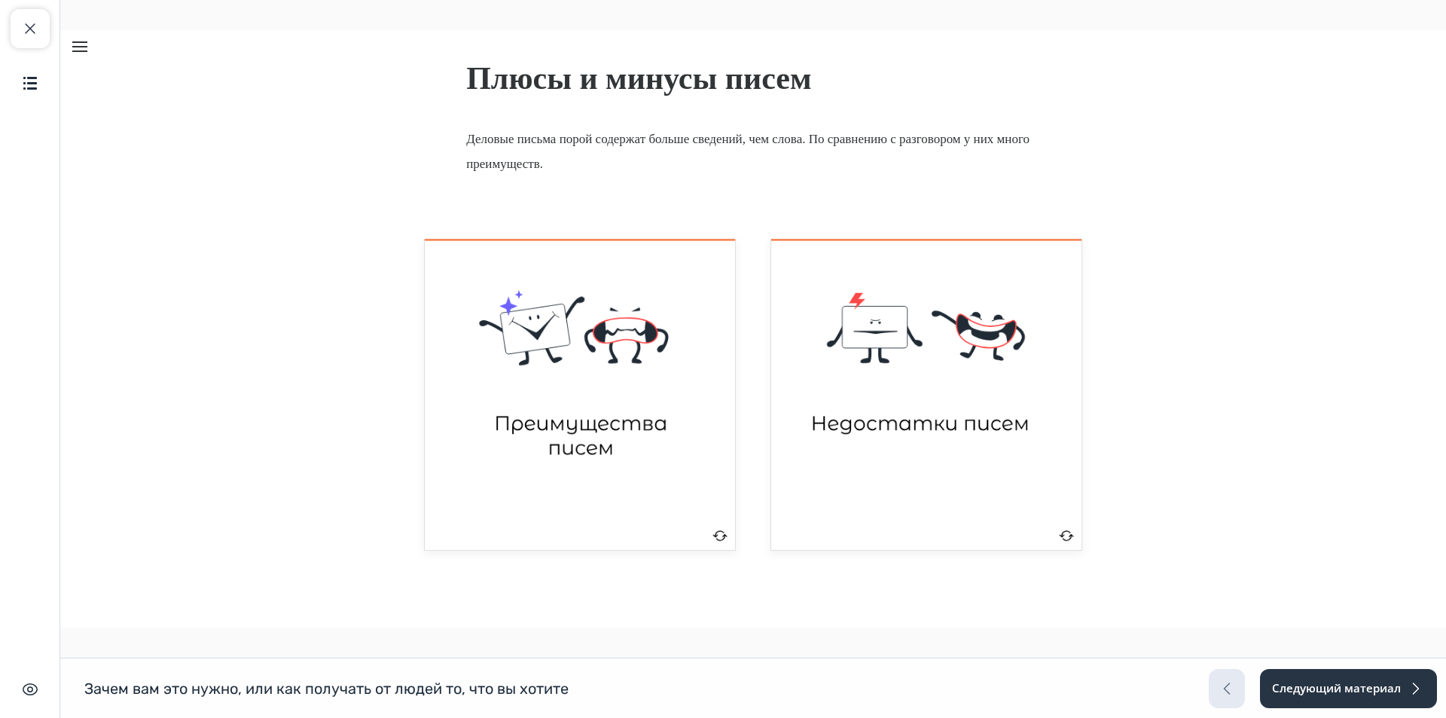
click at [833, 374] on img "Flashcard grid" at bounding box center [926, 395] width 256 height 257
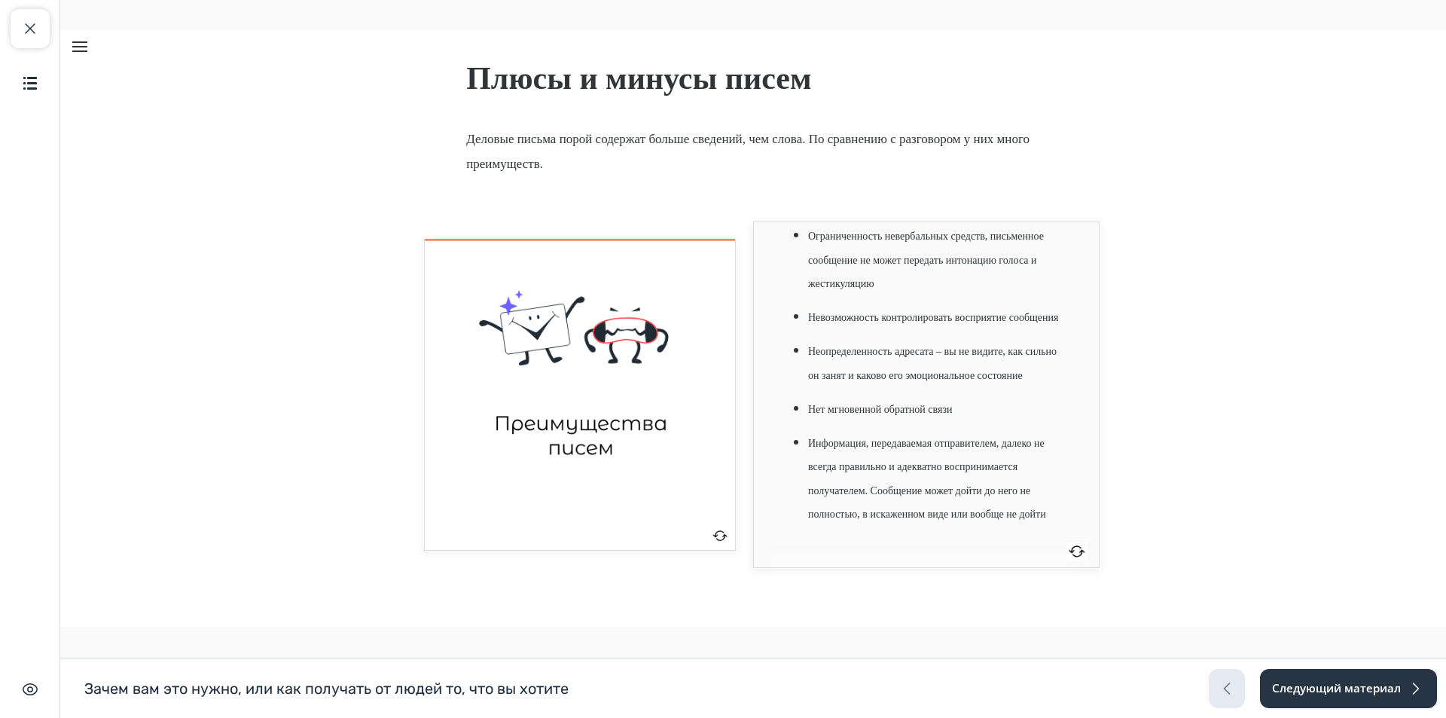
scroll to position [179, 0]
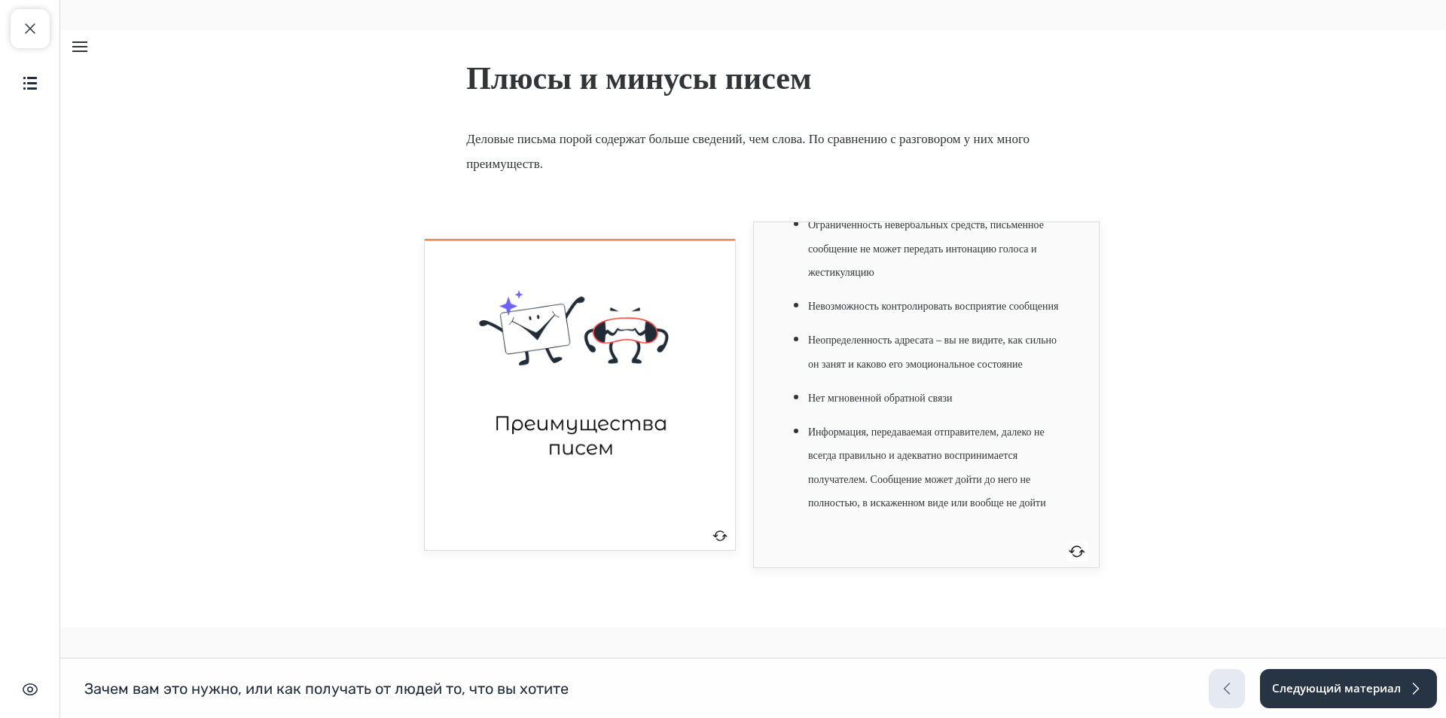
click at [834, 392] on span "Нет мгновенной обратной связи" at bounding box center [880, 397] width 144 height 11
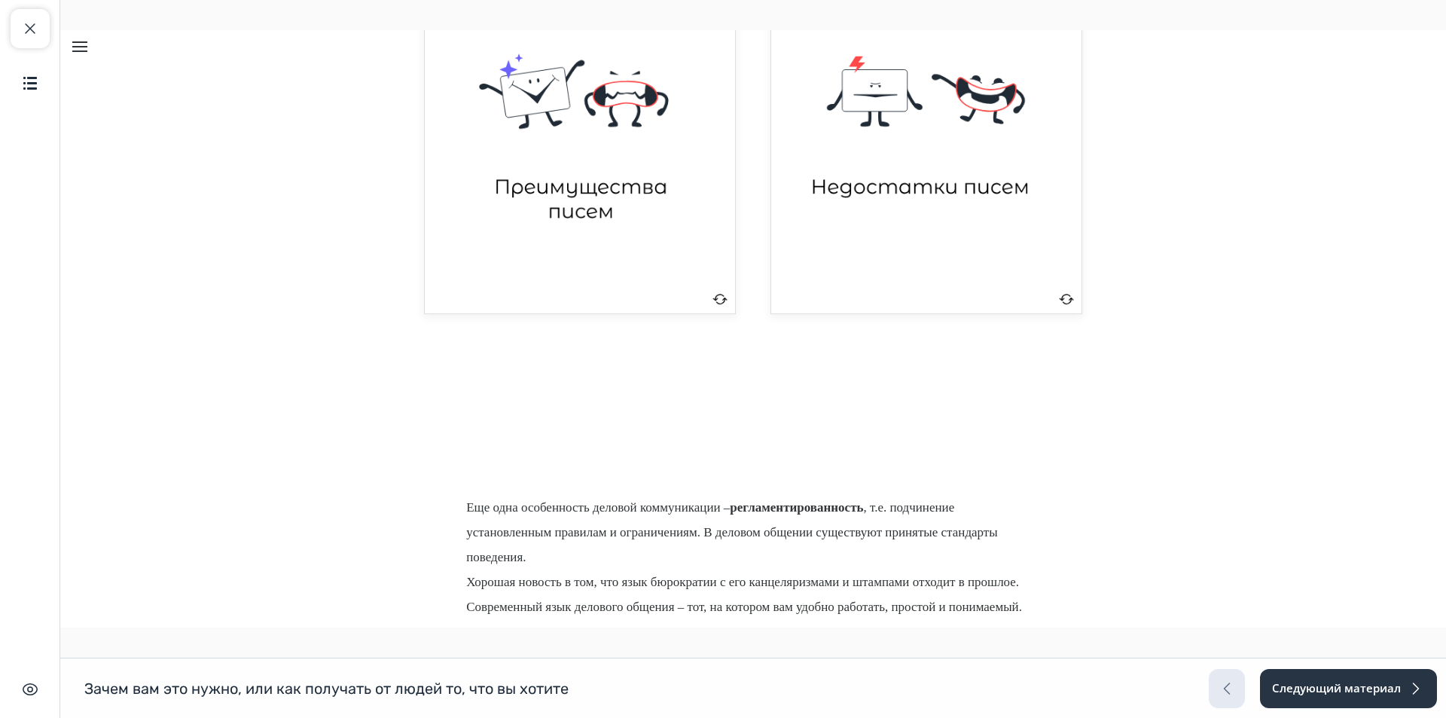
scroll to position [3364, 0]
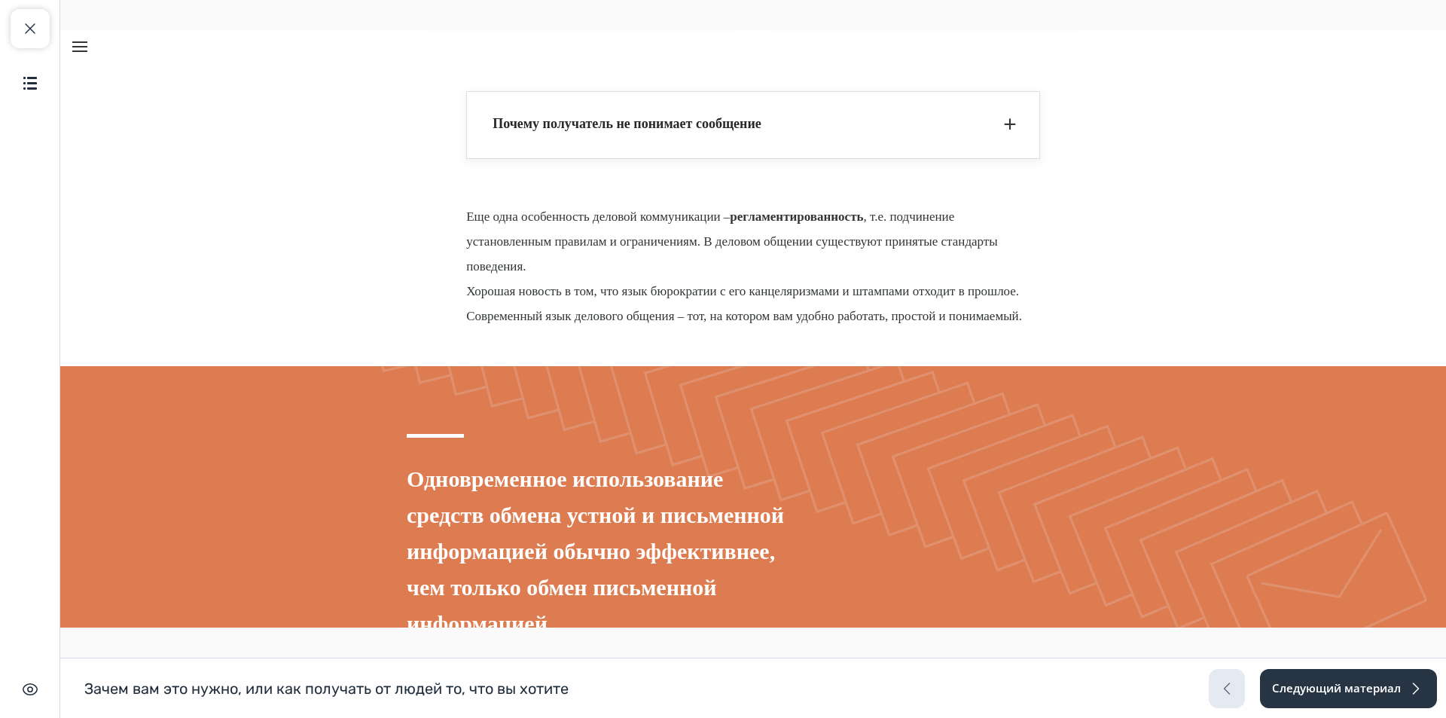
click at [612, 137] on button "Почему получатель не понимает сообщение +" at bounding box center [753, 125] width 572 height 66
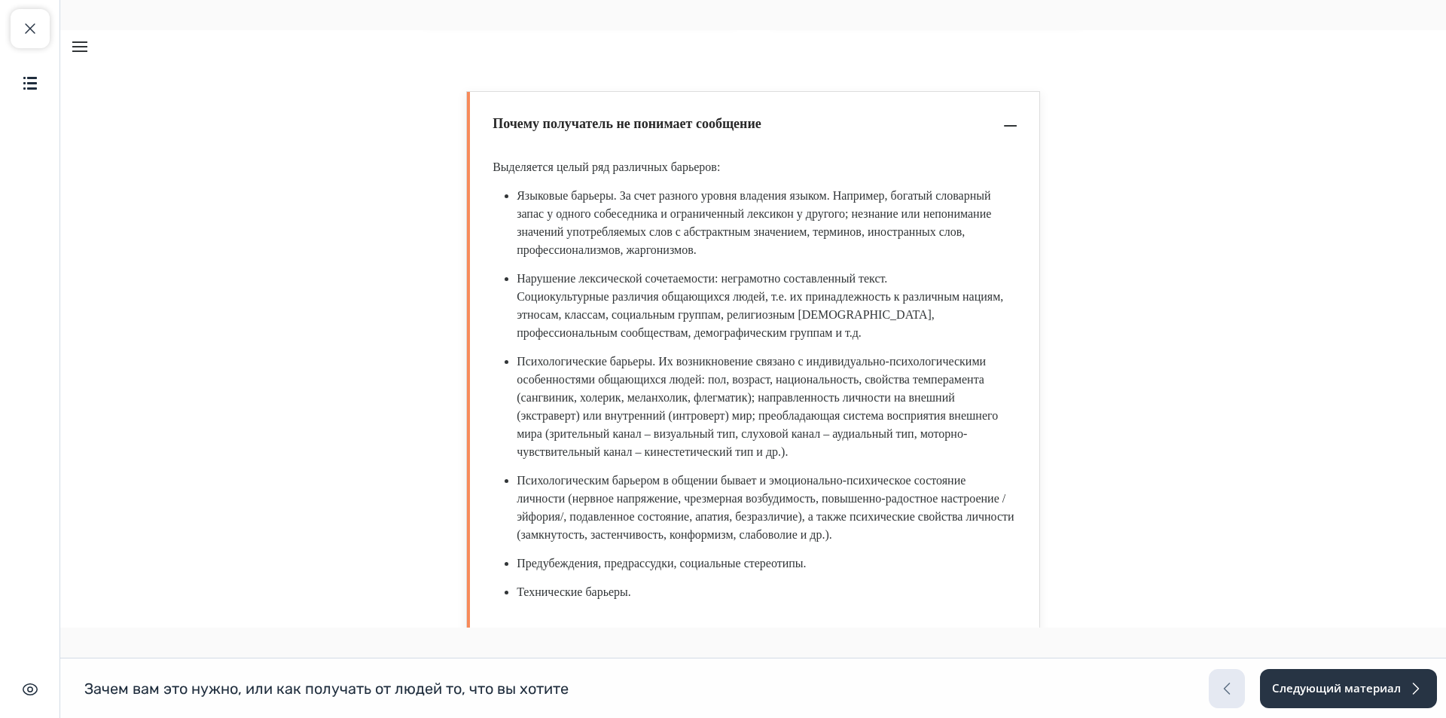
click at [612, 137] on button "Почему получатель не понимает сообщение –" at bounding box center [753, 125] width 572 height 66
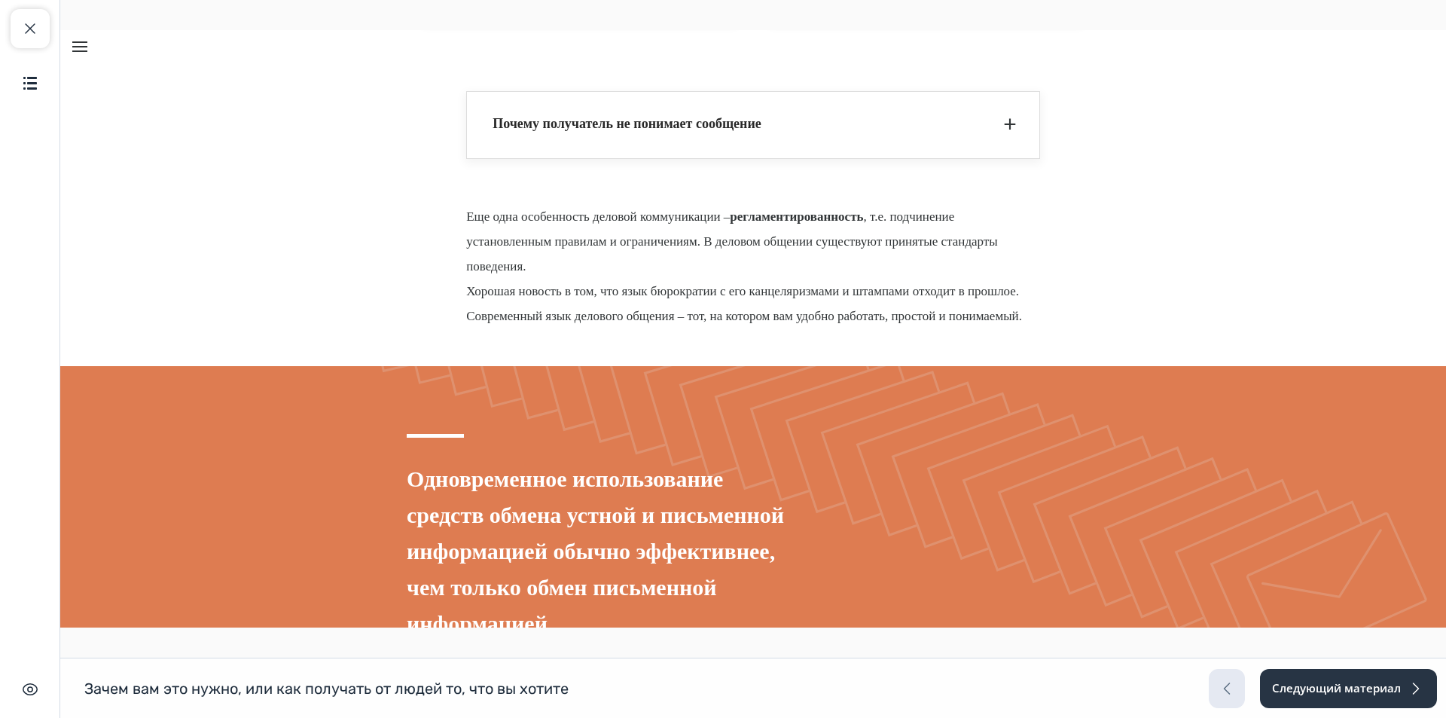
click at [612, 137] on button "Почему получатель не понимает сообщение +" at bounding box center [753, 125] width 572 height 66
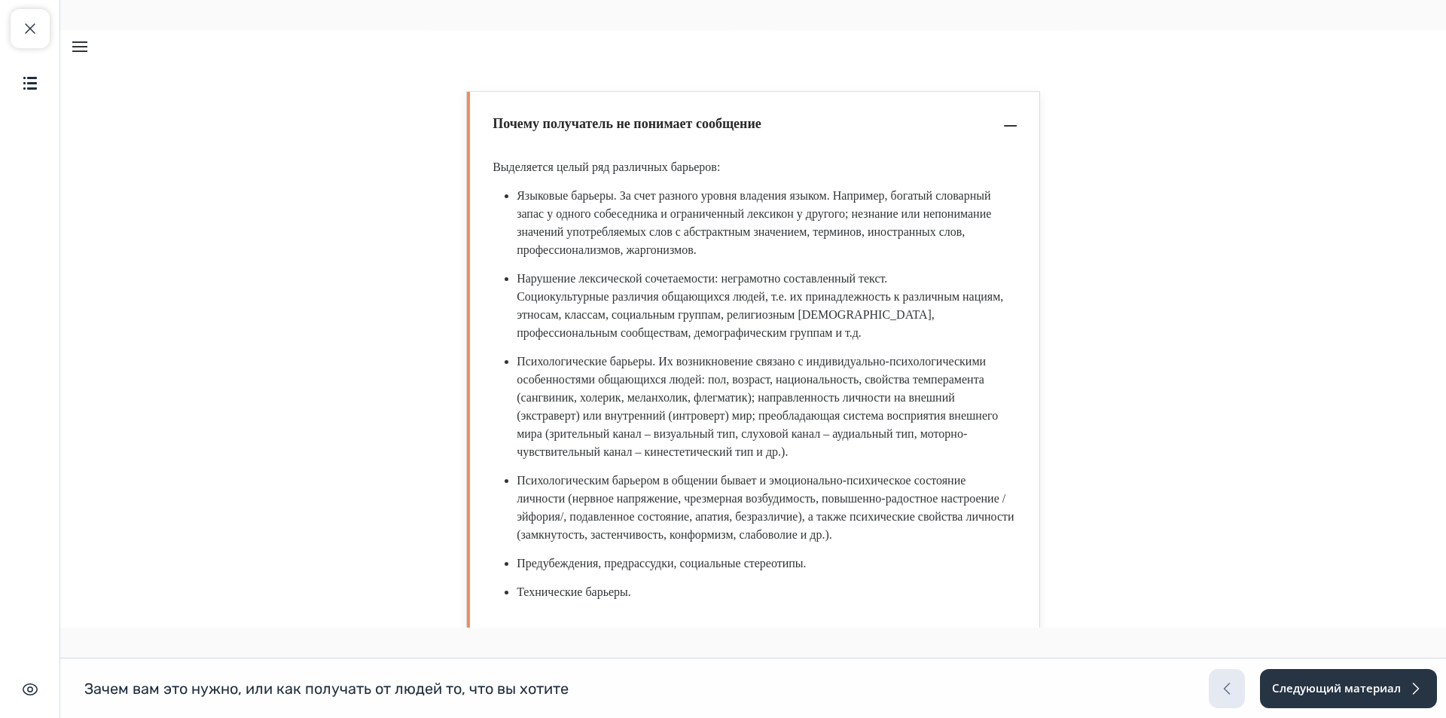
click at [647, 139] on button "Почему получатель не понимает сообщение –" at bounding box center [753, 125] width 572 height 66
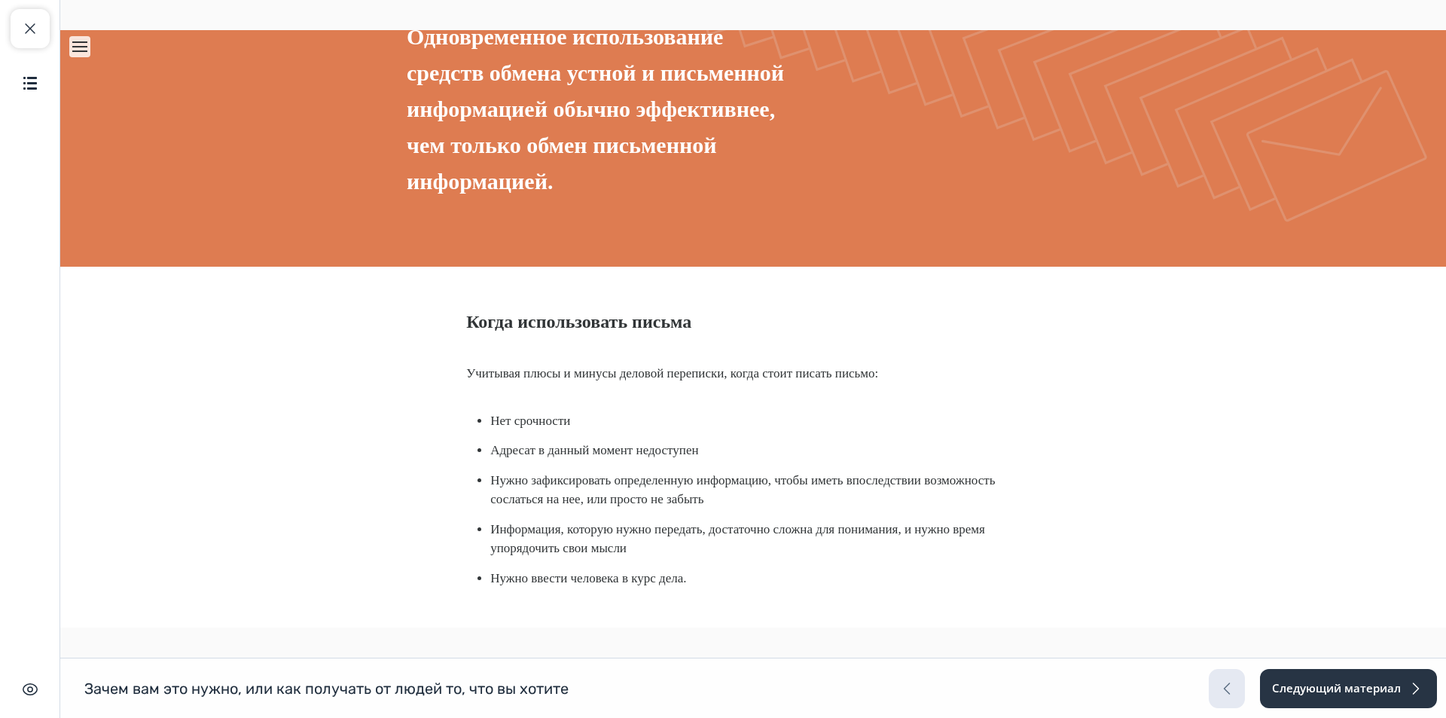
scroll to position [4042, 0]
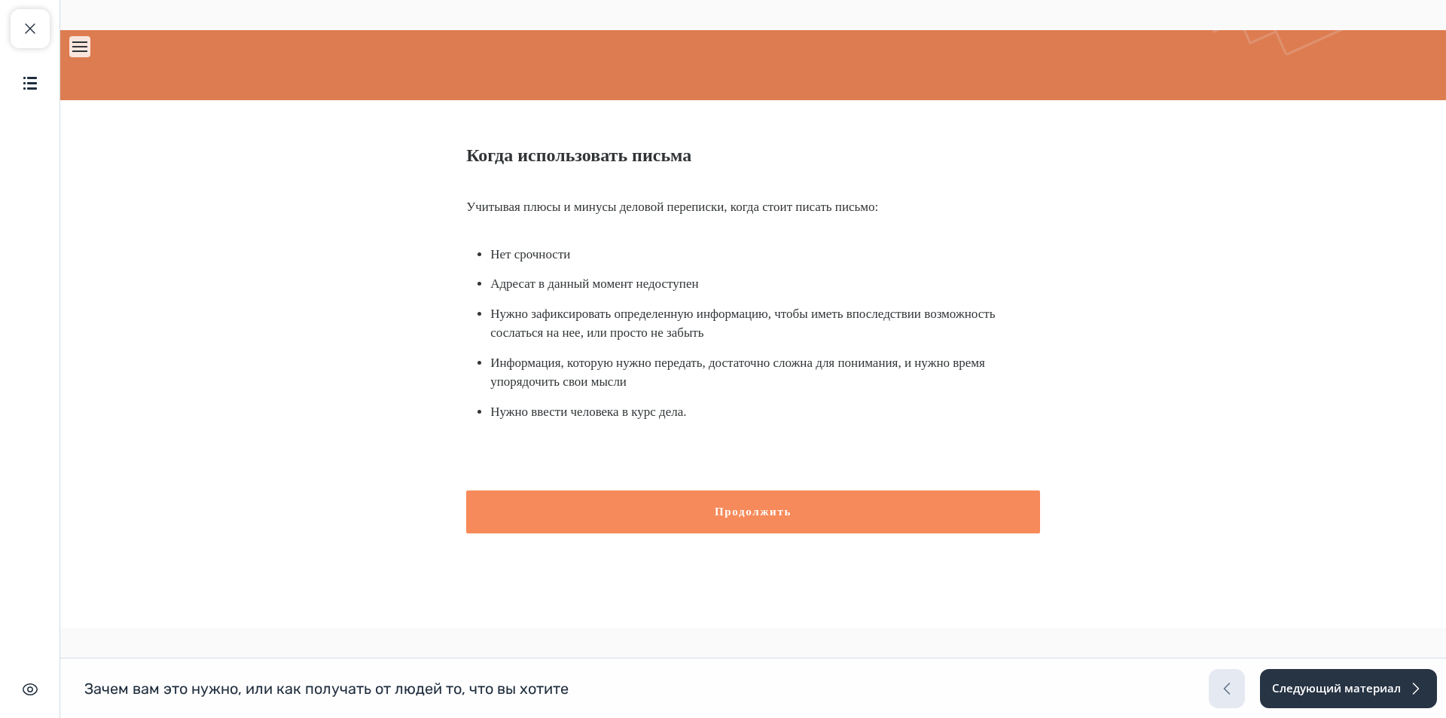
click at [779, 532] on button "Продолжить" at bounding box center [753, 511] width 574 height 43
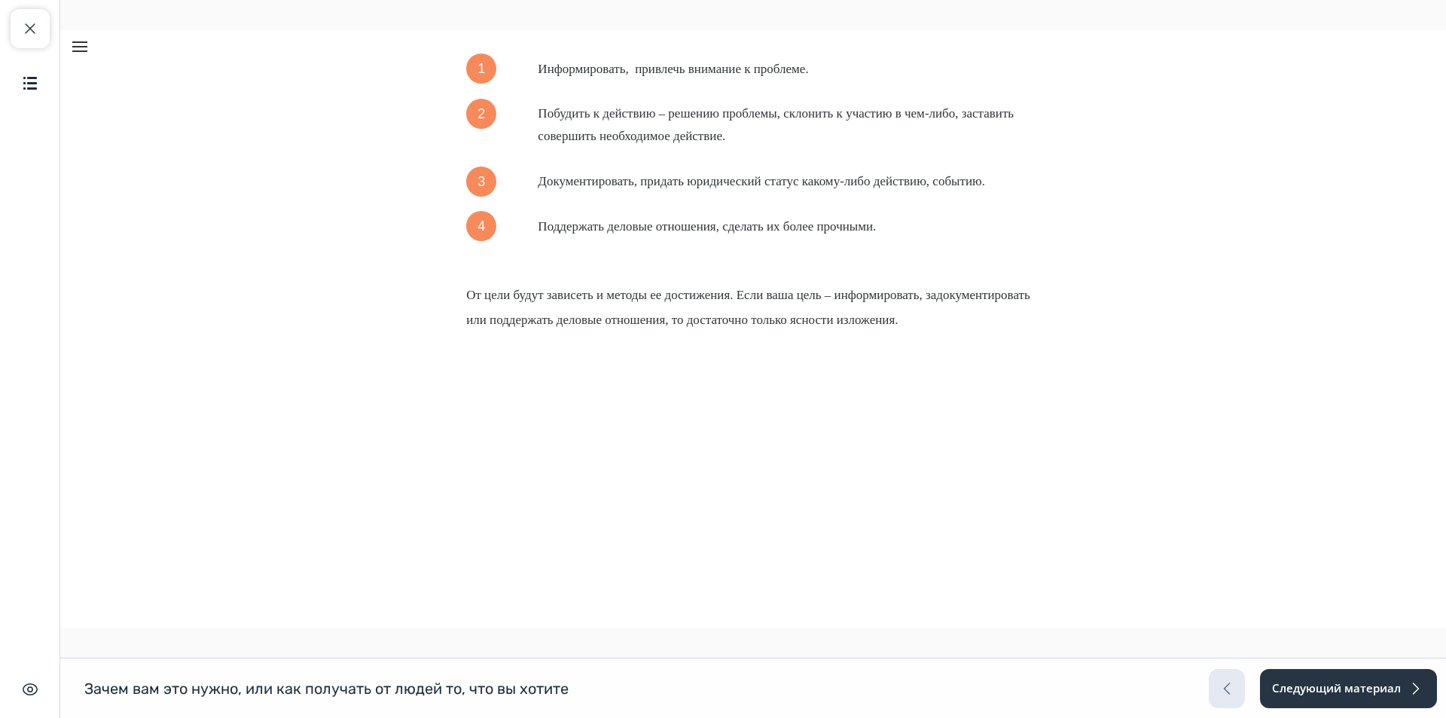
scroll to position [4992, 0]
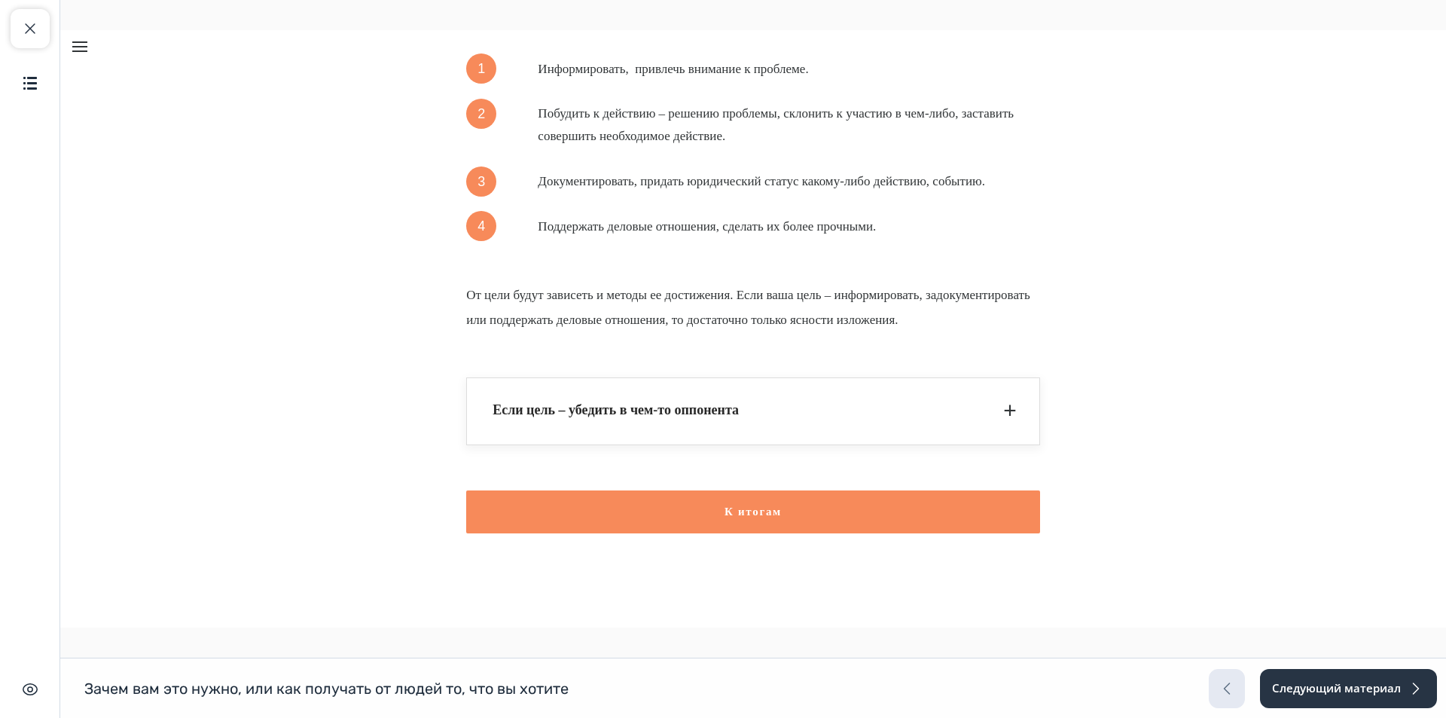
click at [652, 411] on div "Если цель – убедить в чем-то оппонента" at bounding box center [737, 410] width 488 height 19
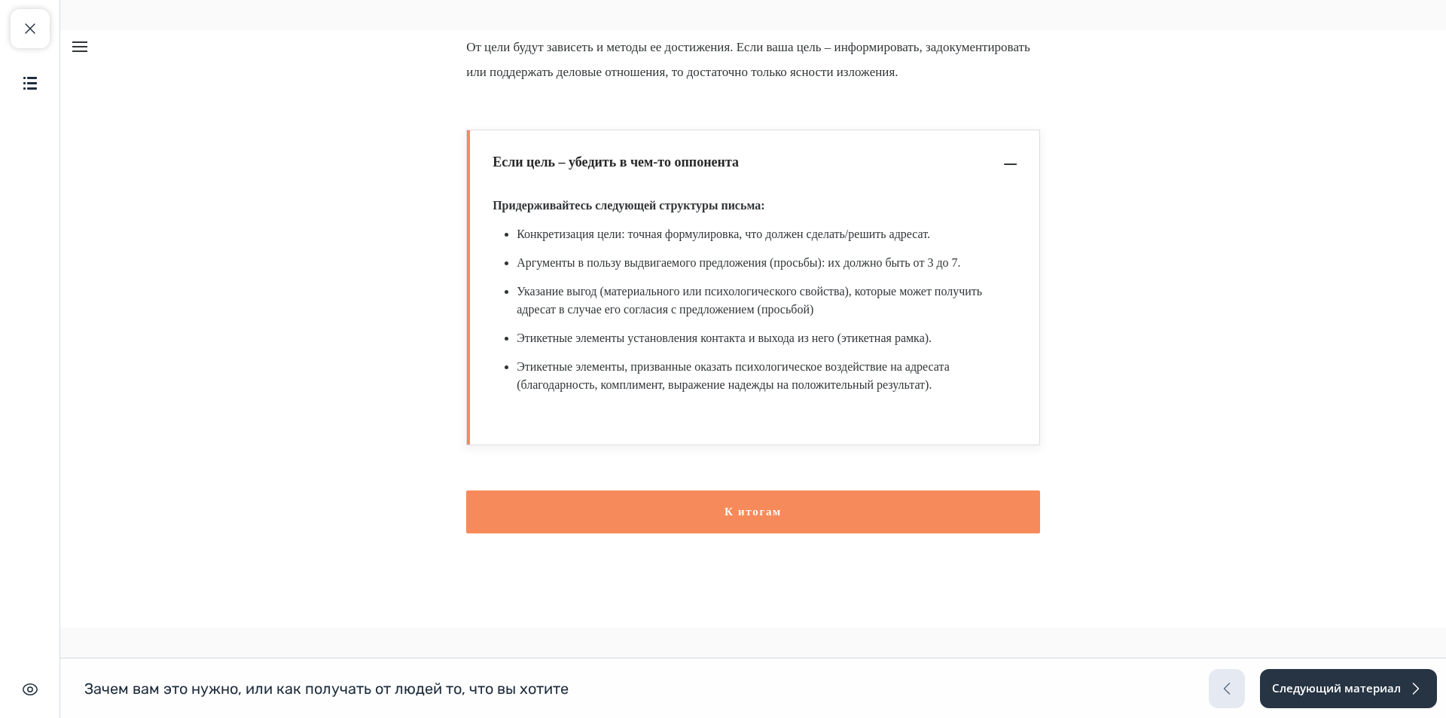
click at [644, 197] on button "Если цель – убедить в чем-то оппонента –" at bounding box center [753, 163] width 572 height 66
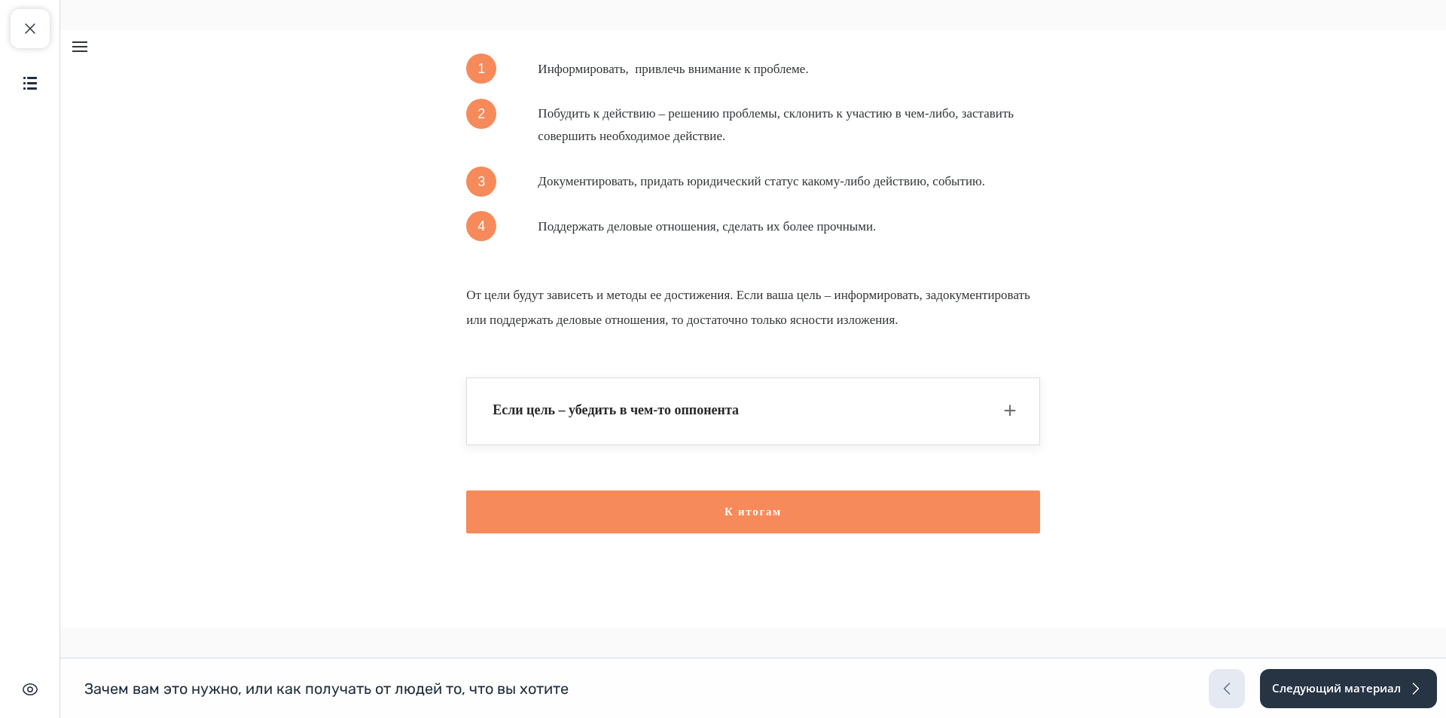
click at [656, 499] on button "К итогам" at bounding box center [753, 511] width 574 height 43
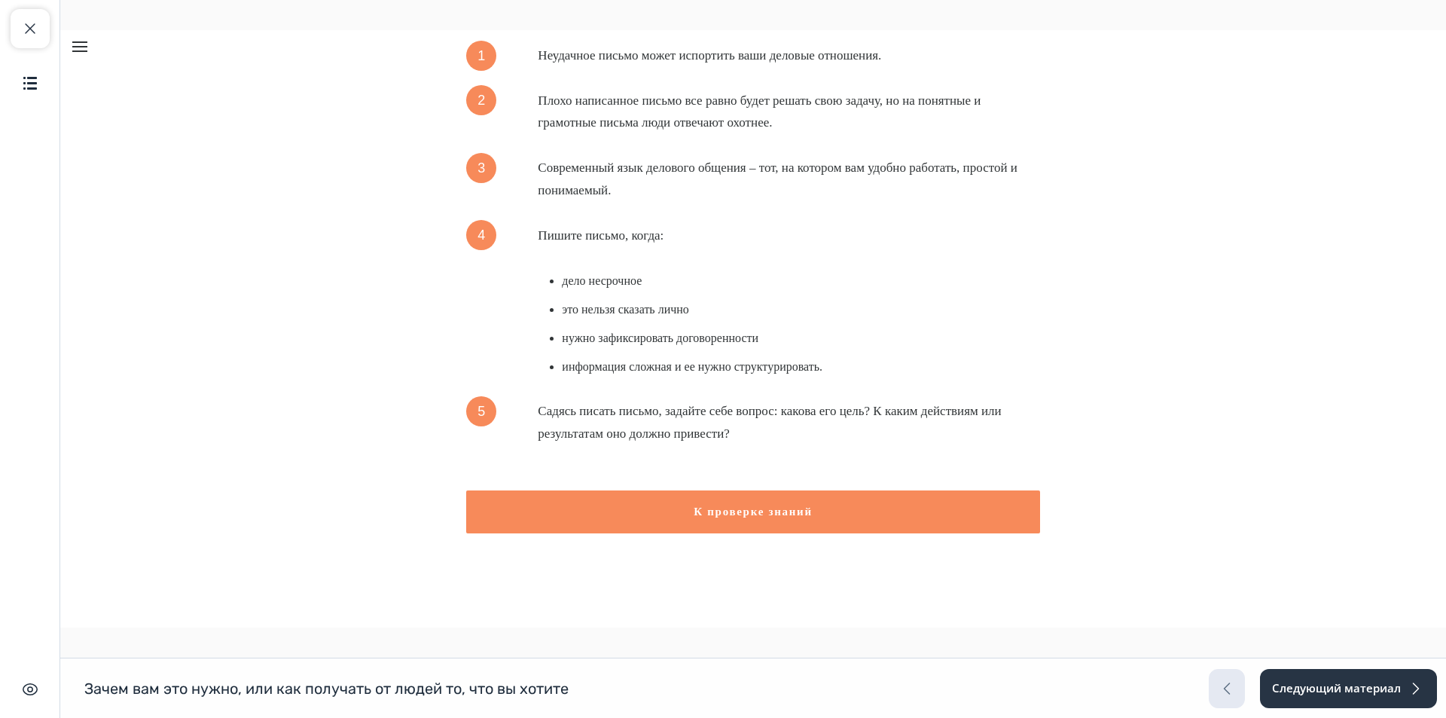
scroll to position [5516, 0]
click at [655, 505] on button "К проверке знаний" at bounding box center [753, 511] width 574 height 43
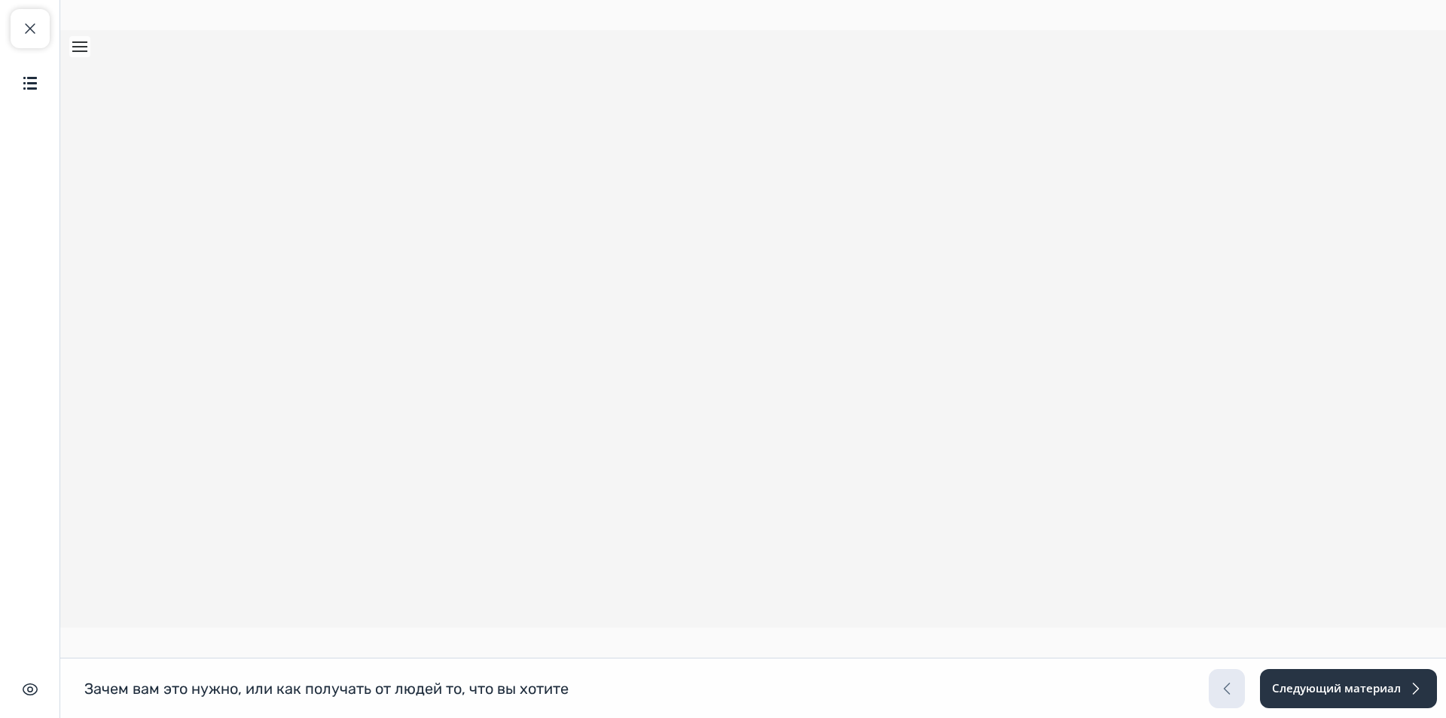
scroll to position [52, 0]
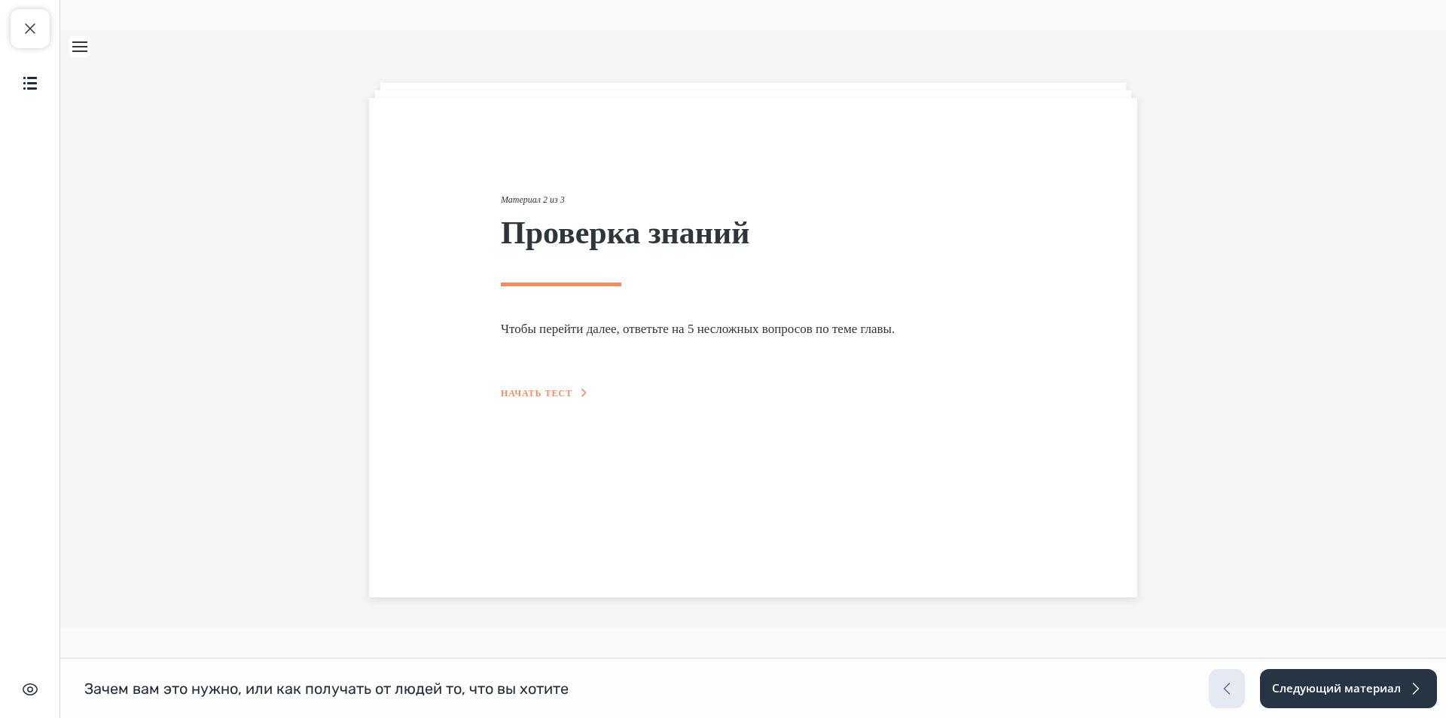
click at [554, 396] on span "Начать тест" at bounding box center [537, 393] width 72 height 11
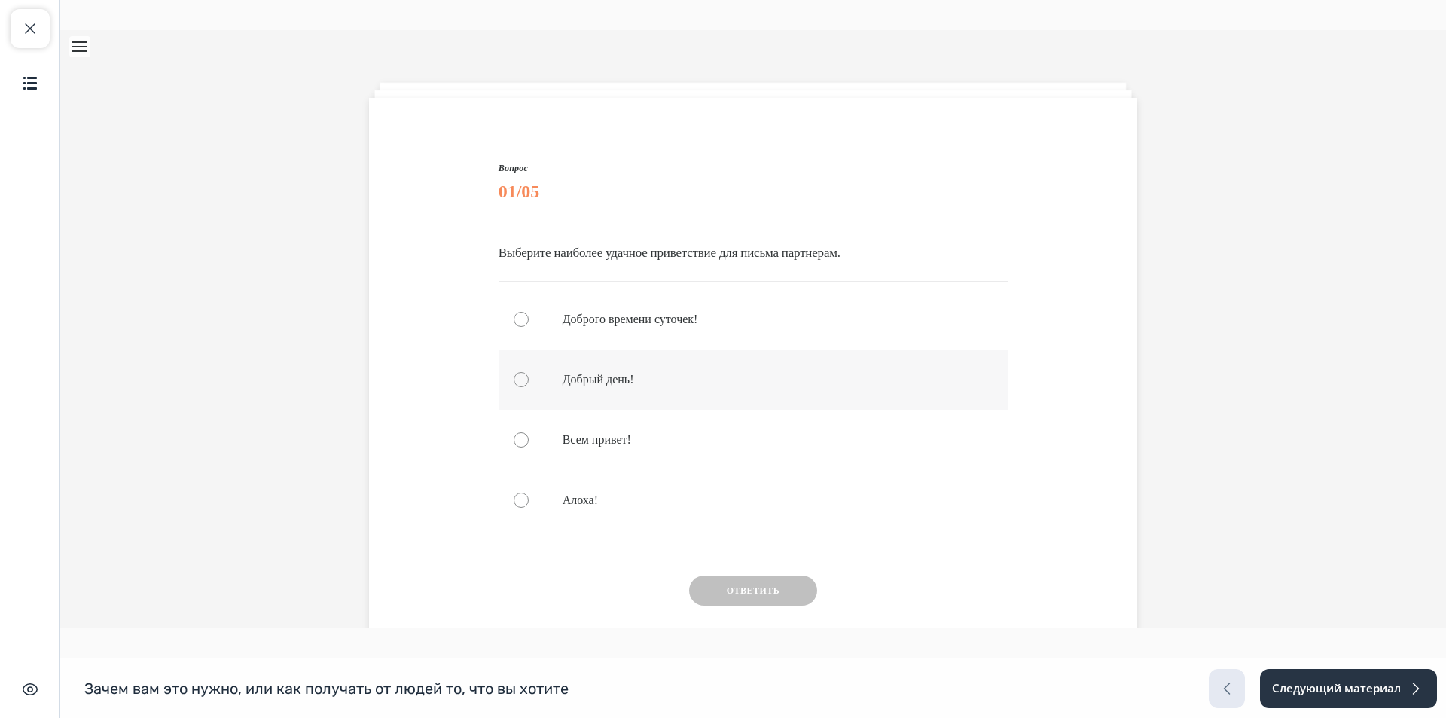
click at [586, 388] on div "Quiz" at bounding box center [754, 379] width 510 height 60
click at [728, 586] on button "Ответить" at bounding box center [753, 590] width 128 height 30
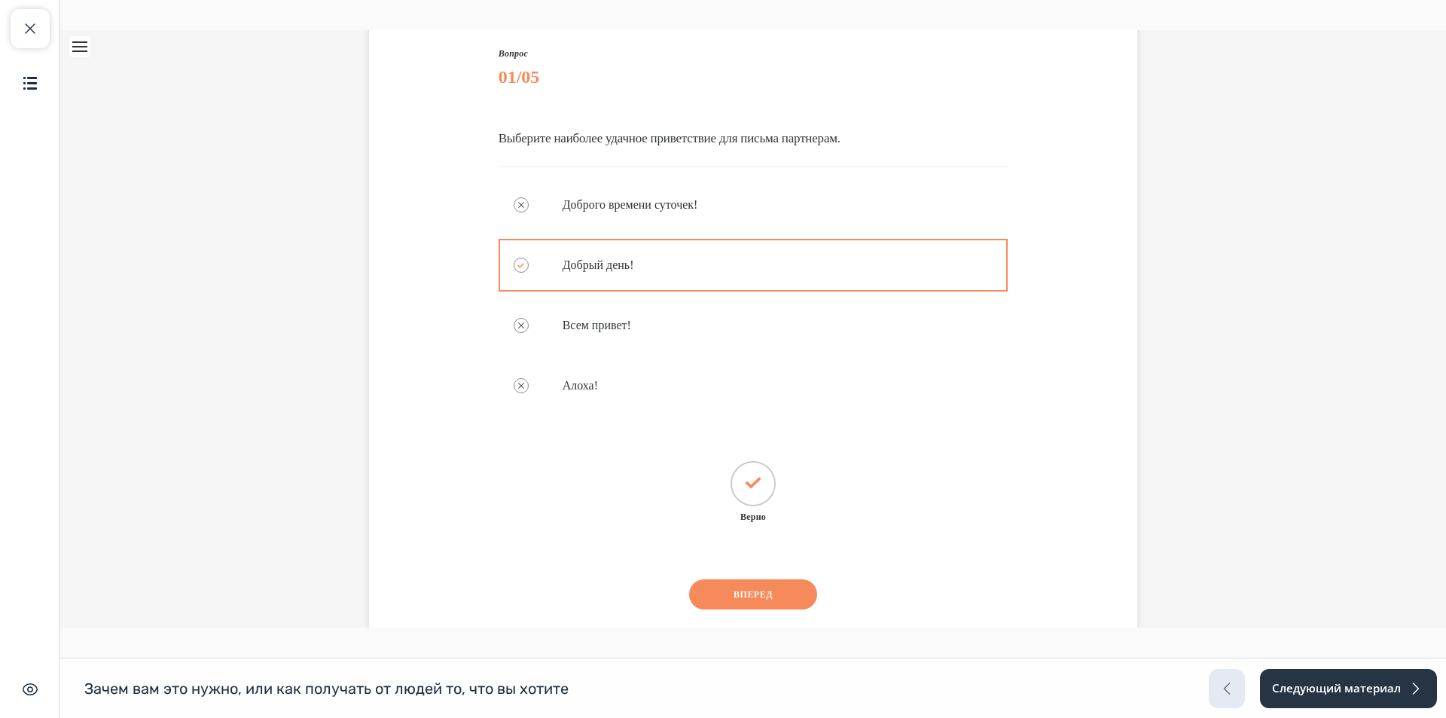
scroll to position [201, 0]
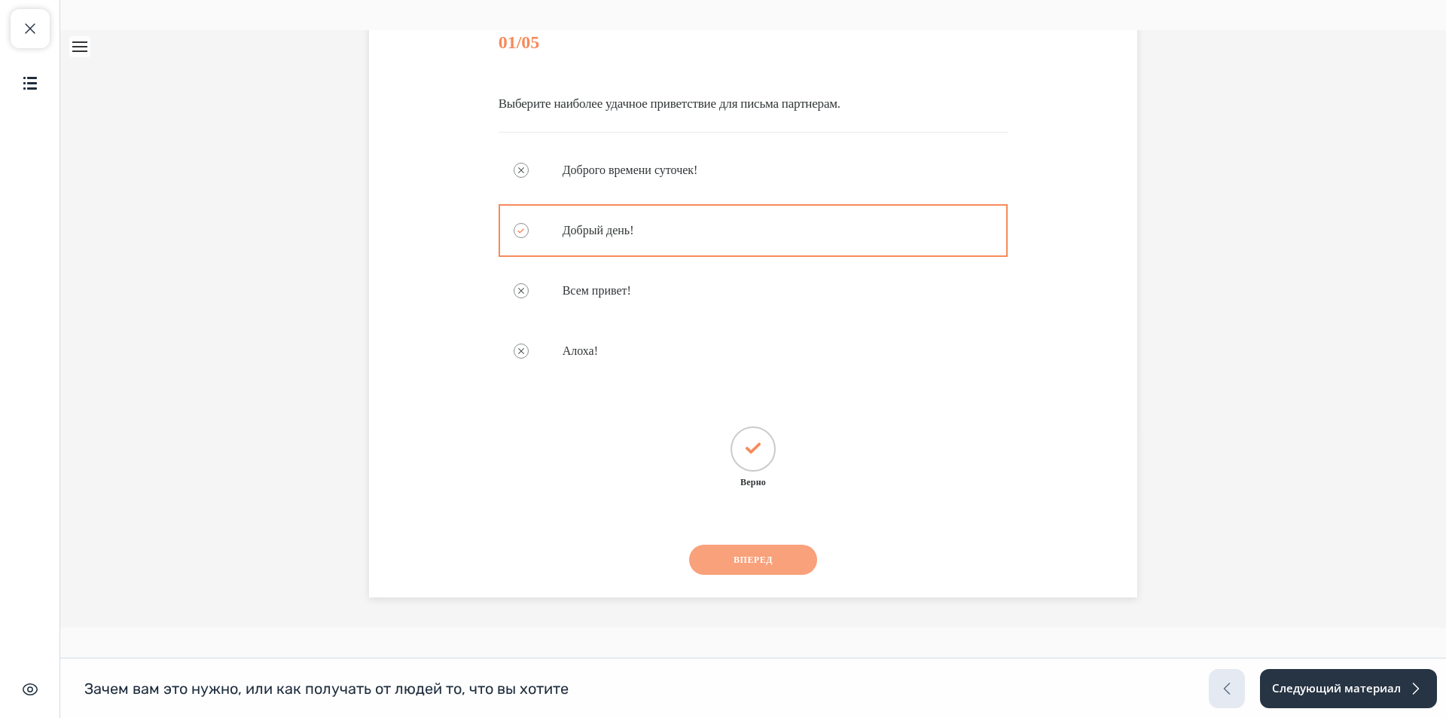
click at [777, 566] on button "Вперед" at bounding box center [753, 560] width 128 height 30
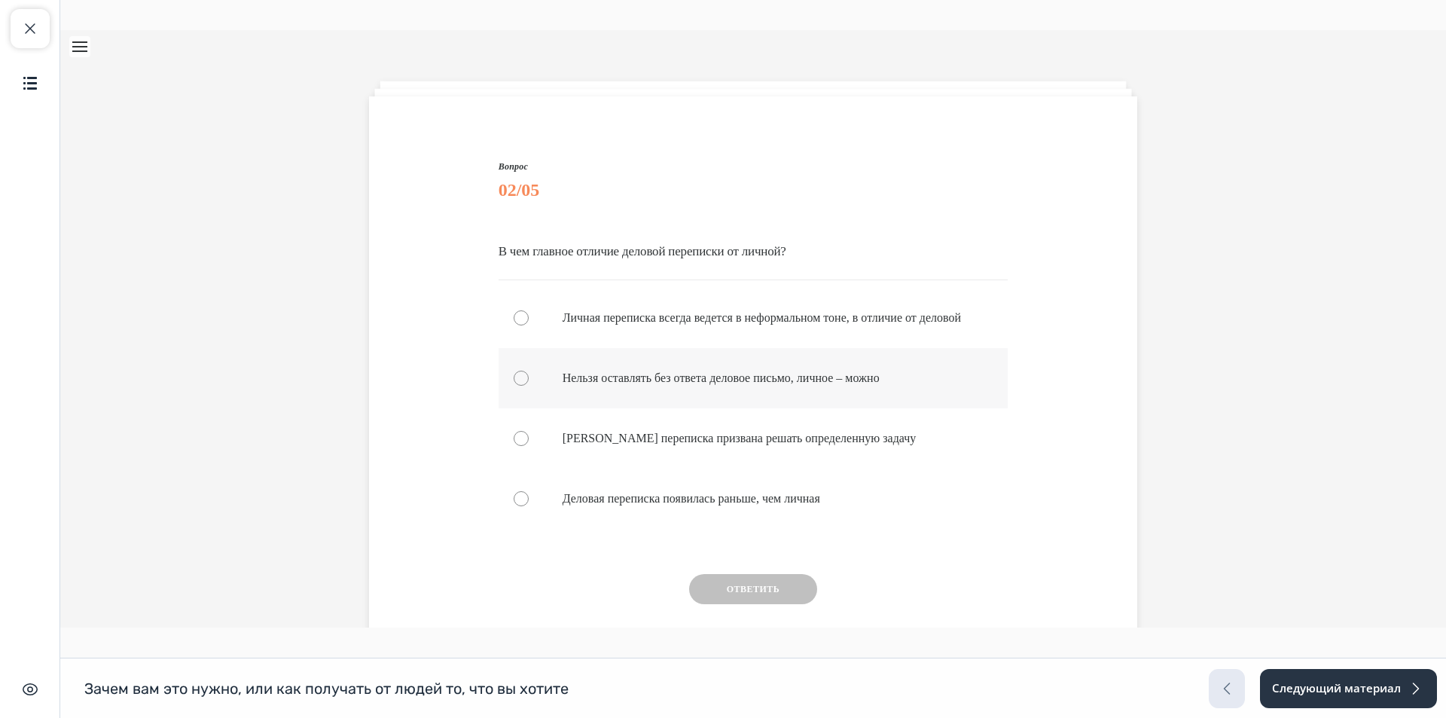
scroll to position [52, 0]
click at [569, 447] on p "[PERSON_NAME] переписка призвана решать определенную задачу" at bounding box center [767, 439] width 408 height 15
click at [714, 606] on button "Ответить" at bounding box center [753, 590] width 128 height 30
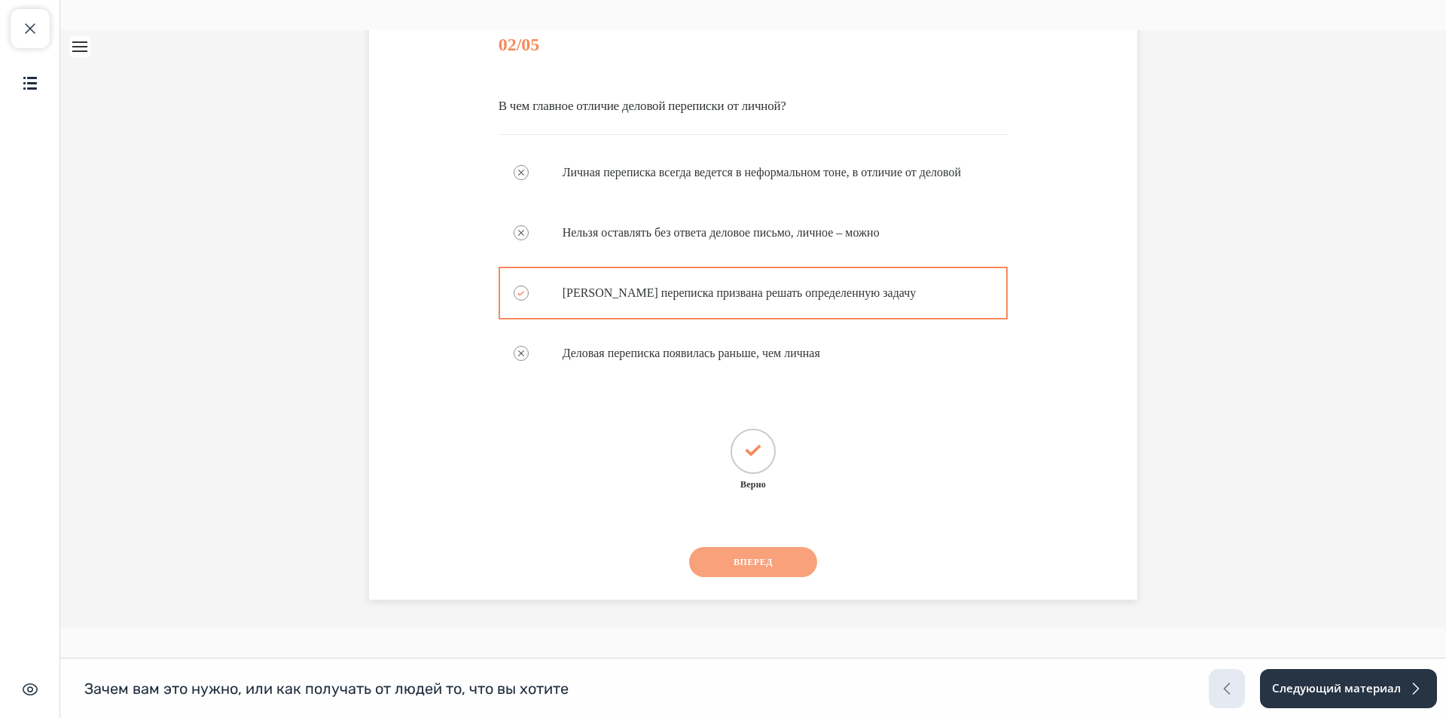
scroll to position [216, 0]
click at [743, 561] on button "Вперед" at bounding box center [753, 560] width 128 height 30
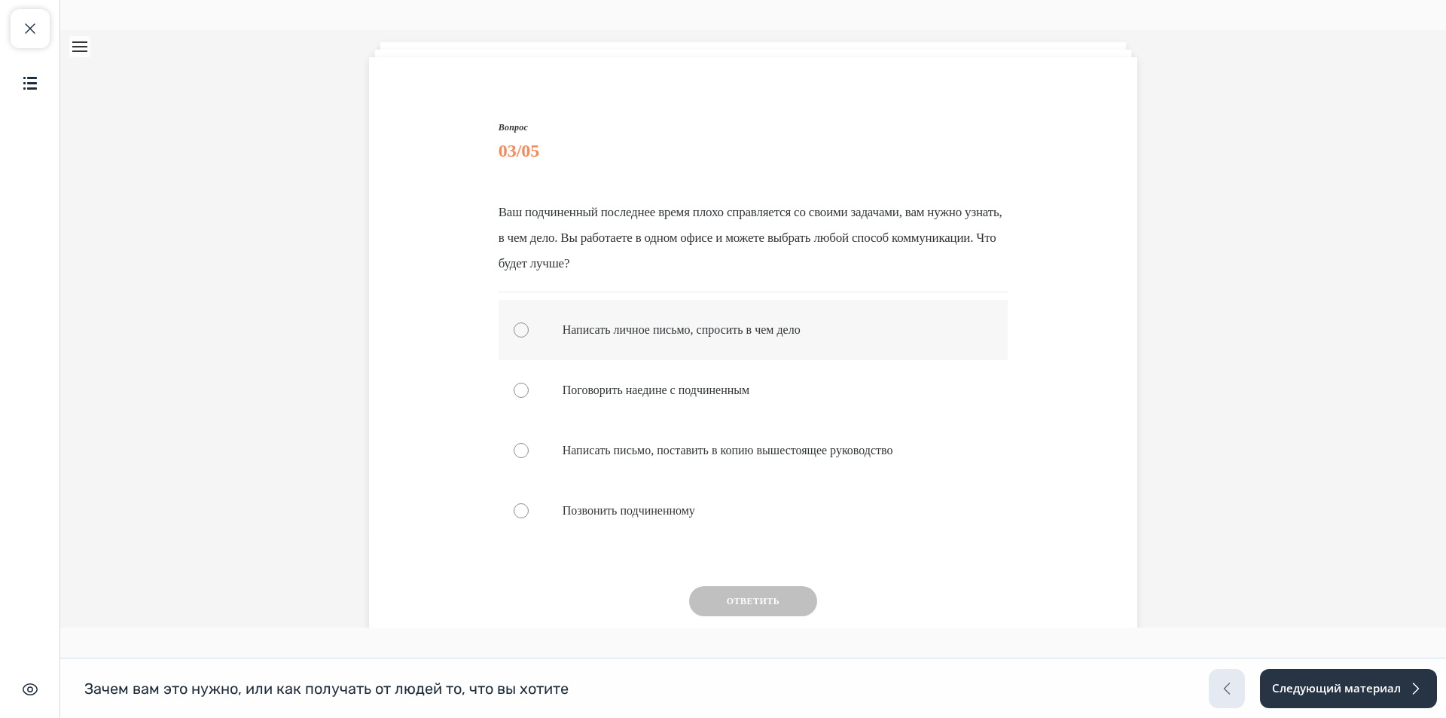
scroll to position [130, 0]
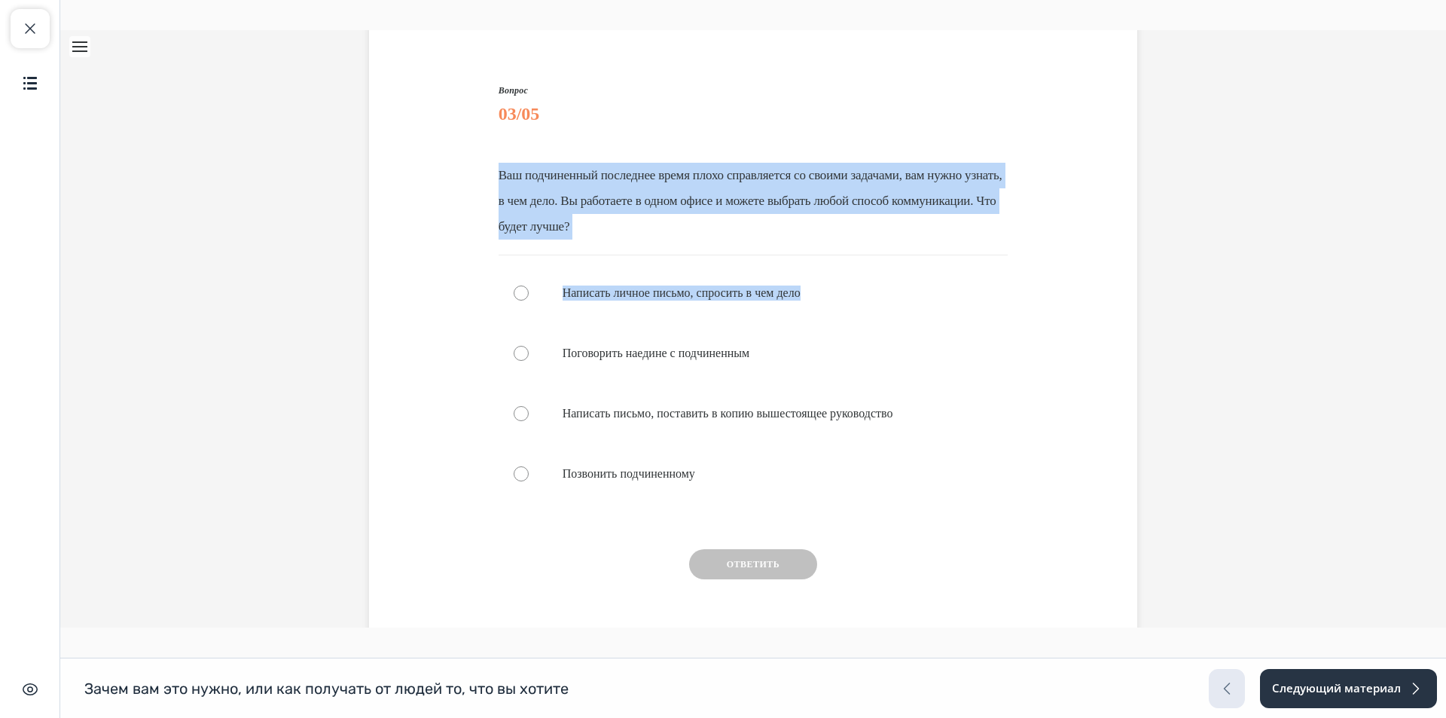
drag, startPoint x: 495, startPoint y: 171, endPoint x: 990, endPoint y: 217, distance: 496.9
click at [1010, 225] on div "Вопрос 3 из 5 Вопрос 03/05 Ваш подчиненный последнее время плохо справляется со…" at bounding box center [753, 353] width 776 height 637
click at [962, 221] on p "Ваш подчиненный последнее время плохо справляется со своими задачами, вам нужно…" at bounding box center [754, 201] width 510 height 77
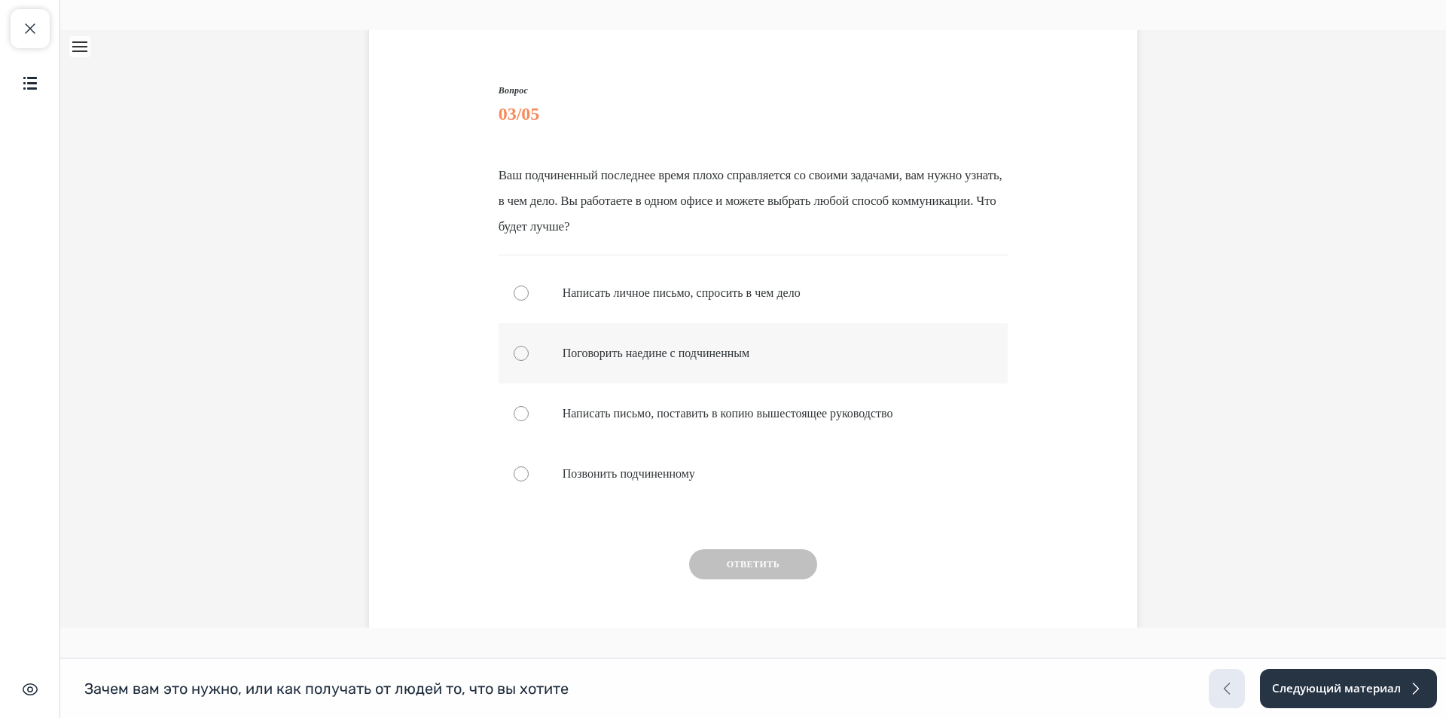
click at [693, 362] on div "Quiz" at bounding box center [754, 353] width 510 height 60
click at [749, 557] on button "Ответить" at bounding box center [753, 564] width 128 height 30
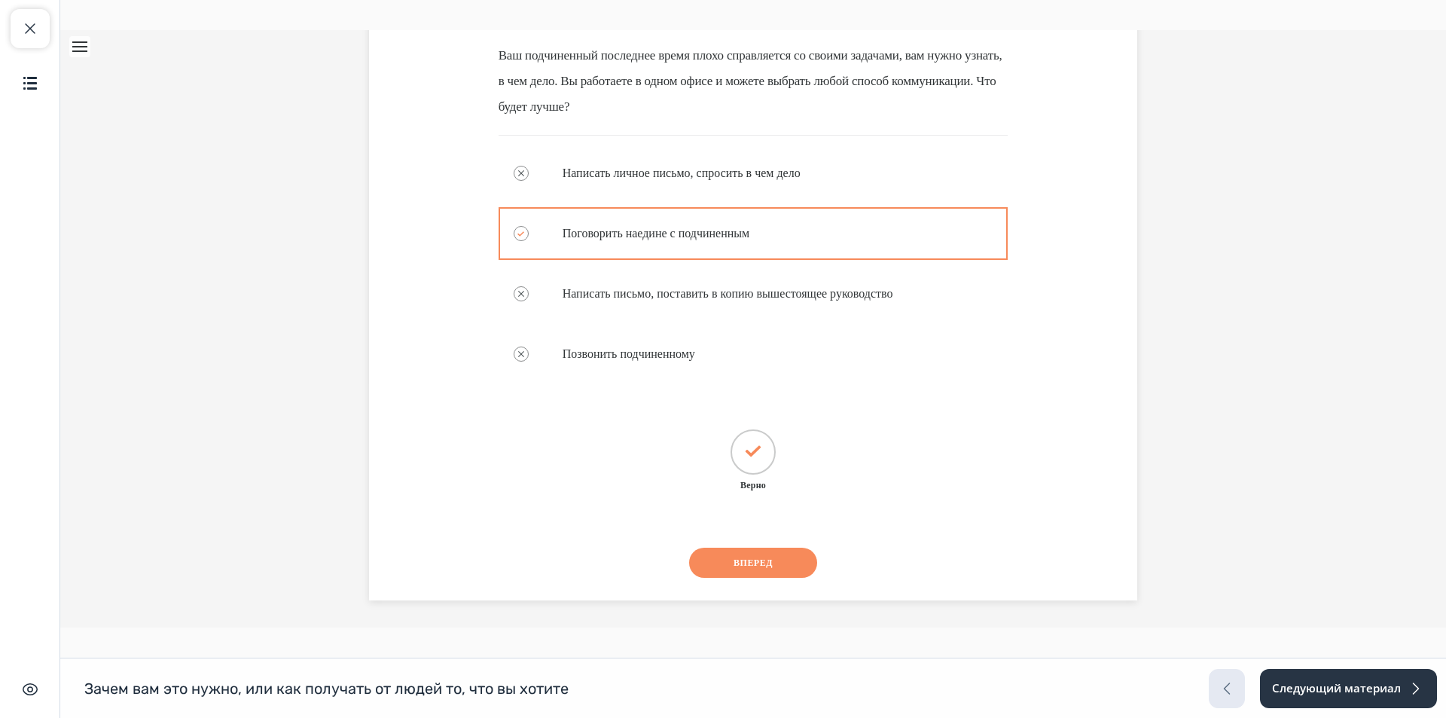
scroll to position [252, 0]
click at [737, 566] on button "Вперед" at bounding box center [753, 560] width 128 height 30
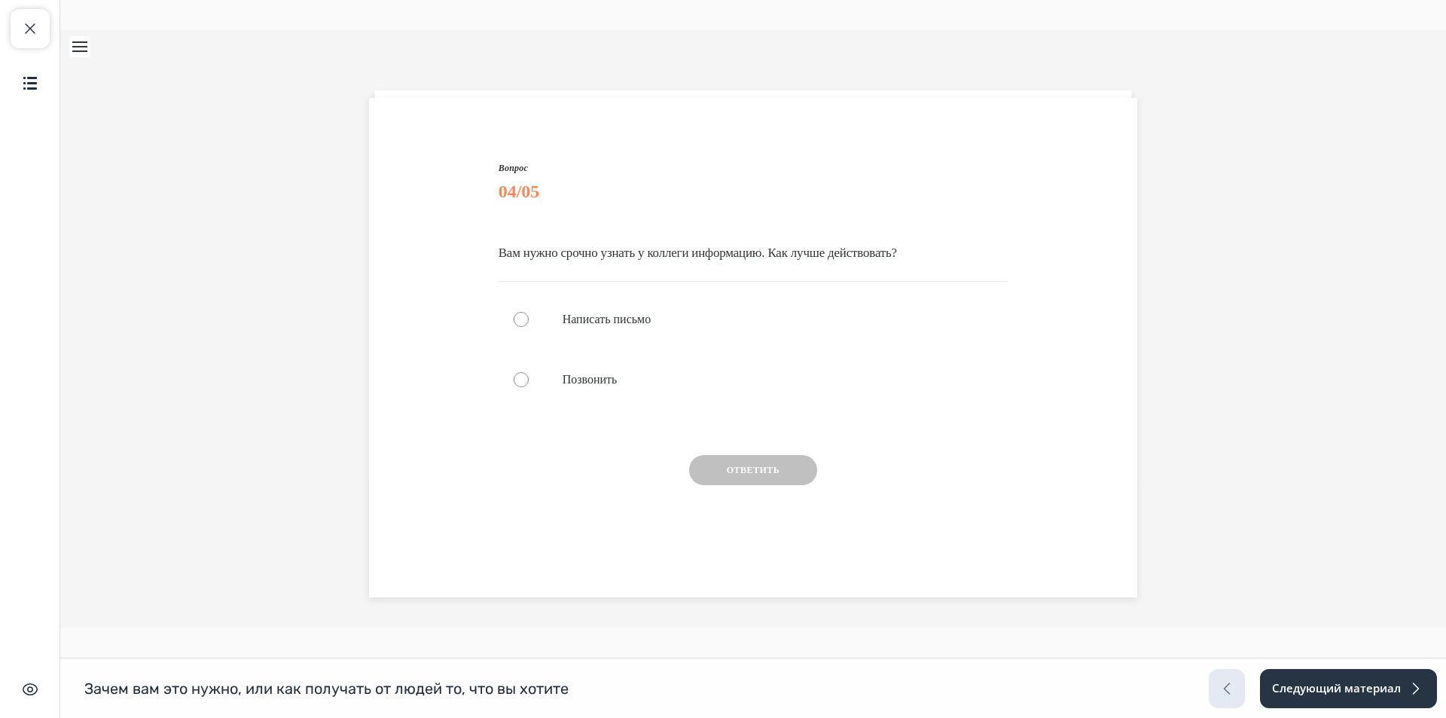
scroll to position [52, 0]
drag, startPoint x: 496, startPoint y: 255, endPoint x: 1037, endPoint y: 251, distance: 541.5
click at [1037, 251] on div "Вопрос 4 из 5 Вопрос 04/05 Вам нужно срочно узнать у коллеги информацию. Как лу…" at bounding box center [753, 345] width 776 height 465
drag, startPoint x: 1037, startPoint y: 251, endPoint x: 473, endPoint y: 260, distance: 564.2
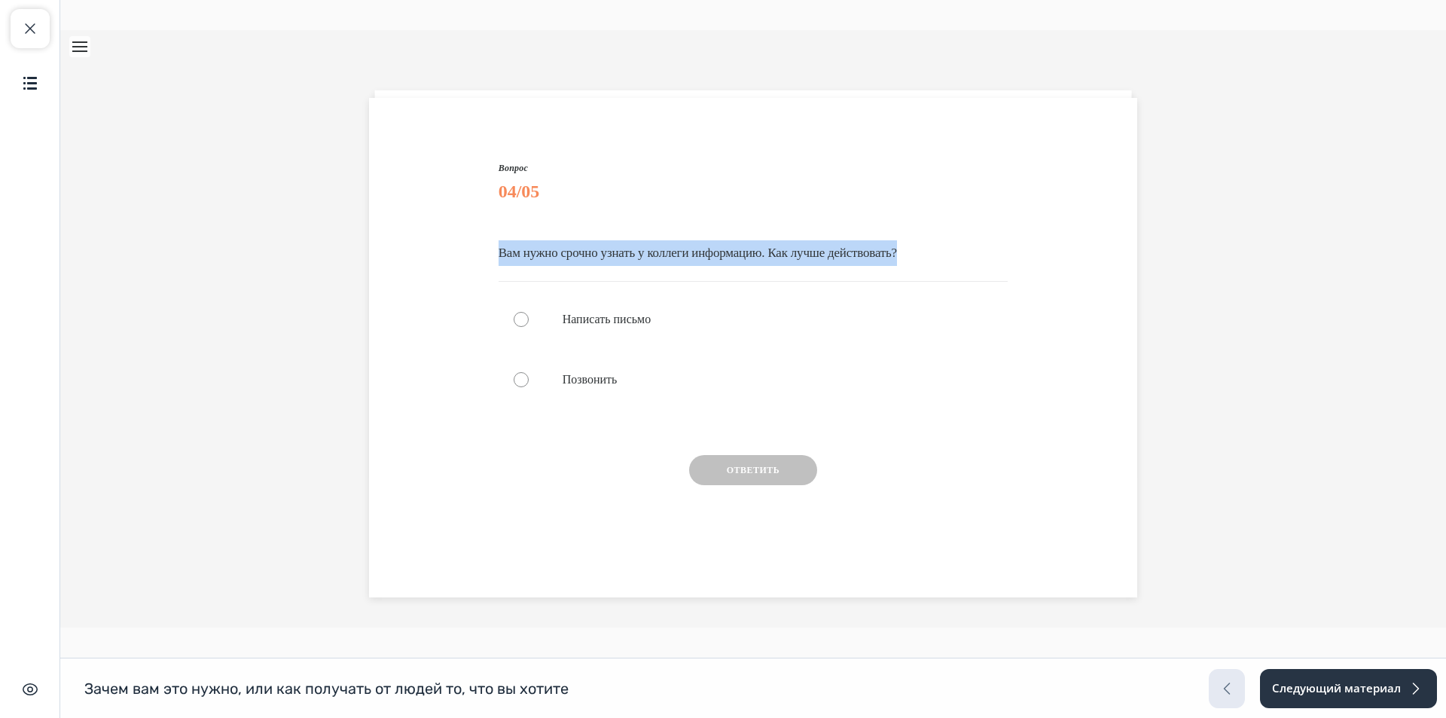
click at [473, 260] on div "Вопрос 4 из 5 Вопрос 04/05 Вам нужно срочно узнать у коллеги информацию. Как лу…" at bounding box center [753, 345] width 776 height 465
click at [476, 258] on div "Вопрос 4 из 5 Вопрос 04/05 Вам нужно срочно узнать у коллеги информацию. Как лу…" at bounding box center [753, 345] width 776 height 465
click at [495, 250] on div "Вопрос 4 из 5 Вопрос 04/05 Вам нужно срочно узнать у коллеги информацию. Как лу…" at bounding box center [753, 357] width 517 height 443
drag, startPoint x: 496, startPoint y: 252, endPoint x: 1302, endPoint y: 250, distance: 806.6
click at [1302, 250] on div "Вопрос 4 из 5 Вопрос 04/05 Вам нужно срочно узнать у коллеги информацию. Как лу…" at bounding box center [753, 328] width 1386 height 597
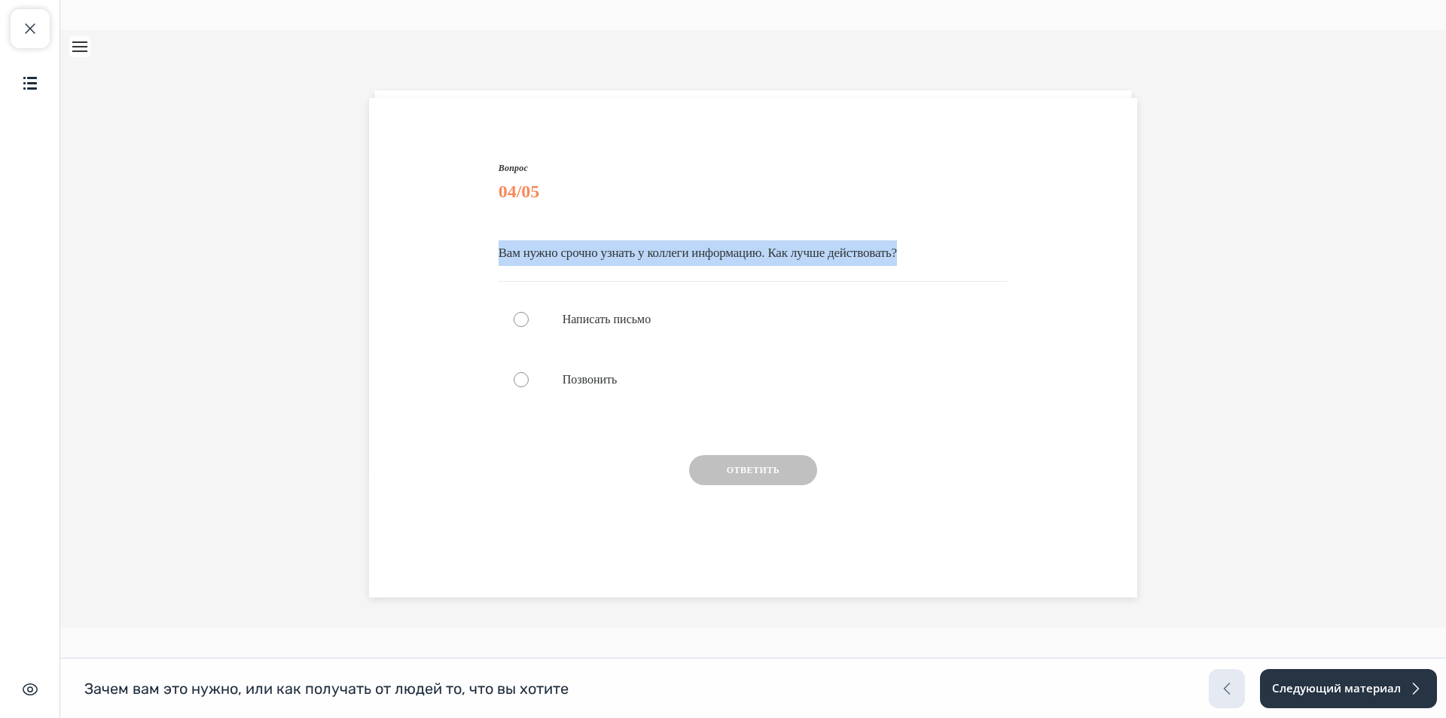
click at [1092, 233] on div "Вопрос 4 из 5 Вопрос 04/05 Вам нужно срочно узнать у коллеги информацию. Как лу…" at bounding box center [753, 345] width 776 height 465
click at [1032, 254] on div "Вопрос 4 из 5 Вопрос 04/05 Вам нужно срочно узнать у коллеги информацию. Как лу…" at bounding box center [753, 345] width 776 height 465
drag, startPoint x: 1032, startPoint y: 254, endPoint x: 429, endPoint y: 261, distance: 603.3
click at [411, 261] on div "Вопрос 4 из 5 Вопрос 04/05 Вам нужно срочно узнать у коллеги информацию. Как лу…" at bounding box center [753, 345] width 776 height 465
click at [456, 260] on div "Вопрос 4 из 5 Вопрос 04/05 Вам нужно срочно узнать у коллеги информацию. Как лу…" at bounding box center [753, 345] width 776 height 465
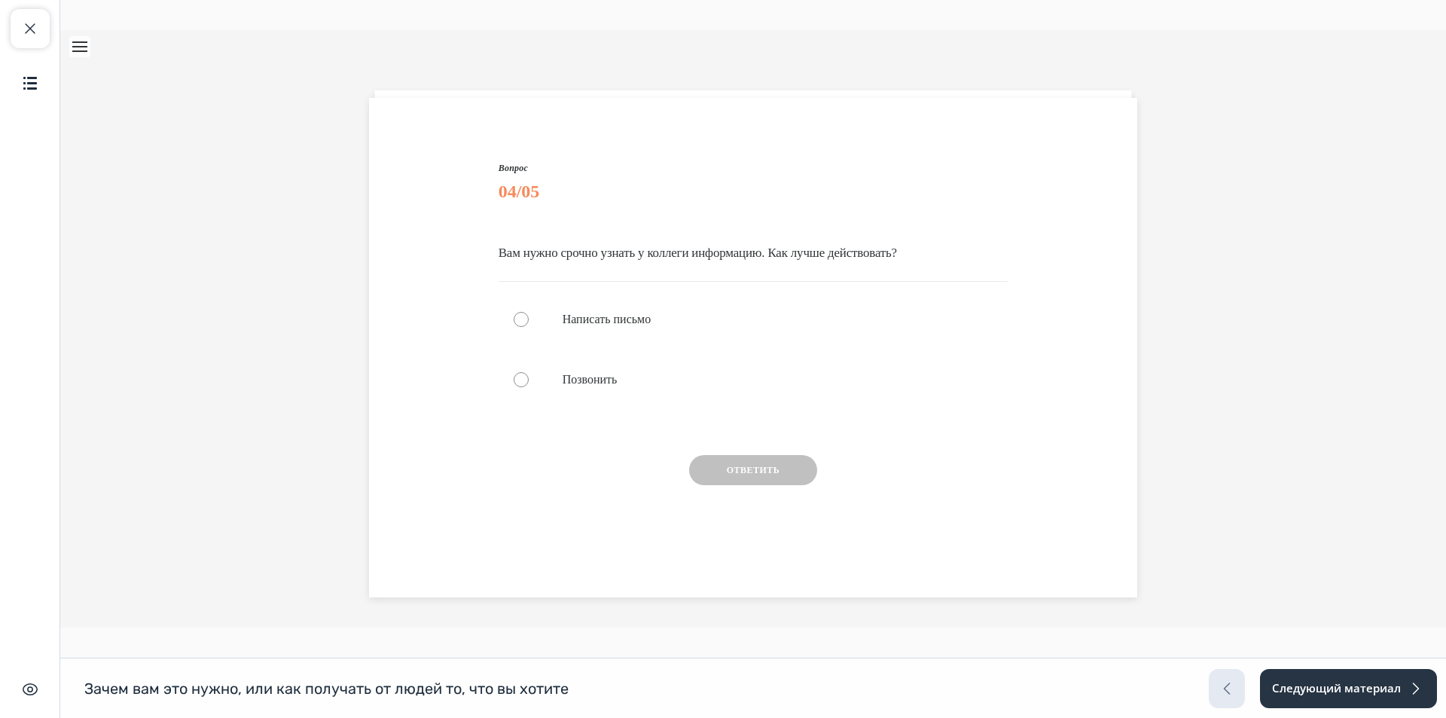
click at [503, 248] on p "Вам нужно срочно узнать у коллеги информацию. Как лучше действовать?" at bounding box center [754, 253] width 510 height 26
drag, startPoint x: 495, startPoint y: 248, endPoint x: 511, endPoint y: 248, distance: 16.6
click at [511, 248] on p "Вам нужно срочно узнать у коллеги информацию. Как лучше действовать?" at bounding box center [754, 253] width 510 height 26
click at [529, 239] on div "Вопрос 4 из 5 Вопрос 04/05 Вам нужно срочно узнать у коллеги информацию. Как лу…" at bounding box center [754, 368] width 510 height 420
drag, startPoint x: 496, startPoint y: 251, endPoint x: 1014, endPoint y: 249, distance: 518.2
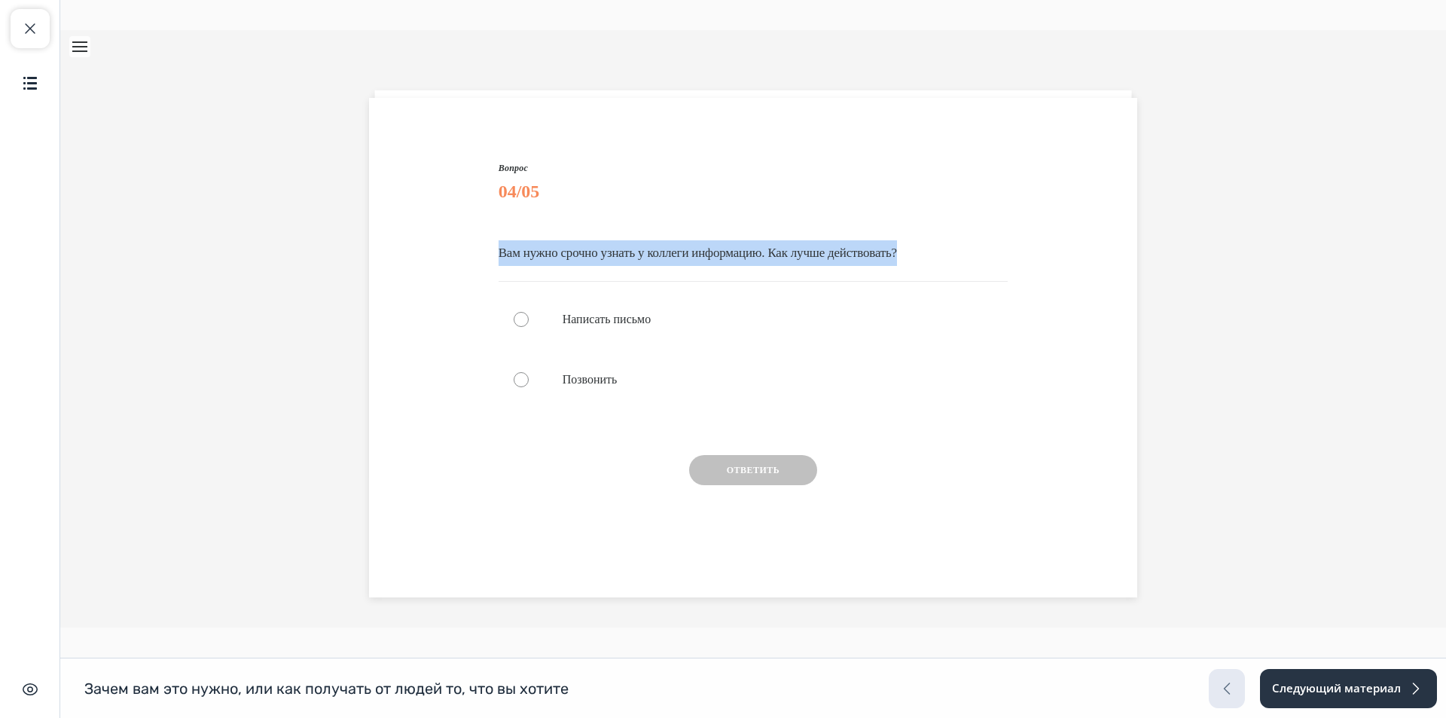
click at [1014, 249] on div "Вопрос 4 из 5 Вопрос 04/05 Вам нужно срочно узнать у коллеги информацию. Как лу…" at bounding box center [753, 345] width 776 height 465
click at [584, 384] on p "Позвонить" at bounding box center [767, 379] width 408 height 15
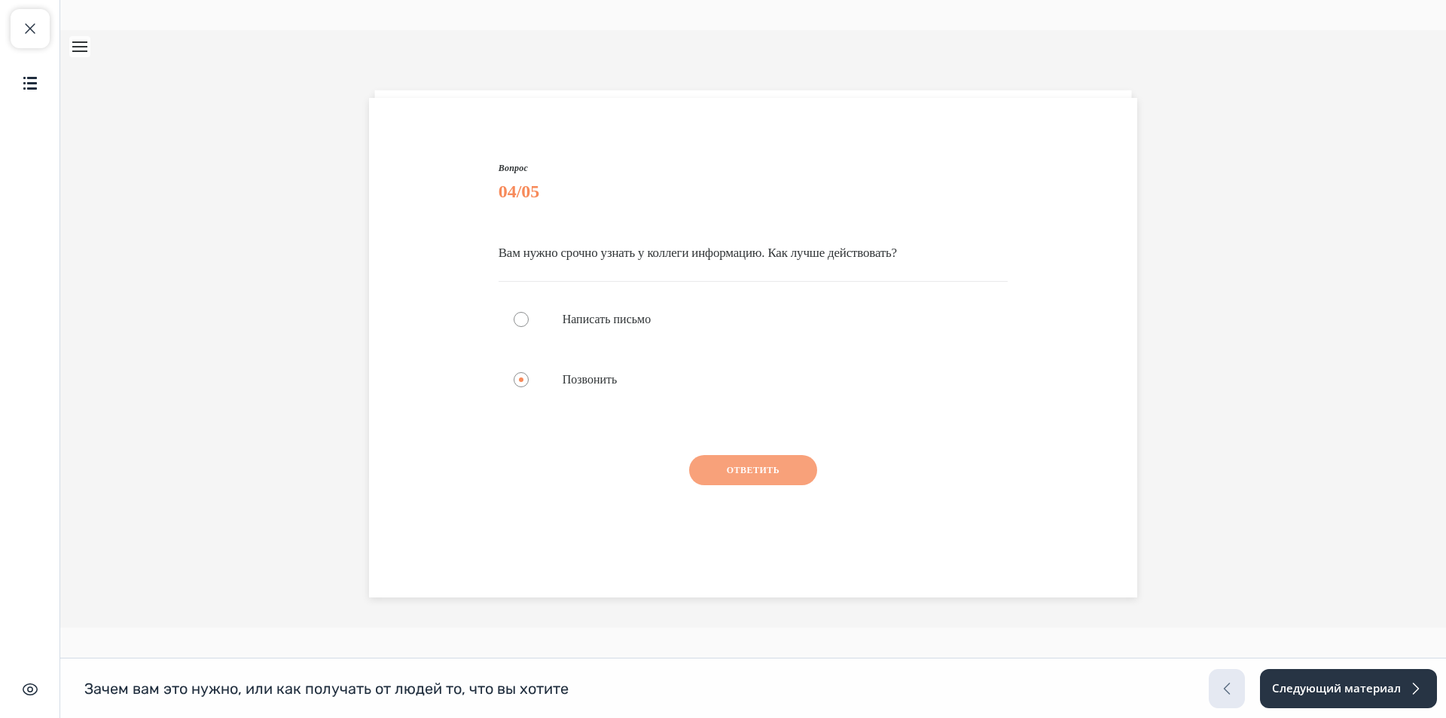
click at [746, 469] on button "Ответить" at bounding box center [753, 470] width 128 height 30
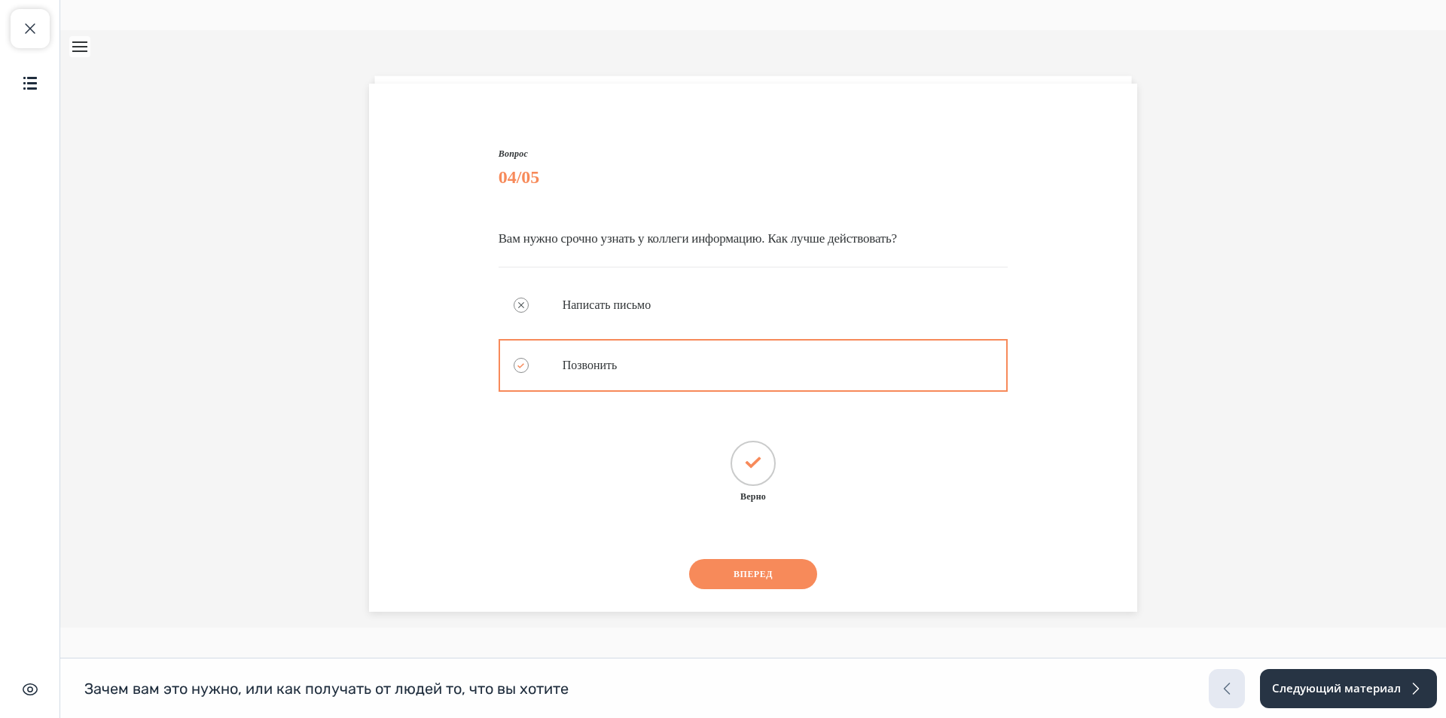
scroll to position [81, 0]
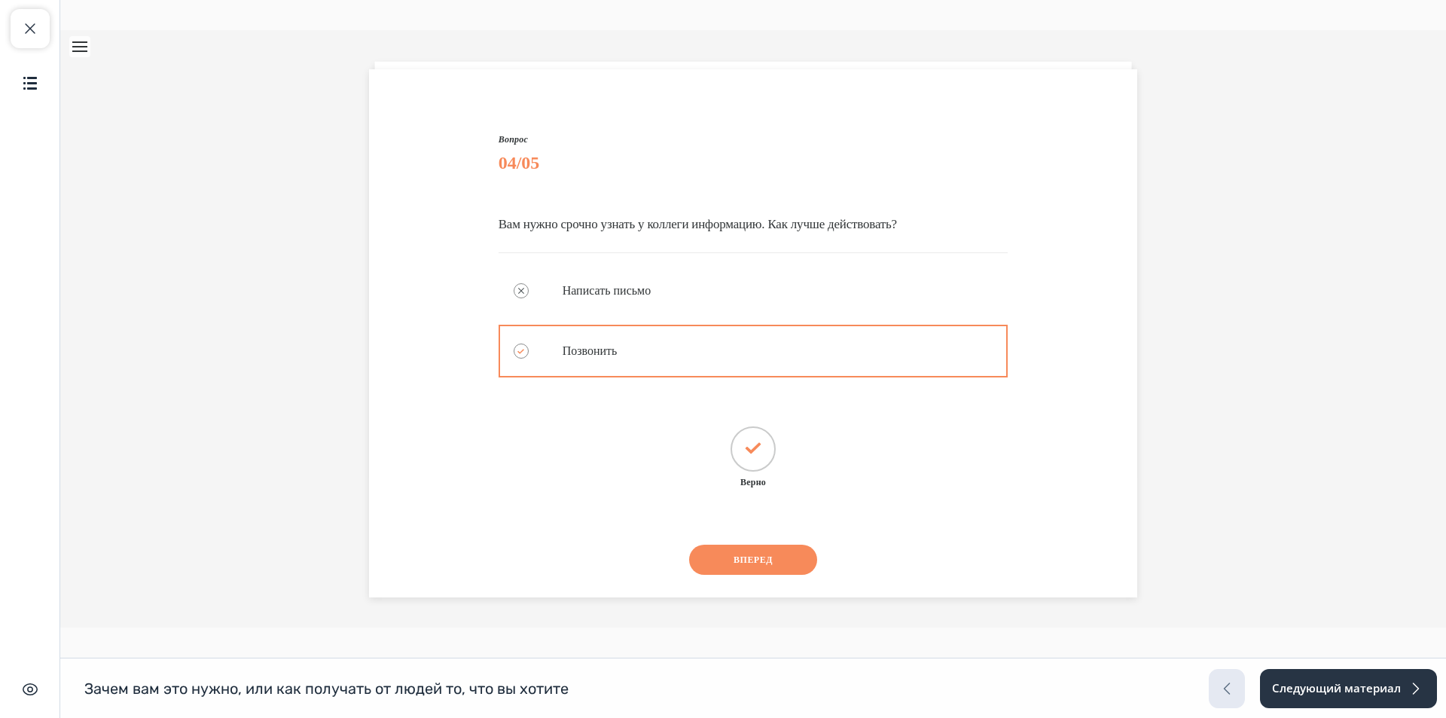
click at [1015, 185] on div "Вопрос 4 из 5 Вопрос 04/05 Вам нужно срочно узнать у коллеги информацию. Как лу…" at bounding box center [753, 340] width 776 height 513
click at [777, 550] on button "Вперед" at bounding box center [753, 560] width 128 height 30
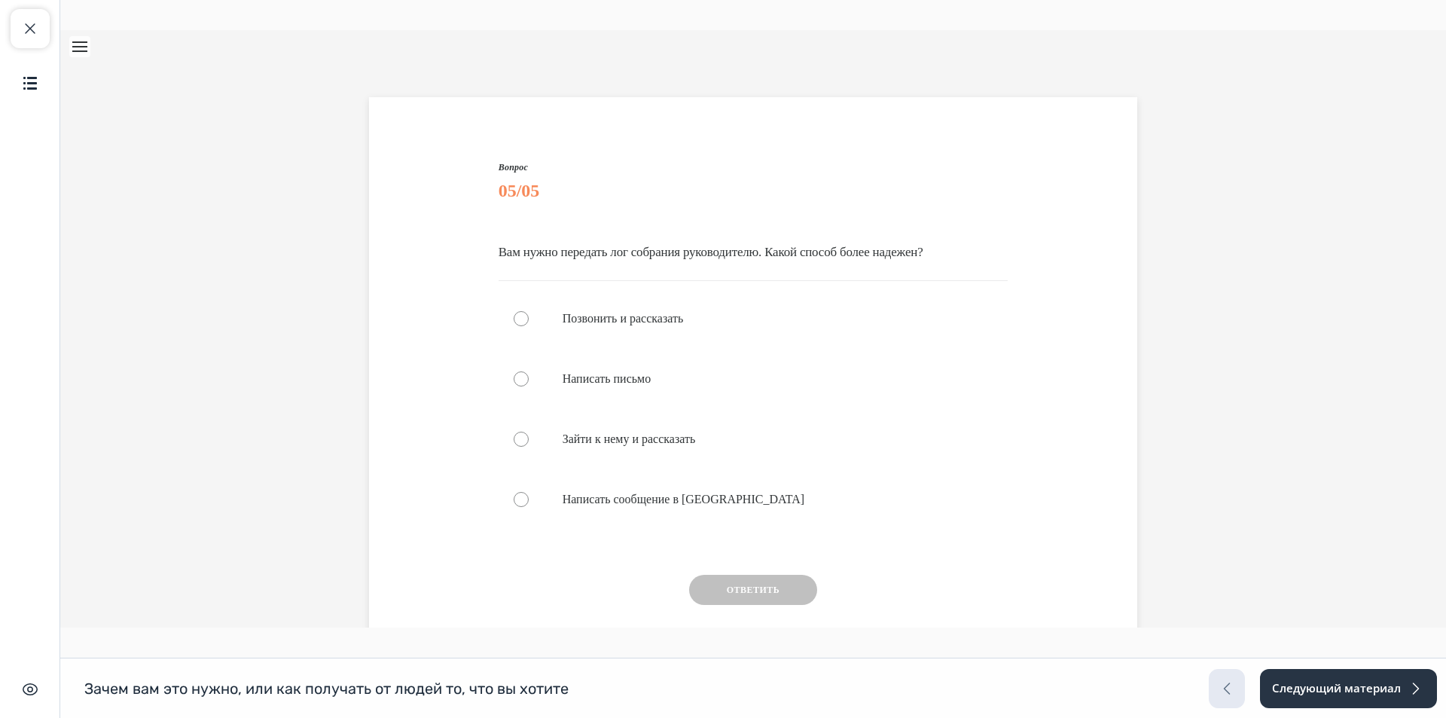
scroll to position [52, 0]
drag, startPoint x: 493, startPoint y: 255, endPoint x: 580, endPoint y: 281, distance: 90.3
click at [580, 266] on p "Вам нужно передать лог собрания руководителю. Какой способ более надежен?" at bounding box center [754, 253] width 510 height 26
click at [558, 266] on p "Вам нужно передать лог собрания руководителю. Какой способ более надежен?" at bounding box center [754, 253] width 510 height 26
drag, startPoint x: 496, startPoint y: 256, endPoint x: 566, endPoint y: 288, distance: 76.9
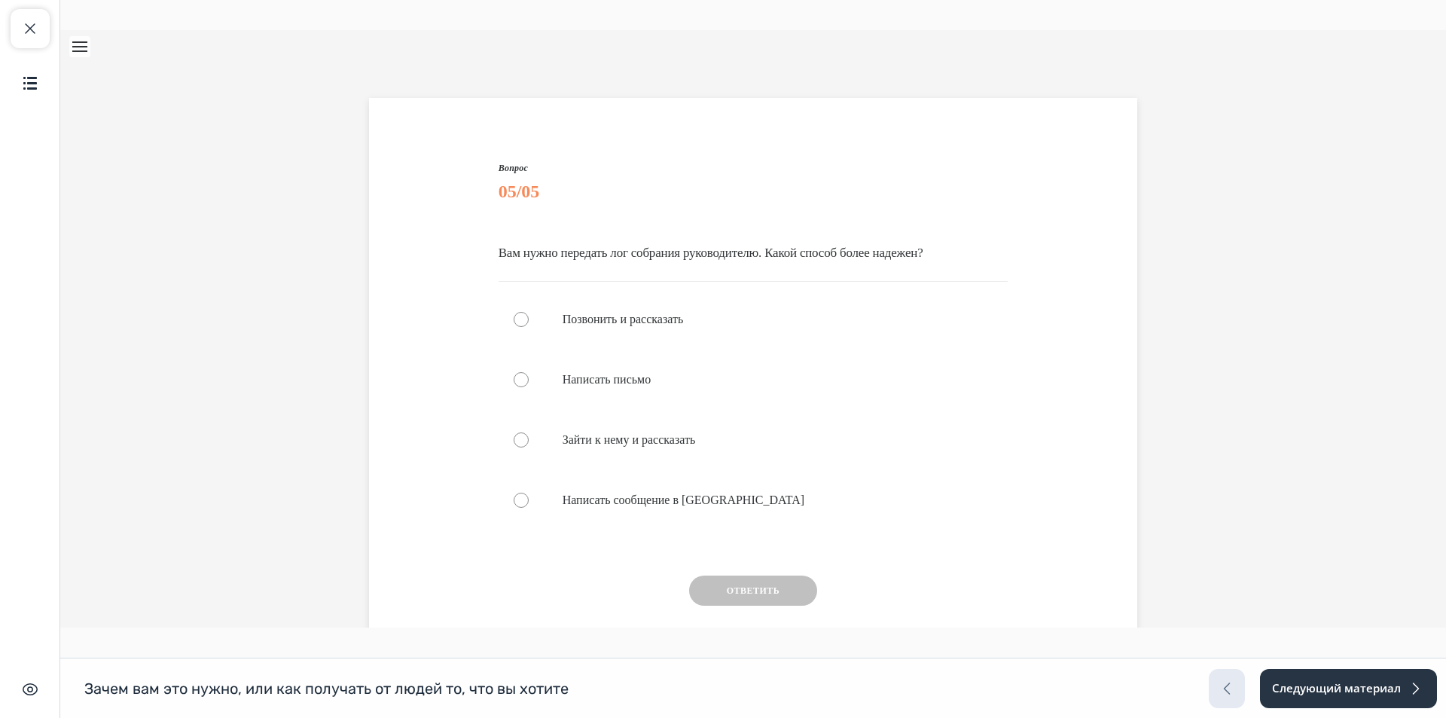
click at [566, 266] on p "Вам нужно передать лог собрания руководителю. Какой способ более надежен?" at bounding box center [754, 253] width 510 height 26
drag, startPoint x: 566, startPoint y: 282, endPoint x: 480, endPoint y: 247, distance: 93.3
click at [480, 247] on div "Вопрос 5 из 5 Вопрос 05/05 Вам нужно передать лог собрания руководителю. Какой …" at bounding box center [753, 406] width 776 height 586
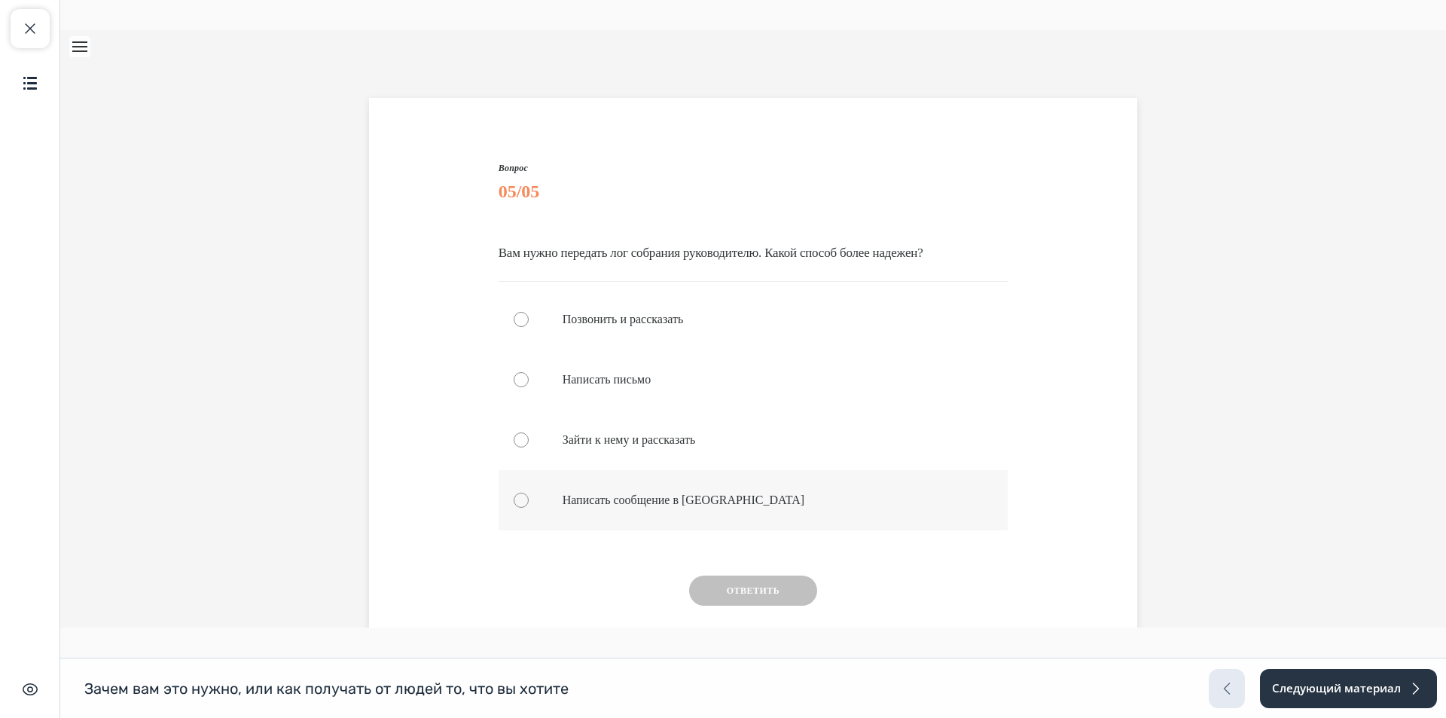
click at [656, 530] on div "Quiz" at bounding box center [754, 500] width 510 height 60
click at [719, 606] on button "Ответить" at bounding box center [753, 590] width 128 height 30
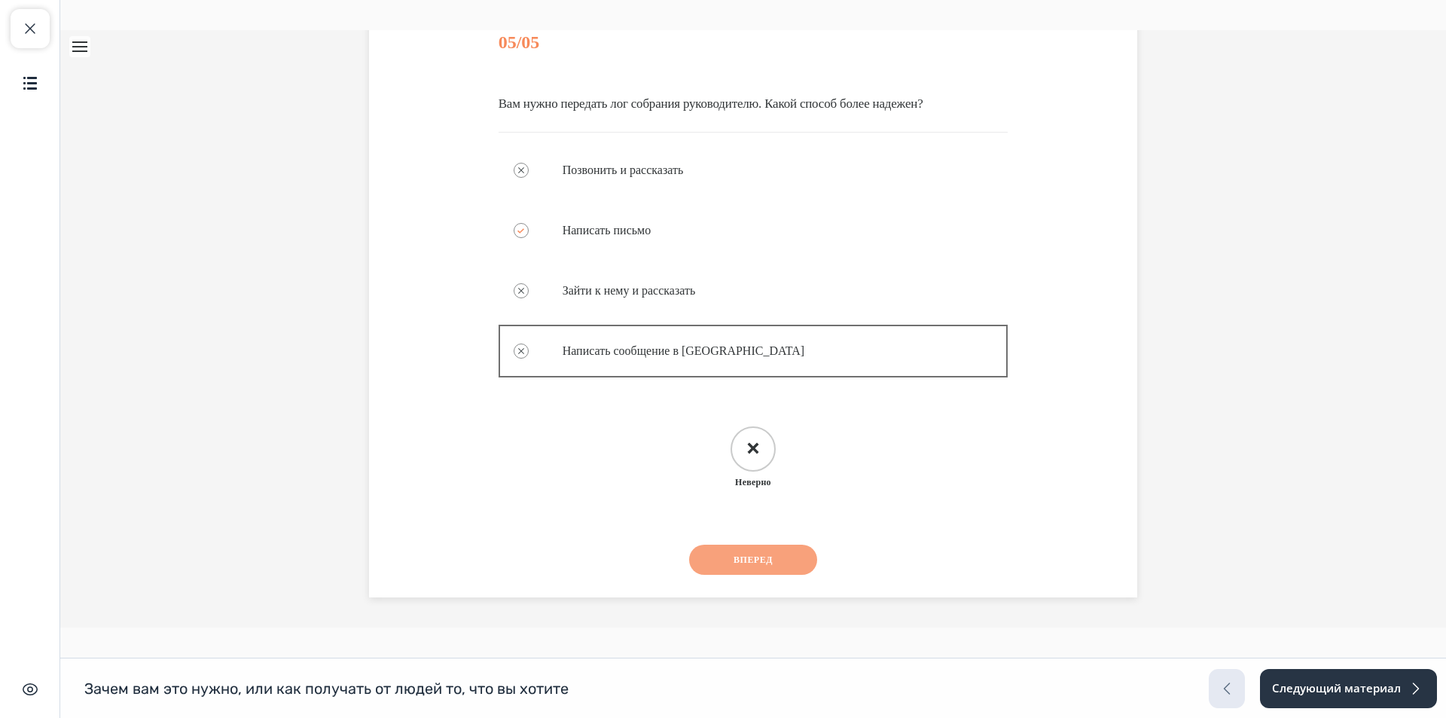
scroll to position [227, 0]
click at [752, 557] on button "Вперед" at bounding box center [753, 560] width 128 height 30
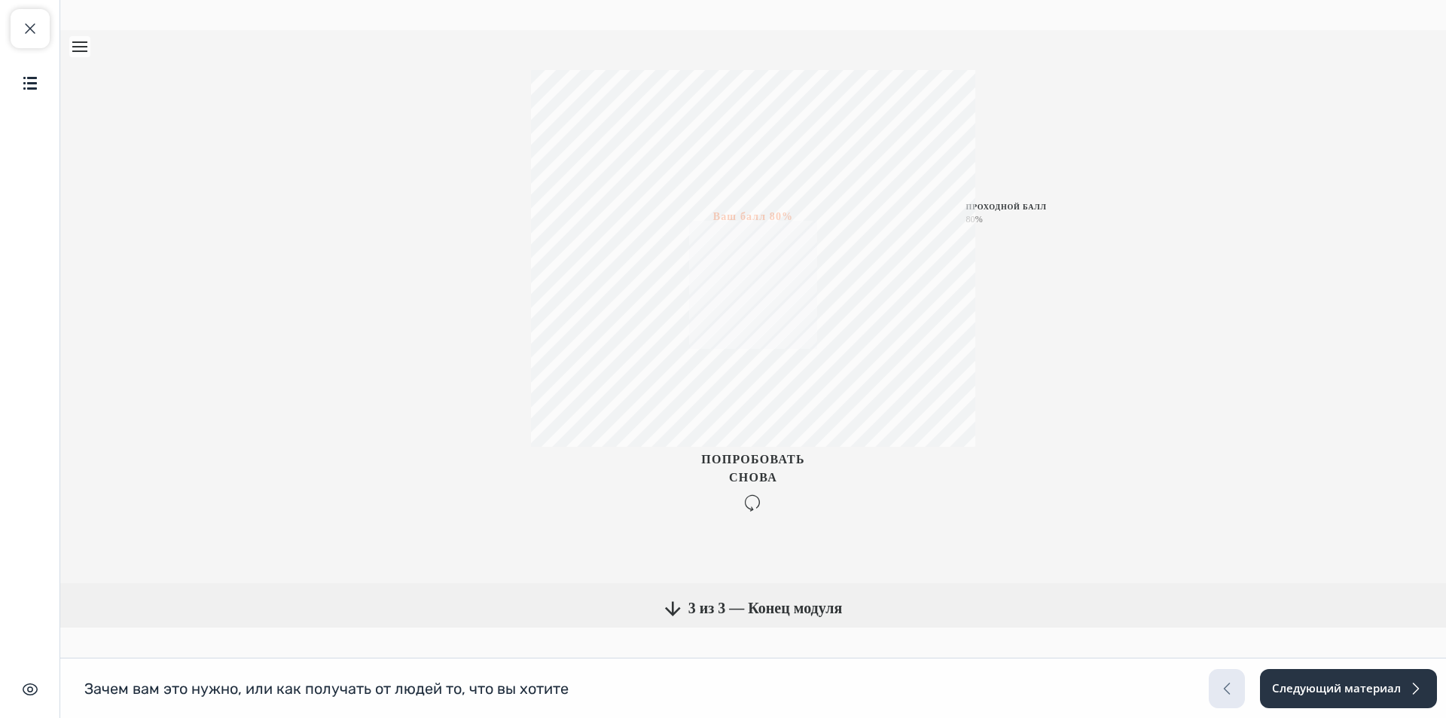
scroll to position [231, 0]
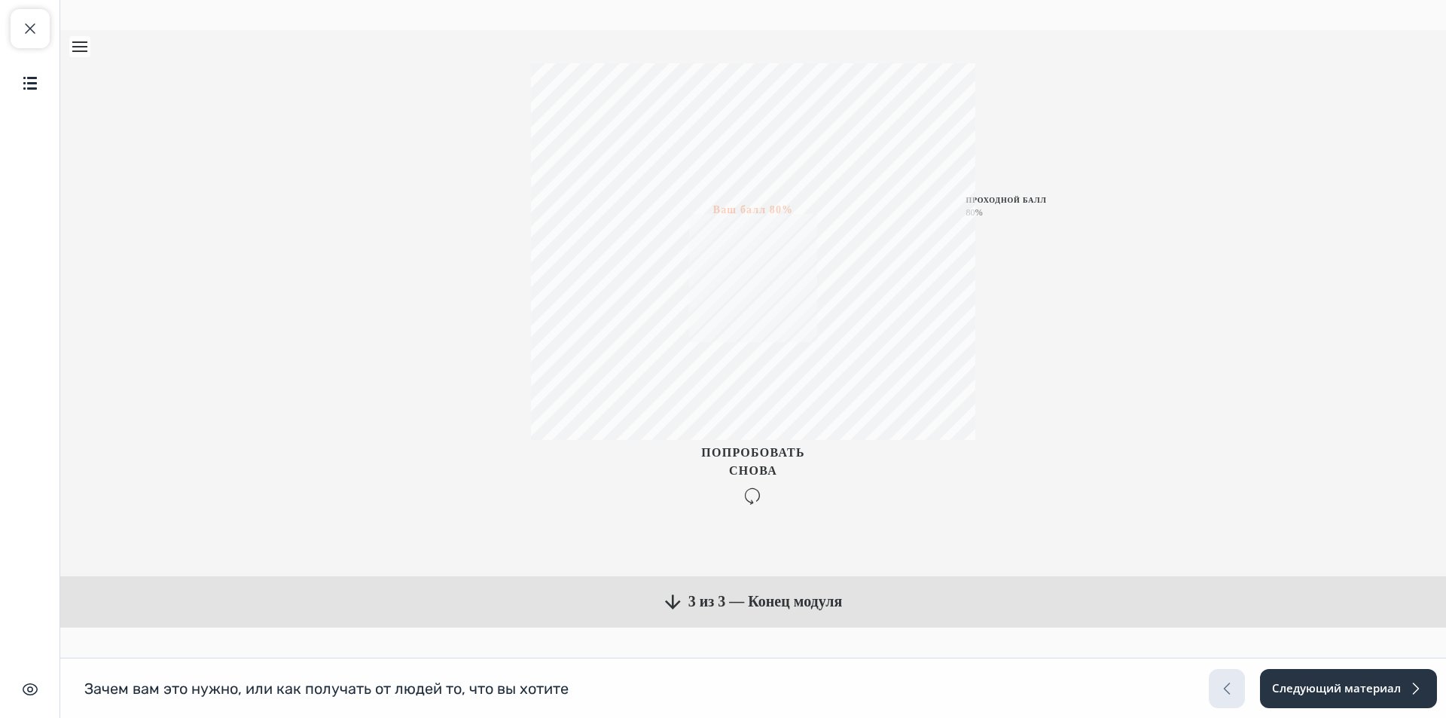
click at [808, 597] on span "3 из 3 — Конец модуля" at bounding box center [765, 601] width 154 height 23
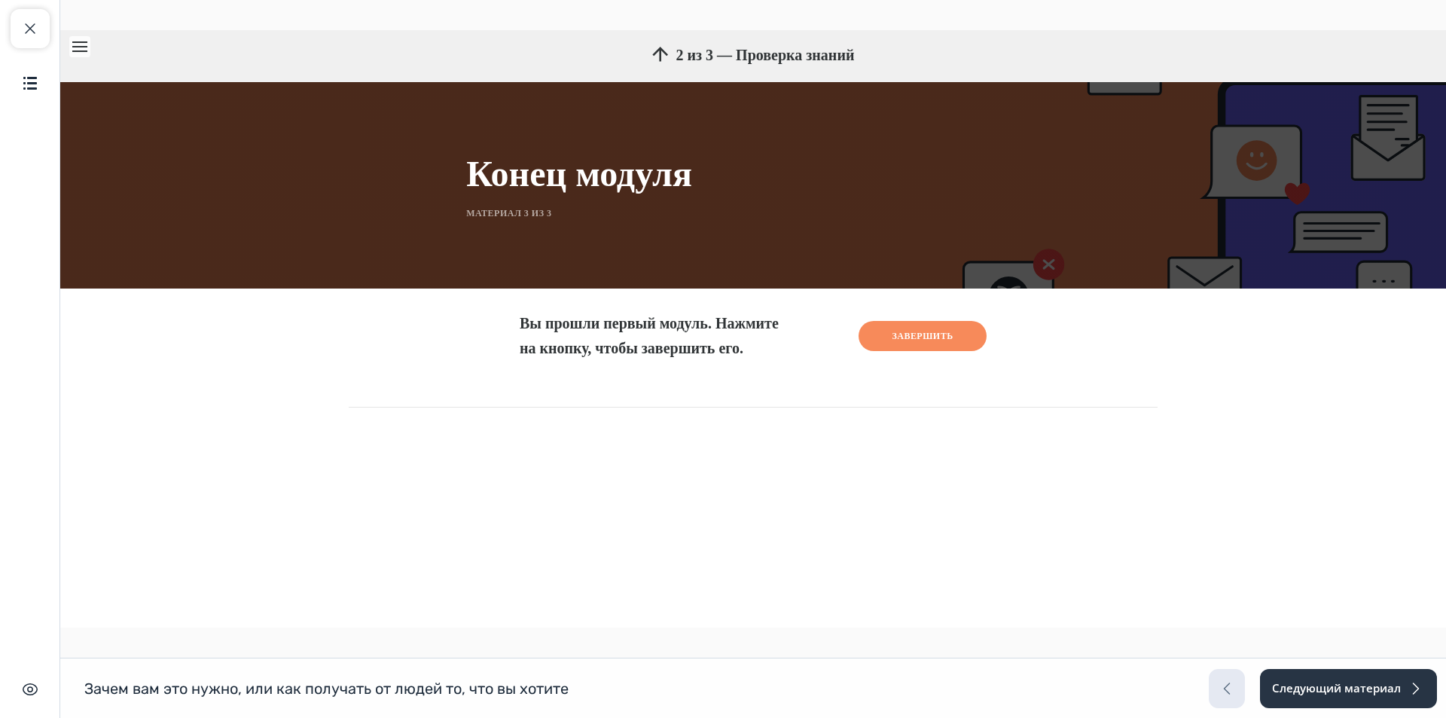
scroll to position [52, 0]
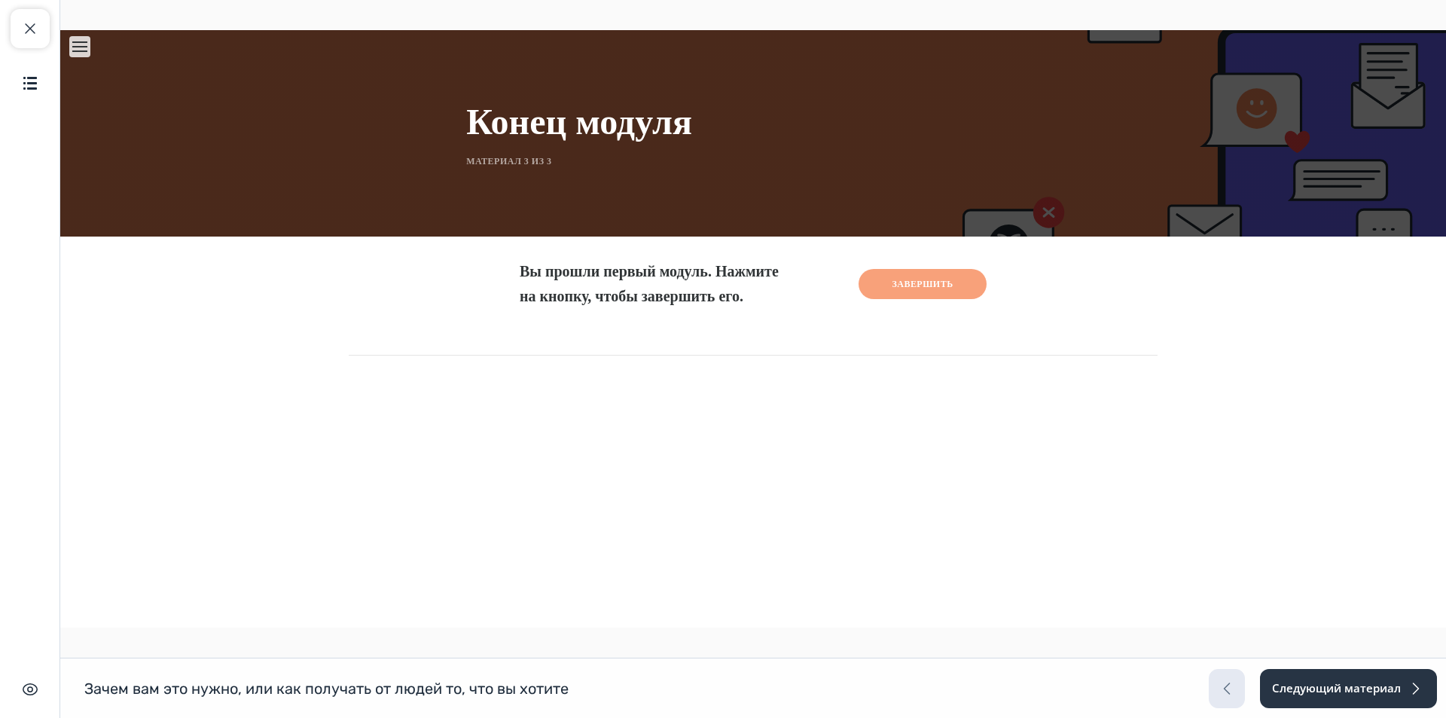
click at [908, 299] on span "Завершить" at bounding box center [923, 284] width 128 height 30
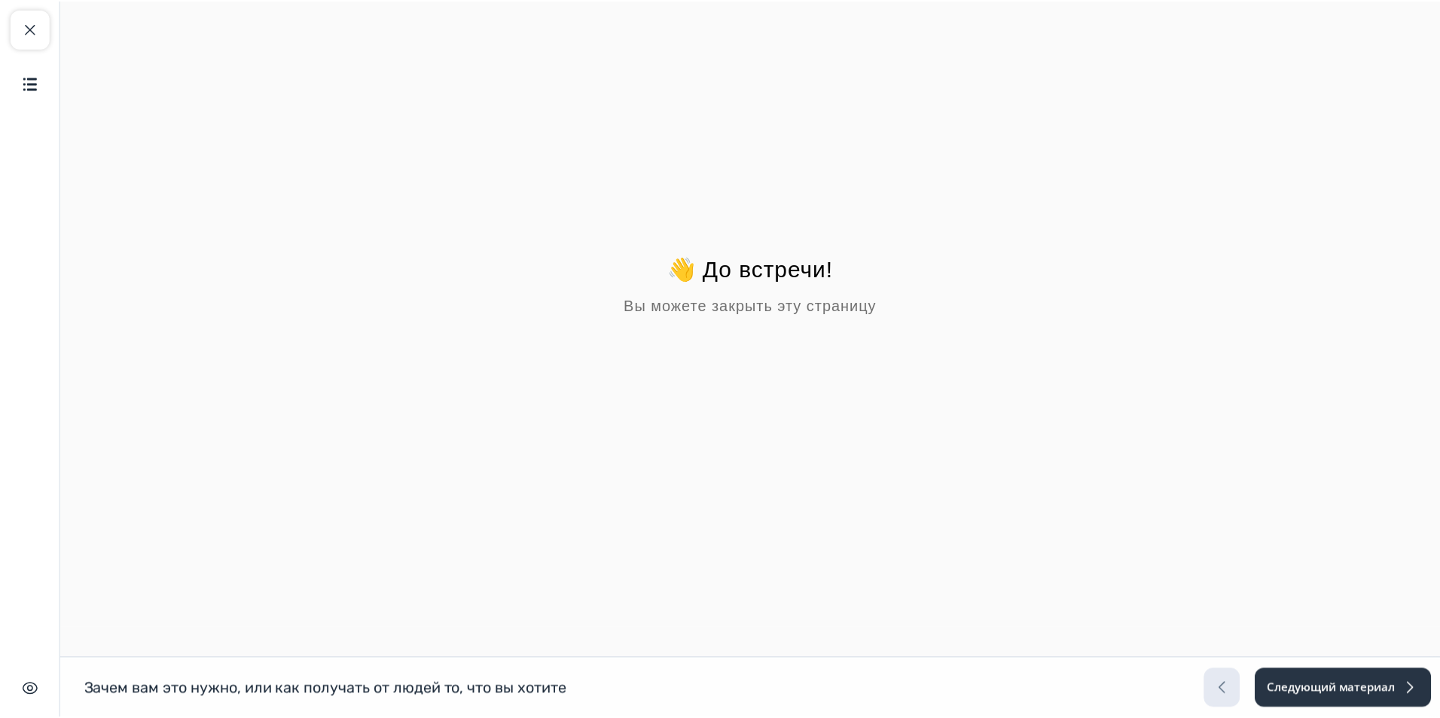
scroll to position [0, 0]
click at [780, 298] on div "👋 До встречи! Вы можете закрыть эту страницу" at bounding box center [753, 285] width 1374 height 59
click at [41, 44] on button "Закрыть курс" at bounding box center [30, 28] width 39 height 39
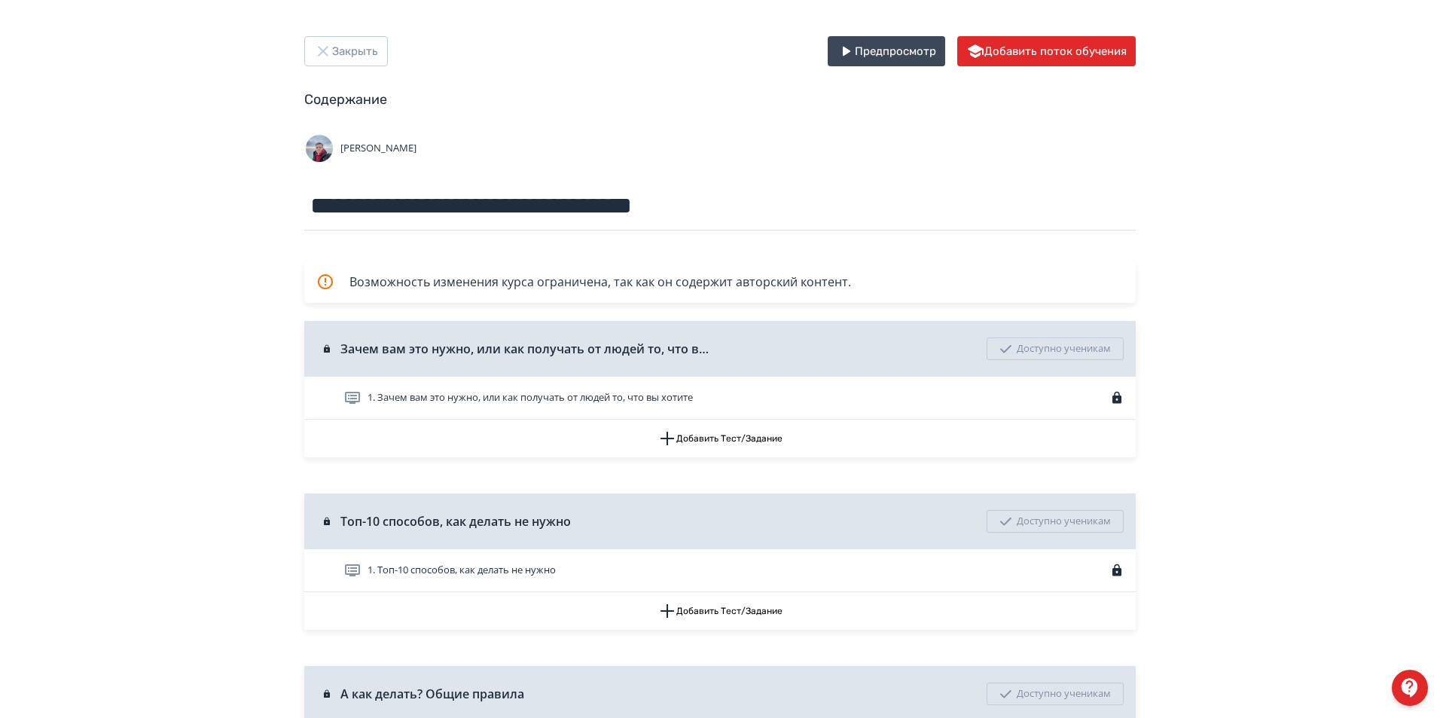
scroll to position [75, 0]
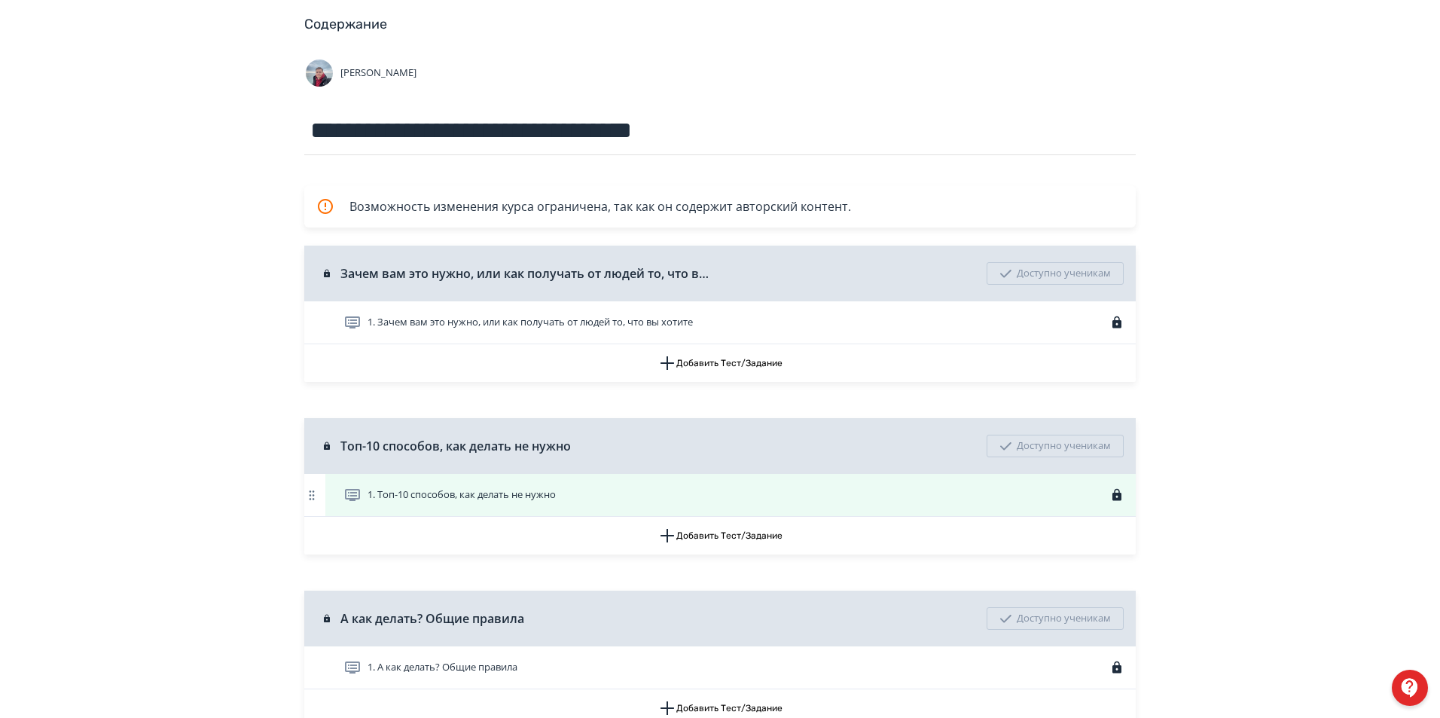
click at [728, 502] on div "1. Топ-10 способов, как делать не нужно" at bounding box center [733, 495] width 780 height 18
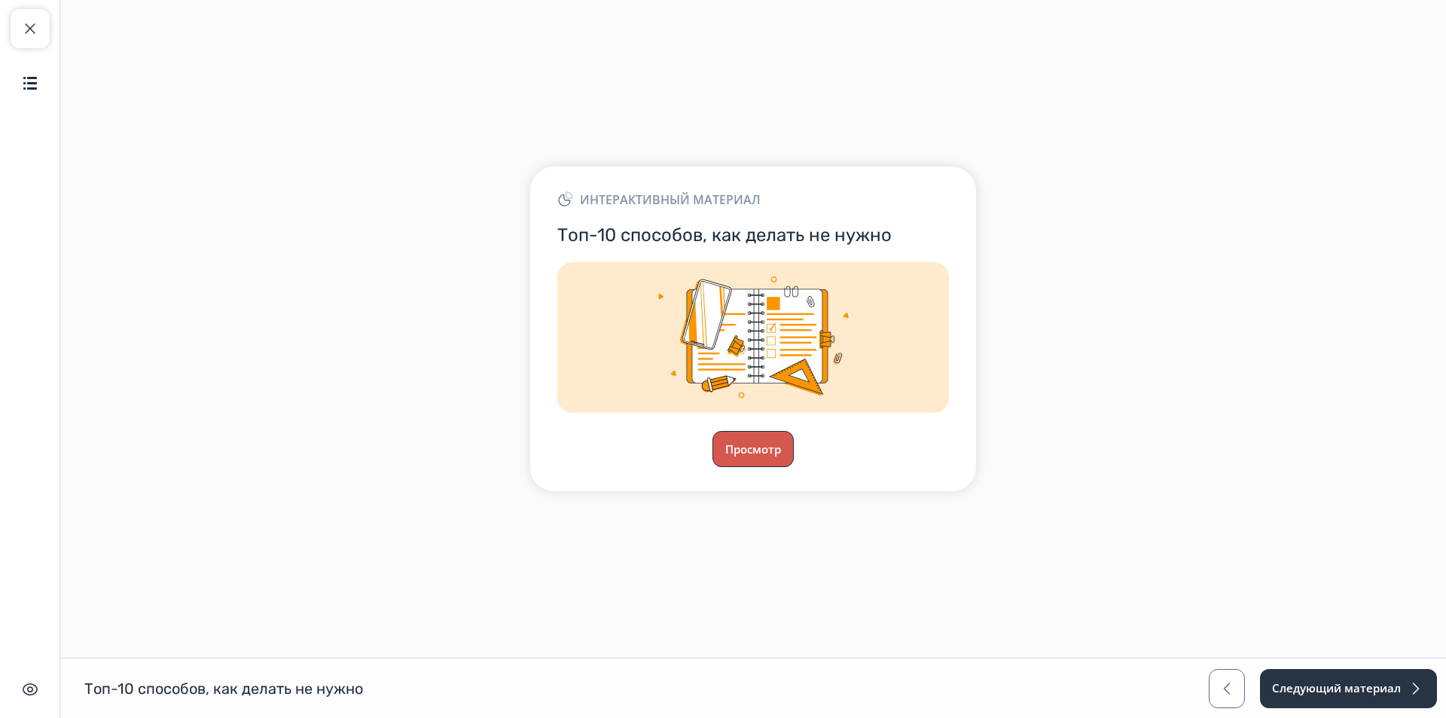
click at [774, 447] on button "Просмотр" at bounding box center [752, 449] width 81 height 36
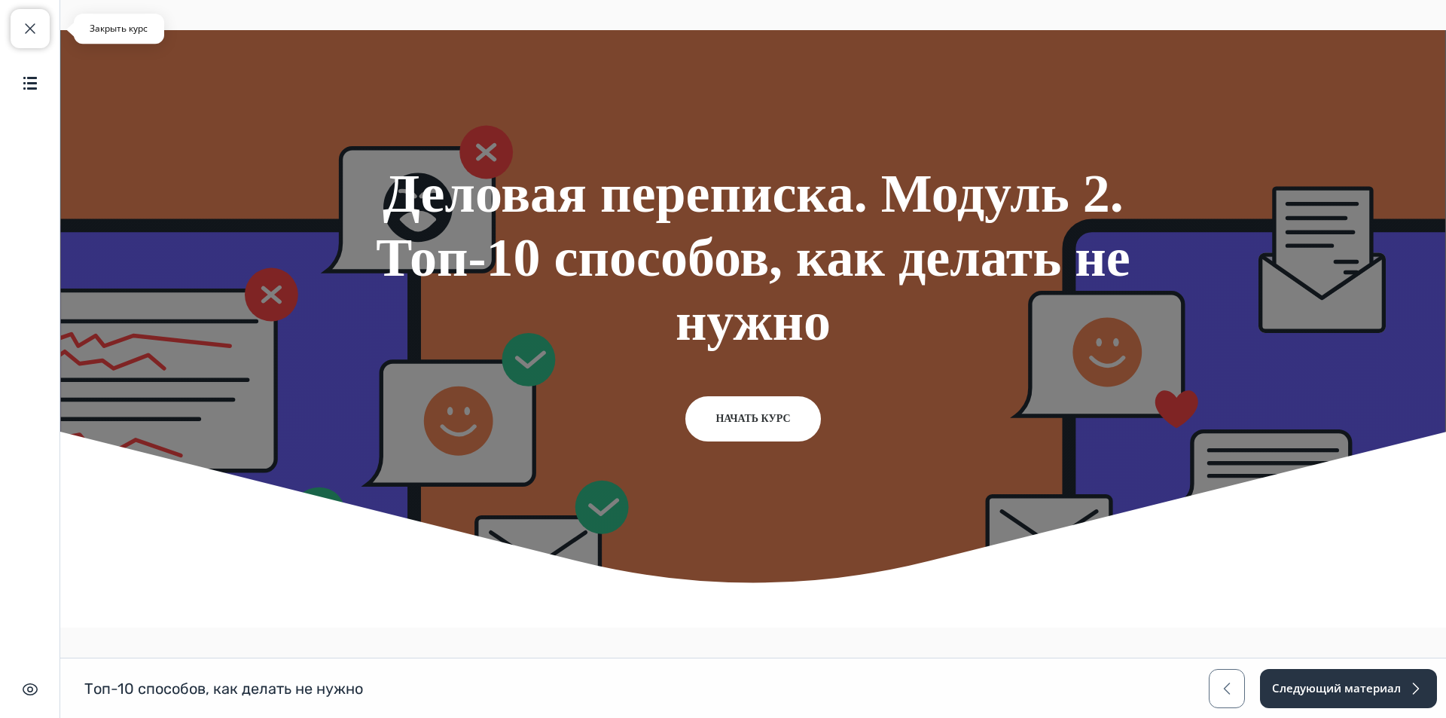
click at [19, 37] on button "Закрыть курс" at bounding box center [30, 28] width 39 height 39
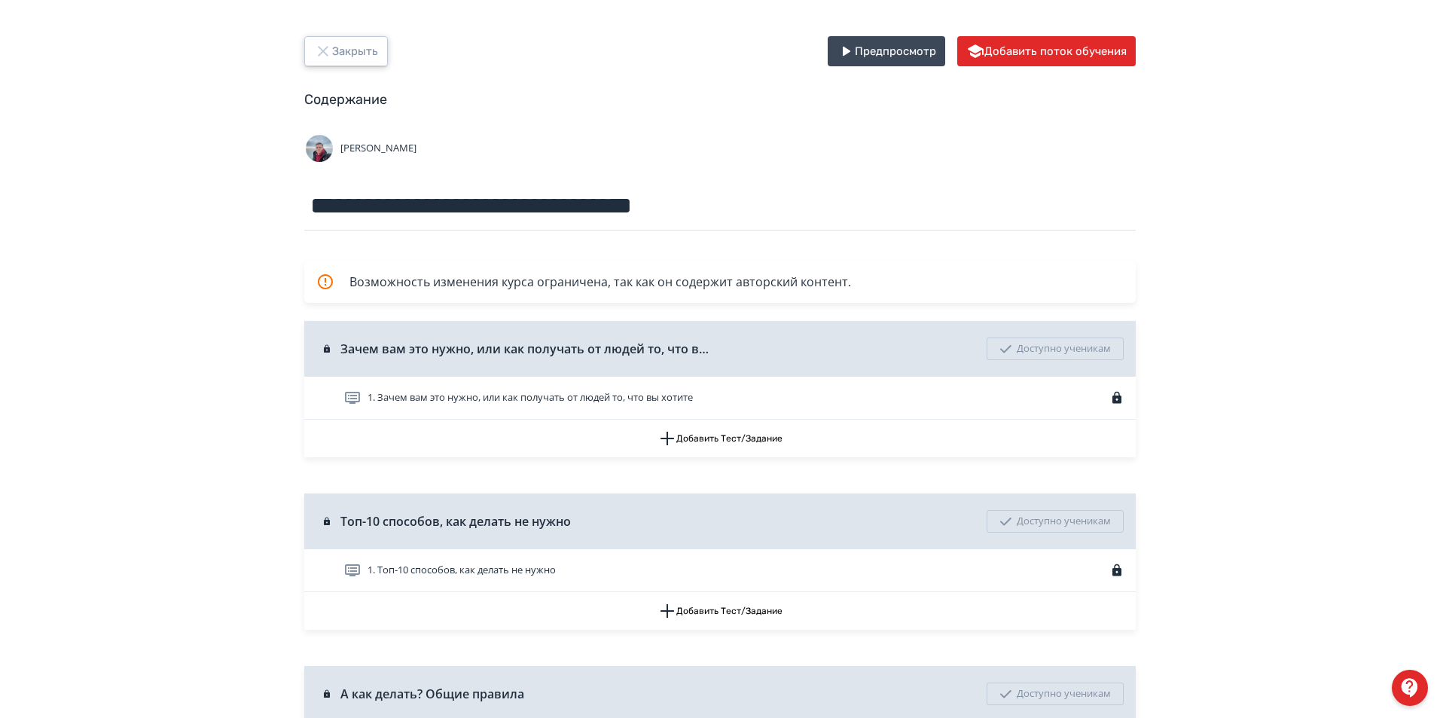
click at [337, 56] on button "Закрыть" at bounding box center [346, 51] width 84 height 30
